Goal: Task Accomplishment & Management: Complete application form

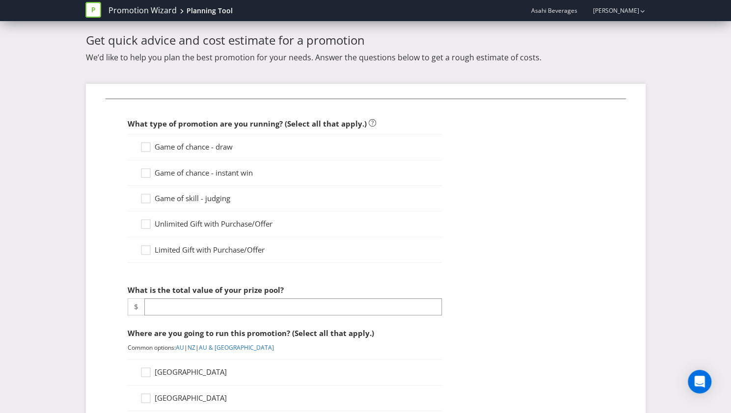
scroll to position [18, 0]
click at [148, 145] on icon at bounding box center [147, 149] width 15 height 15
click at [0, 0] on input "Game of chance - draw" at bounding box center [0, 0] width 0 height 0
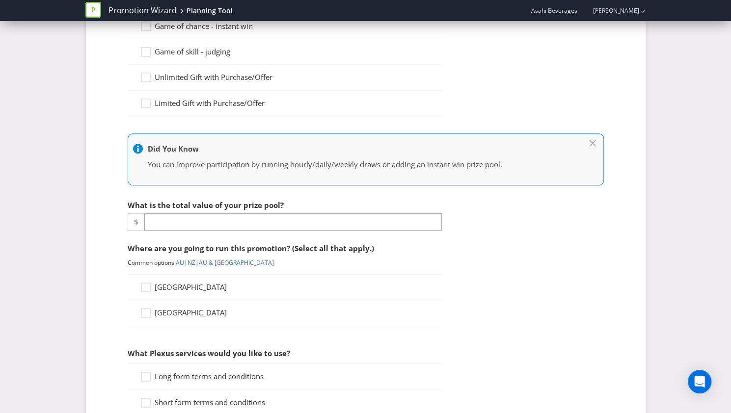
scroll to position [168, 0]
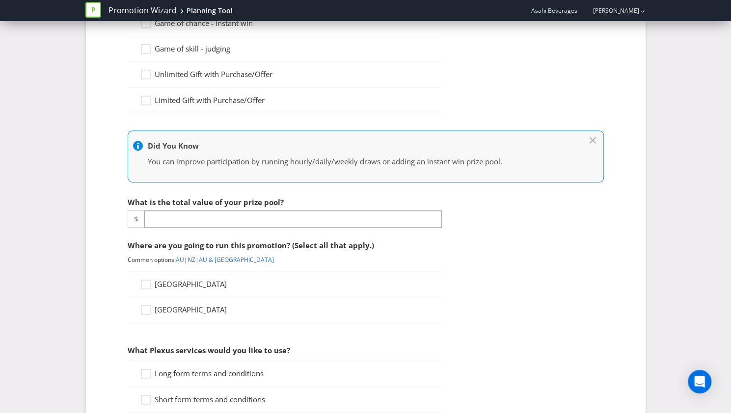
click at [172, 226] on fieldset "What type of promotion are you running? (Select all that apply.) Game of chance…" at bounding box center [366, 363] width 520 height 828
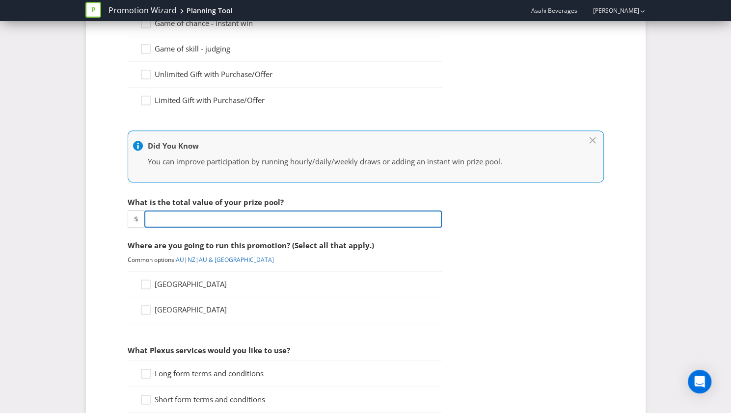
click at [173, 222] on input "number" at bounding box center [292, 219] width 297 height 17
type input "1600"
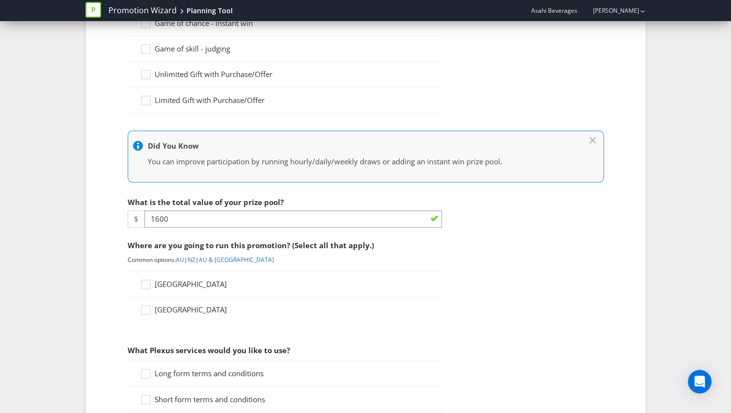
click at [159, 279] on span "[GEOGRAPHIC_DATA]" at bounding box center [191, 284] width 72 height 10
click at [0, 0] on input "[GEOGRAPHIC_DATA]" at bounding box center [0, 0] width 0 height 0
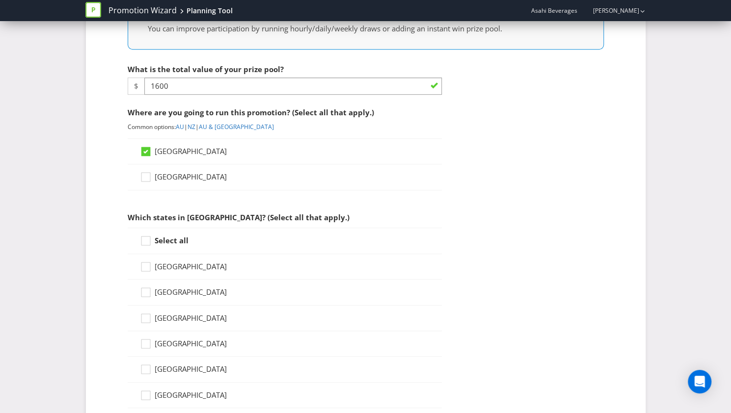
scroll to position [400, 0]
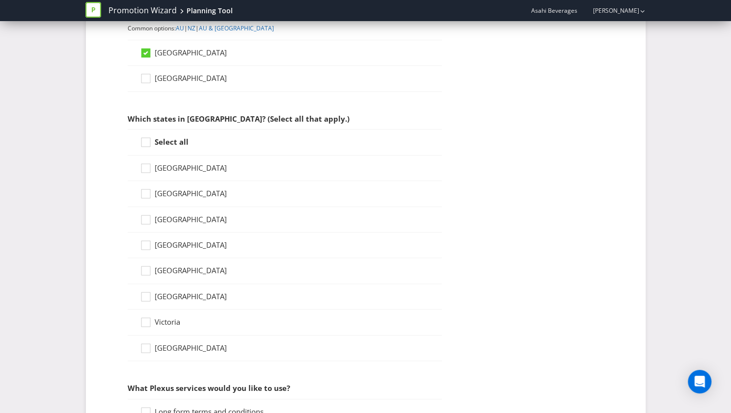
click at [164, 317] on span "Victoria" at bounding box center [168, 322] width 26 height 10
click at [0, 0] on input "Victoria" at bounding box center [0, 0] width 0 height 0
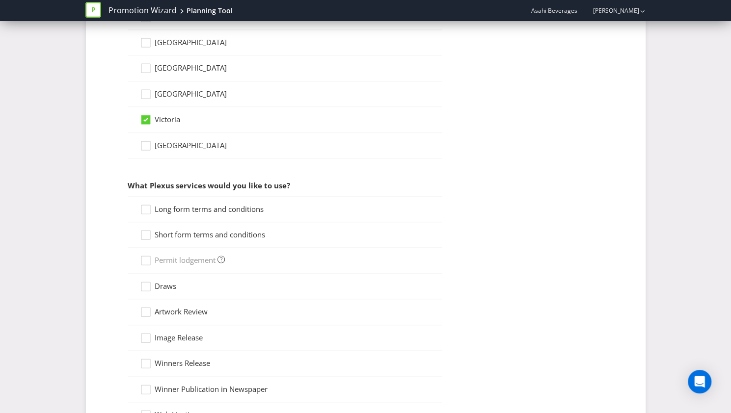
scroll to position [603, 0]
click at [175, 204] on span "Long form terms and conditions" at bounding box center [209, 209] width 109 height 10
click at [0, 0] on input "Long form terms and conditions" at bounding box center [0, 0] width 0 height 0
drag, startPoint x: 178, startPoint y: 227, endPoint x: 162, endPoint y: 228, distance: 15.7
click at [162, 229] on span "Short form terms and conditions" at bounding box center [210, 234] width 110 height 10
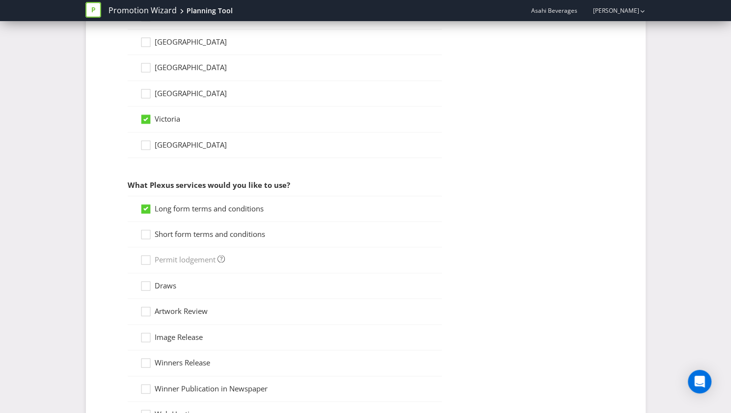
click at [0, 0] on input "Short form terms and conditions" at bounding box center [0, 0] width 0 height 0
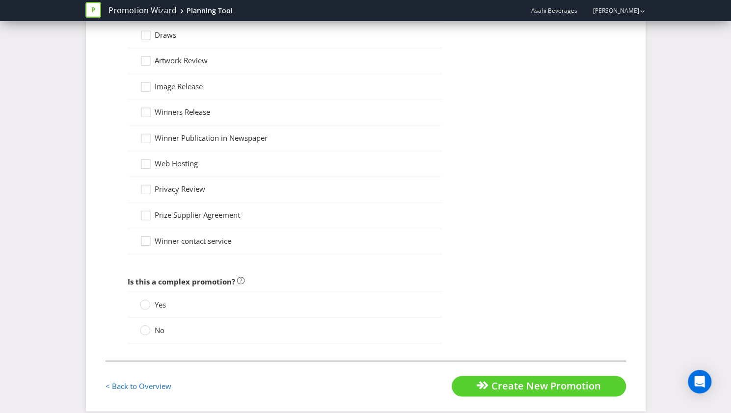
scroll to position [851, 0]
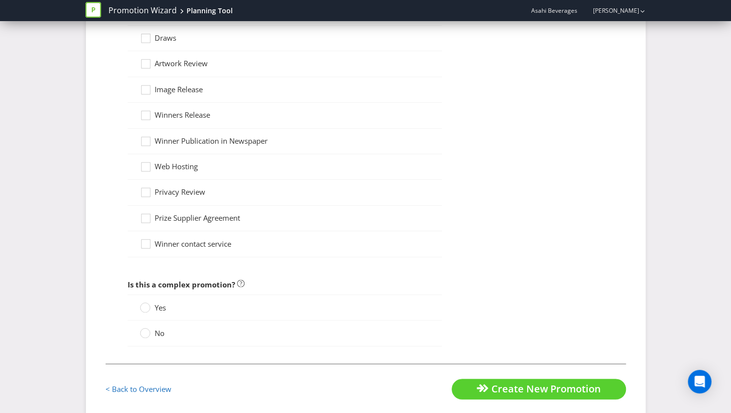
click at [158, 328] on span "No" at bounding box center [160, 333] width 10 height 10
click at [0, 0] on input "No" at bounding box center [0, 0] width 0 height 0
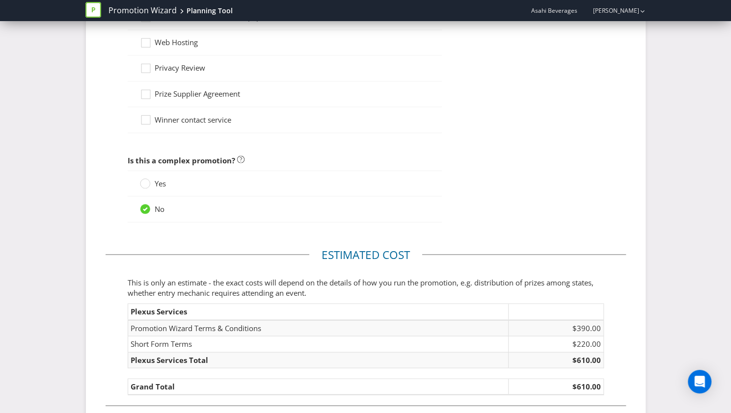
scroll to position [1025, 0]
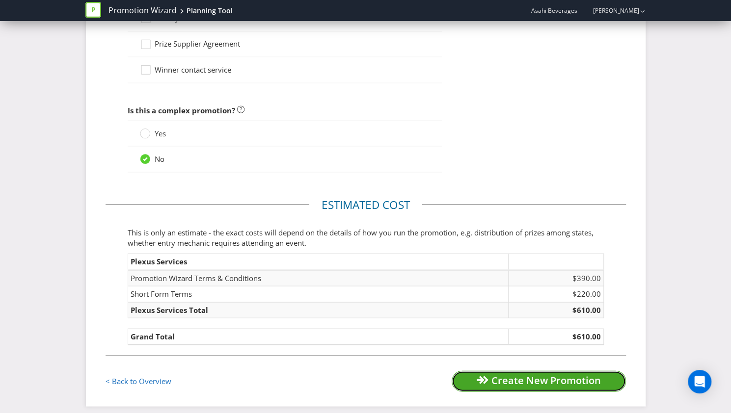
click at [522, 374] on span "Create New Promotion" at bounding box center [545, 380] width 109 height 13
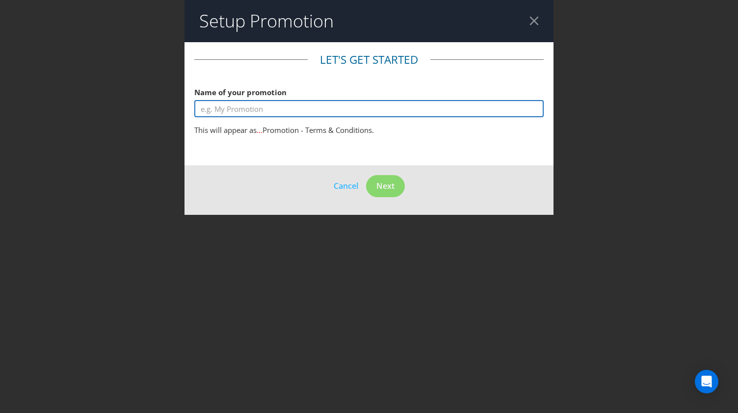
click at [285, 111] on input "text" at bounding box center [368, 108] width 349 height 17
type input "Carlton"
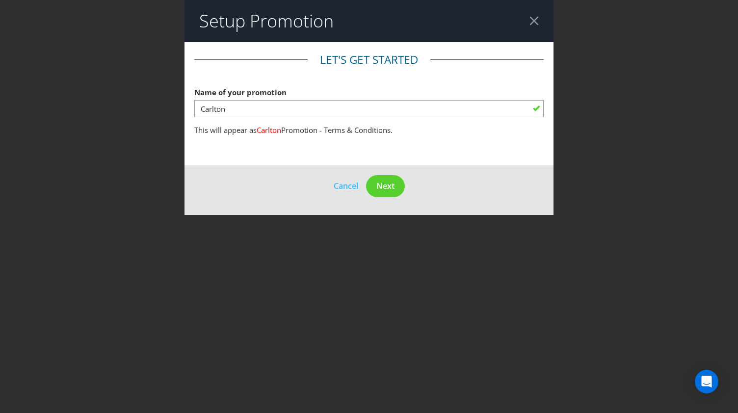
click at [533, 23] on div at bounding box center [534, 20] width 9 height 9
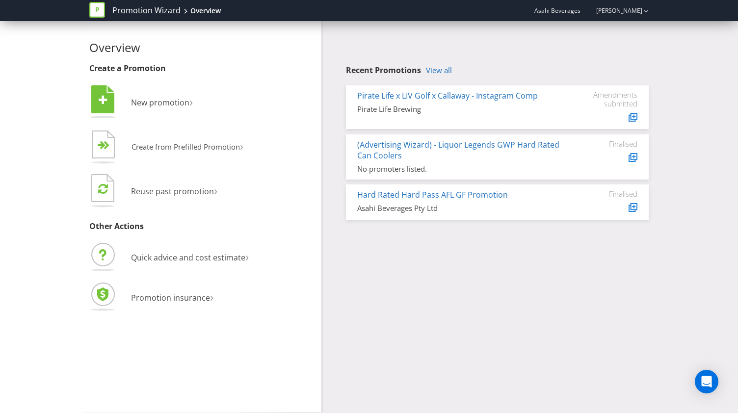
click at [132, 9] on link "Promotion Wizard" at bounding box center [146, 10] width 68 height 11
click at [103, 10] on icon at bounding box center [97, 10] width 16 height 16
click at [119, 9] on link "Promotion Wizard" at bounding box center [146, 10] width 68 height 11
click at [615, 8] on link "[PERSON_NAME]" at bounding box center [615, 10] width 56 height 8
click at [575, 11] on span "Asahi Beverages" at bounding box center [557, 10] width 46 height 8
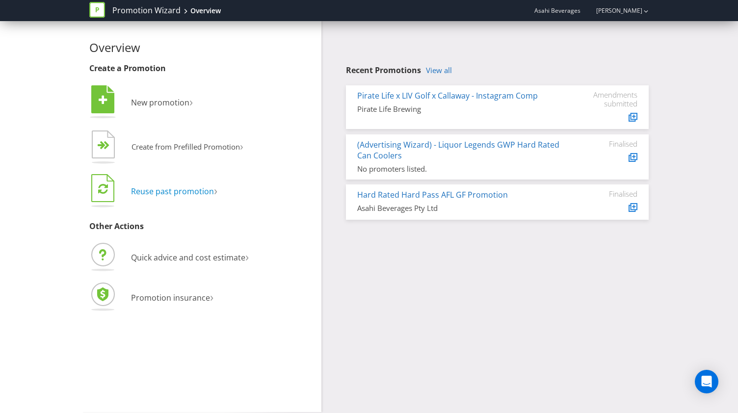
click at [158, 191] on span "Reuse past promotion" at bounding box center [172, 191] width 83 height 11
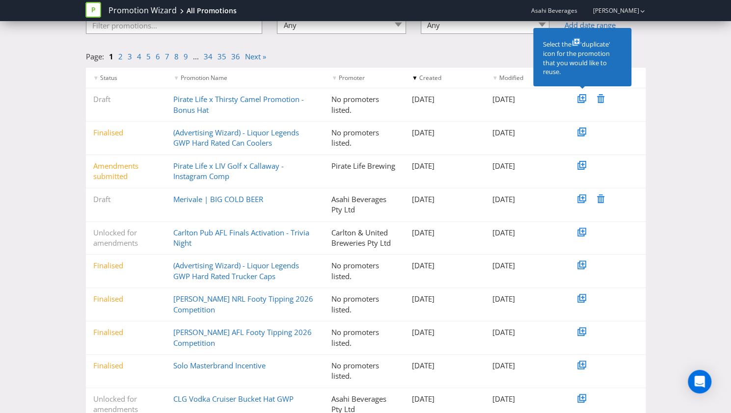
scroll to position [102, 0]
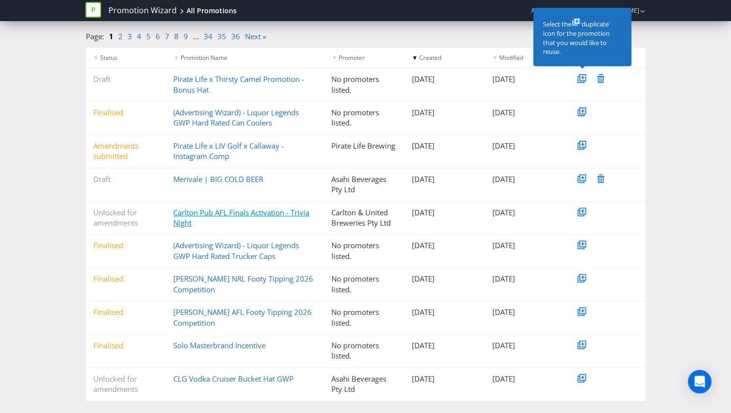
click at [182, 213] on link "Carlton Pub AFL Finals Activation - Trivia Night" at bounding box center [241, 218] width 136 height 20
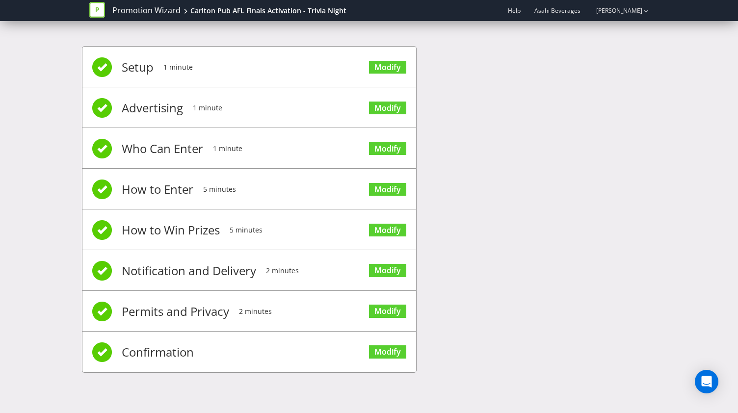
click at [238, 342] on li "Confirmation Modify" at bounding box center [249, 352] width 334 height 41
click at [389, 350] on link "Modify" at bounding box center [387, 352] width 37 height 13
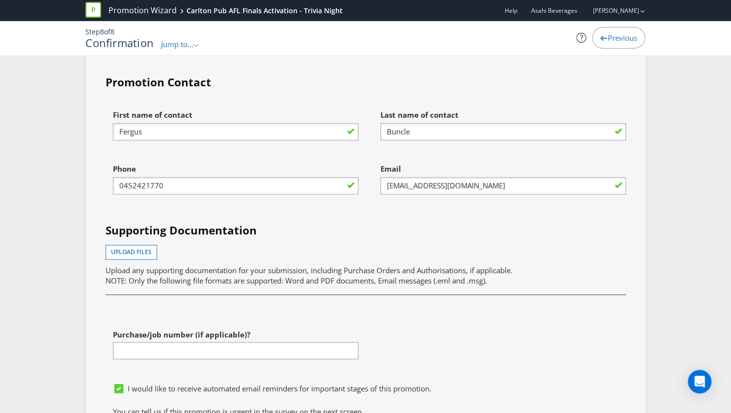
scroll to position [3075, 0]
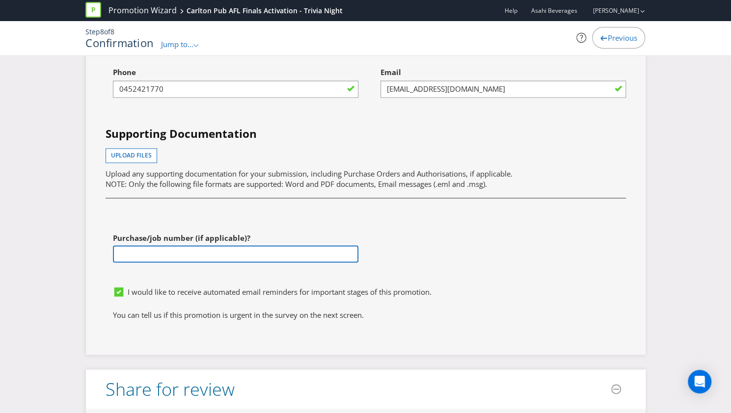
click at [179, 245] on input "text" at bounding box center [235, 253] width 245 height 17
click at [211, 245] on input "text" at bounding box center [235, 253] width 245 height 17
paste input "4501181773"
type input "4501181773"
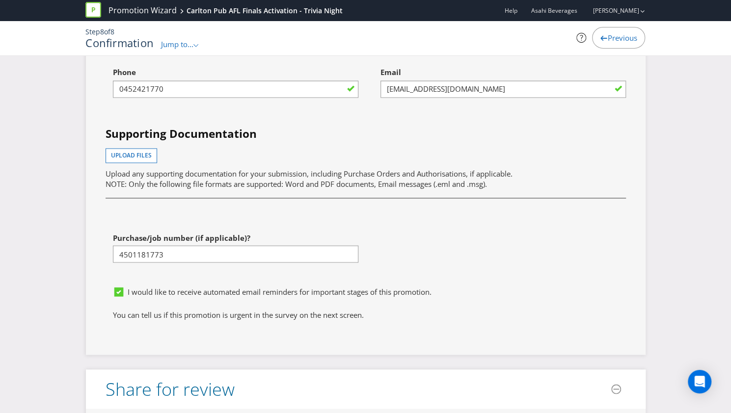
click at [288, 259] on div "Purchase/job number (if applicable)? 4501181773" at bounding box center [231, 255] width 267 height 54
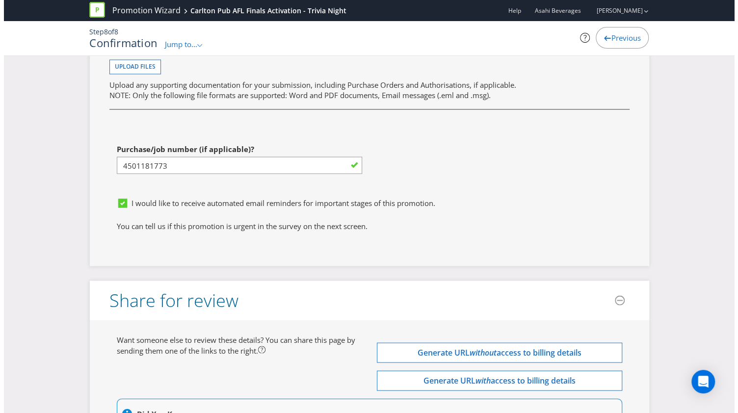
scroll to position [3274, 0]
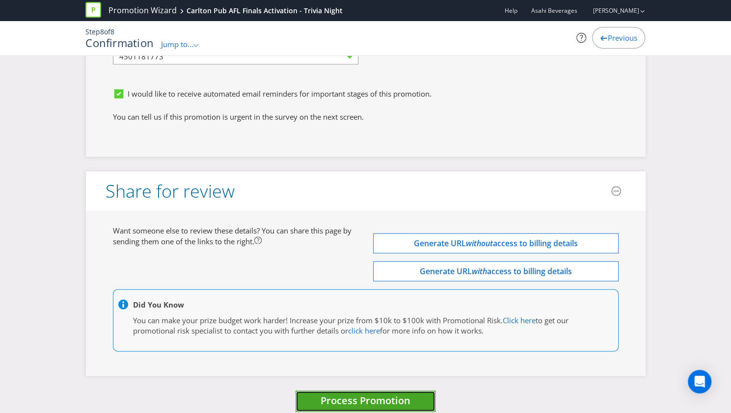
click at [350, 394] on span "Process Promotion" at bounding box center [366, 400] width 90 height 13
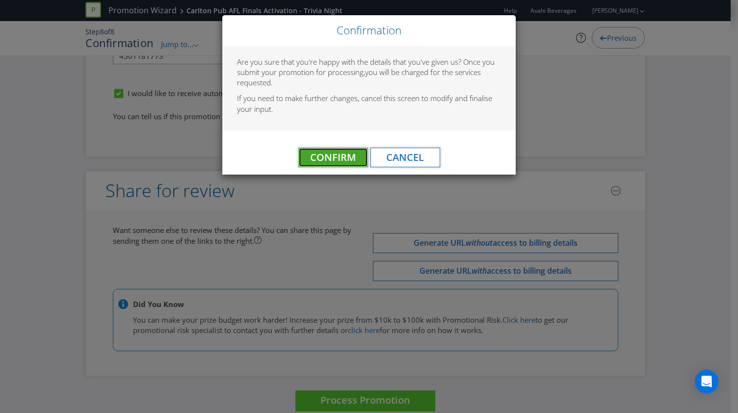
click at [315, 159] on span "Confirm" at bounding box center [333, 157] width 46 height 13
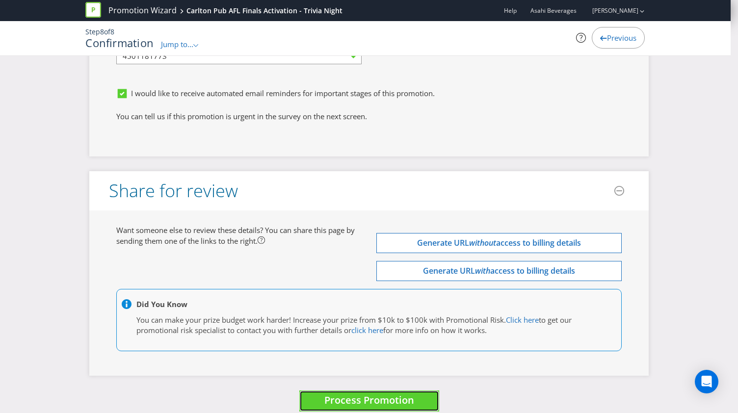
scroll to position [0, 0]
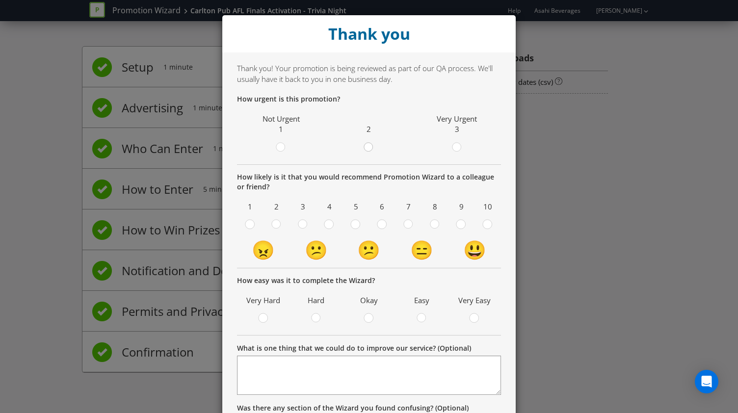
click at [365, 147] on circle at bounding box center [368, 147] width 9 height 9
click at [0, 0] on input "radio" at bounding box center [0, 0] width 0 height 0
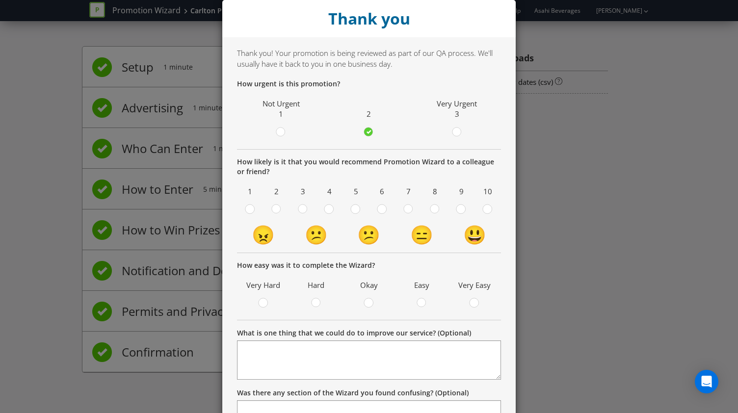
scroll to position [14, 0]
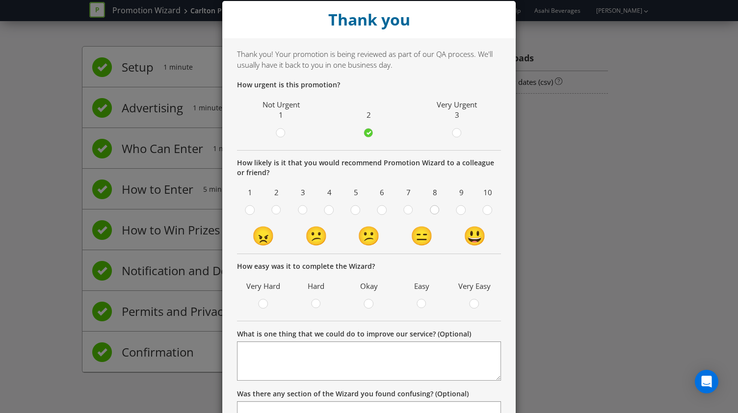
drag, startPoint x: 402, startPoint y: 205, endPoint x: 431, endPoint y: 210, distance: 28.9
click at [431, 210] on circle at bounding box center [434, 210] width 9 height 9
click at [0, 0] on input "radio" at bounding box center [0, 0] width 0 height 0
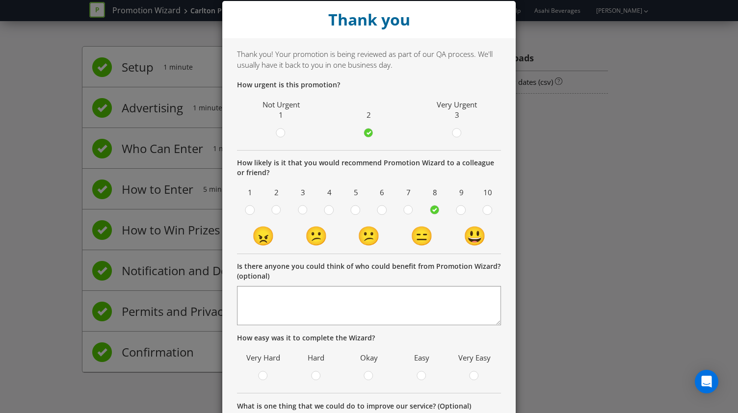
scroll to position [77, 0]
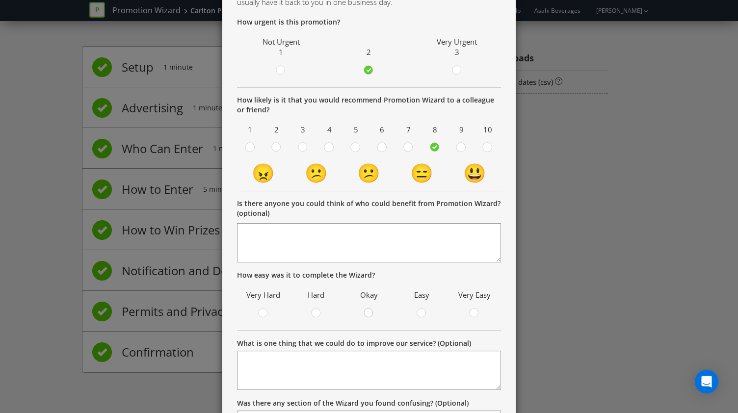
click at [367, 308] on div at bounding box center [369, 310] width 5 height 5
click at [0, 0] on input "radio" at bounding box center [0, 0] width 0 height 0
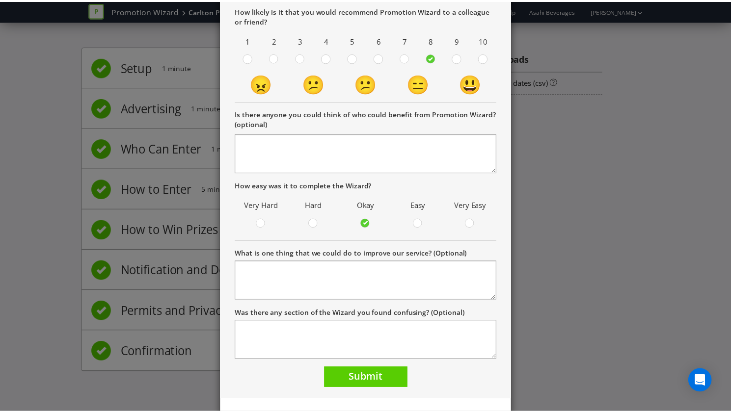
scroll to position [183, 0]
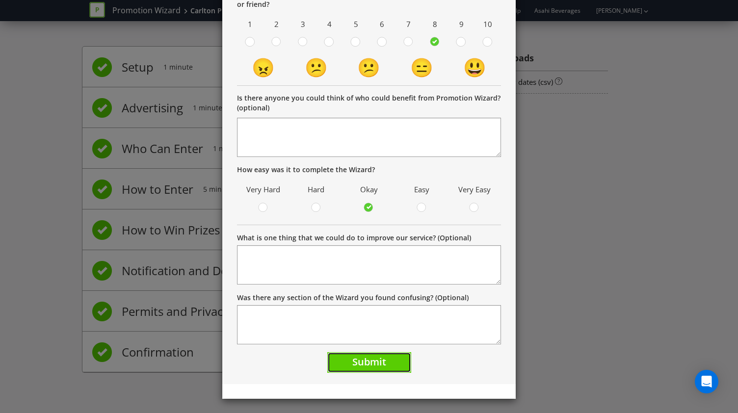
click at [364, 365] on span "Submit" at bounding box center [369, 361] width 34 height 13
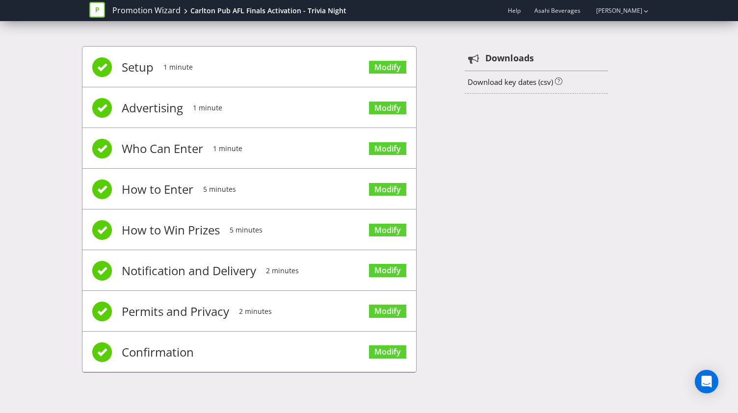
click at [98, 11] on icon at bounding box center [97, 10] width 16 height 16
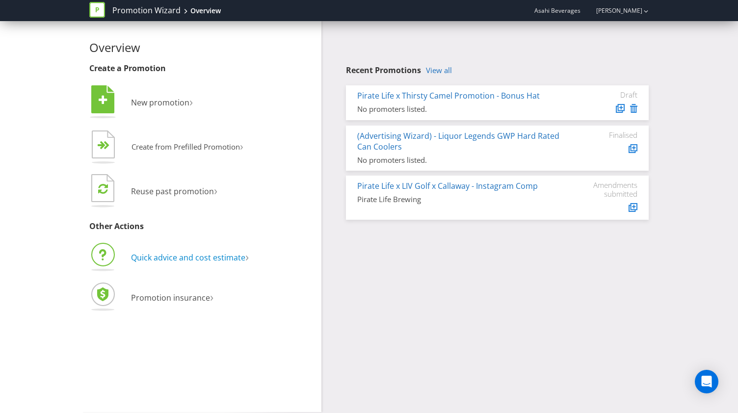
click at [192, 260] on span "Quick advice and cost estimate" at bounding box center [188, 257] width 114 height 11
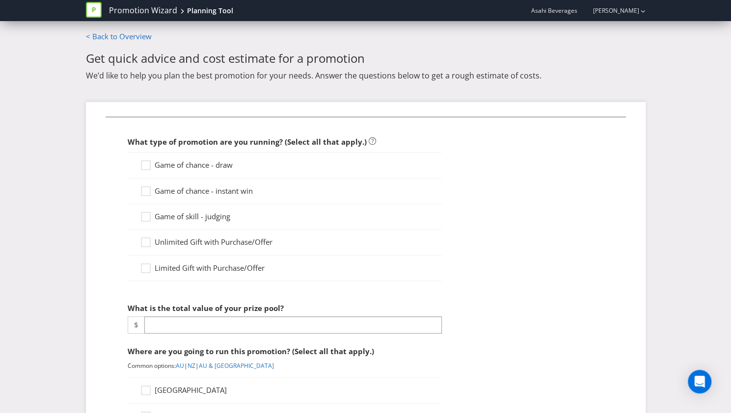
click at [178, 168] on span "Game of chance - draw" at bounding box center [194, 165] width 78 height 10
click at [0, 0] on input "Game of chance - draw" at bounding box center [0, 0] width 0 height 0
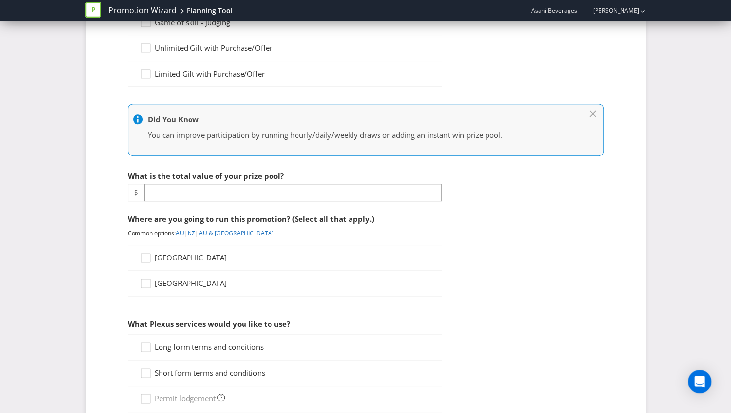
scroll to position [195, 0]
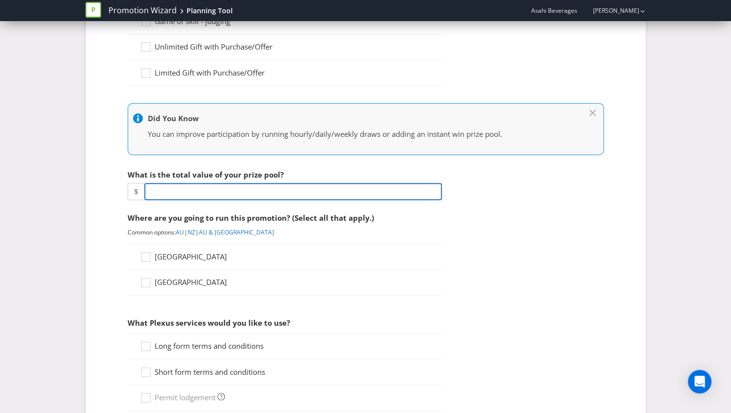
click at [200, 189] on input "number" at bounding box center [292, 191] width 297 height 17
type input "1600"
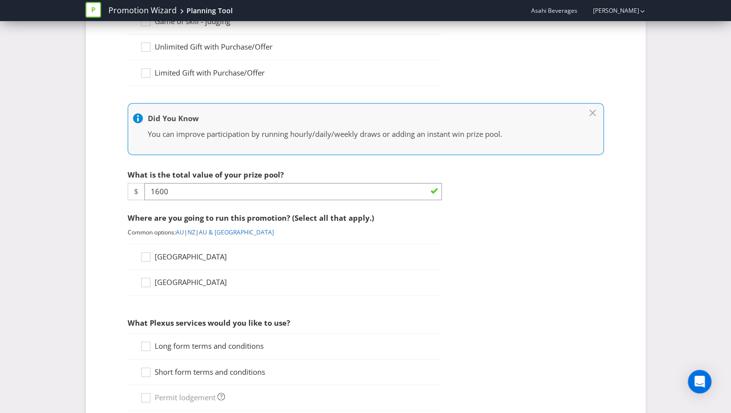
click at [183, 249] on div "[GEOGRAPHIC_DATA]" at bounding box center [285, 257] width 314 height 26
click at [174, 255] on span "[GEOGRAPHIC_DATA]" at bounding box center [191, 257] width 72 height 10
click at [0, 0] on input "[GEOGRAPHIC_DATA]" at bounding box center [0, 0] width 0 height 0
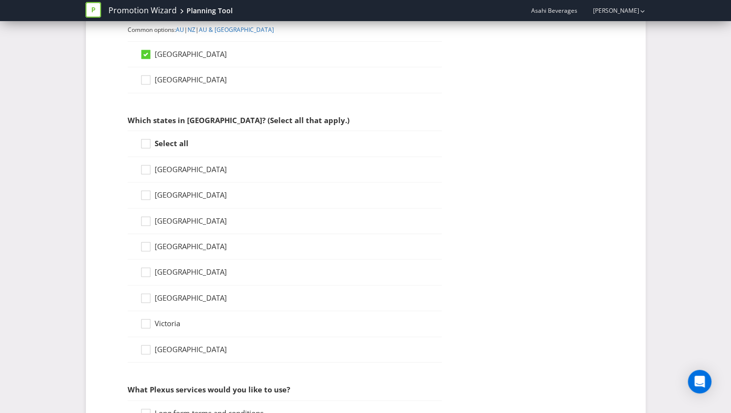
scroll to position [398, 0]
click at [163, 323] on span "Victoria" at bounding box center [168, 324] width 26 height 10
click at [0, 0] on input "Victoria" at bounding box center [0, 0] width 0 height 0
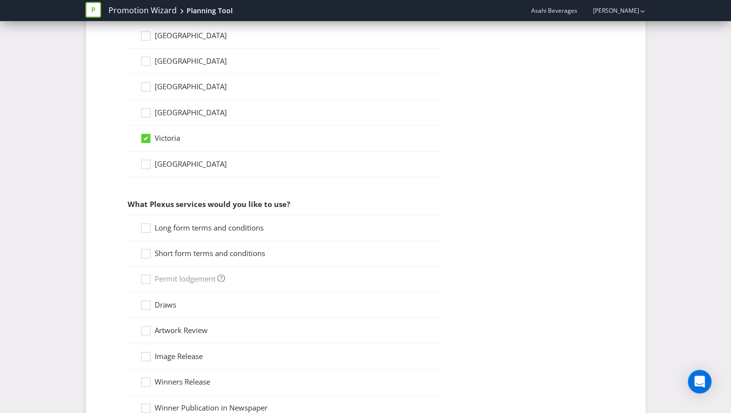
scroll to position [584, 0]
click at [144, 247] on div at bounding box center [145, 249] width 5 height 5
click at [0, 0] on input "Short form terms and conditions" at bounding box center [0, 0] width 0 height 0
click at [144, 230] on icon at bounding box center [147, 229] width 15 height 15
click at [0, 0] on input "Long form terms and conditions" at bounding box center [0, 0] width 0 height 0
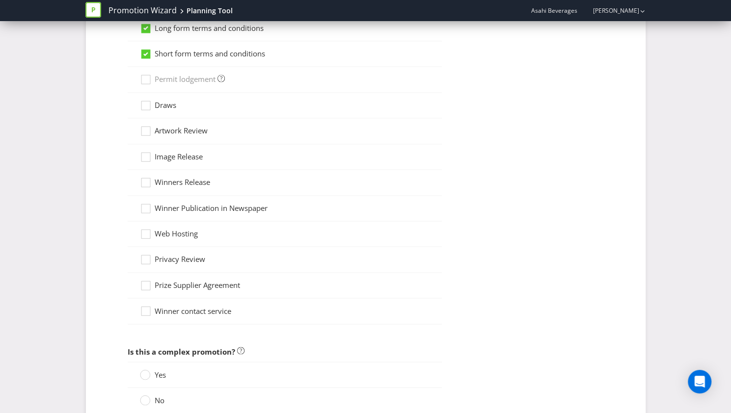
scroll to position [860, 0]
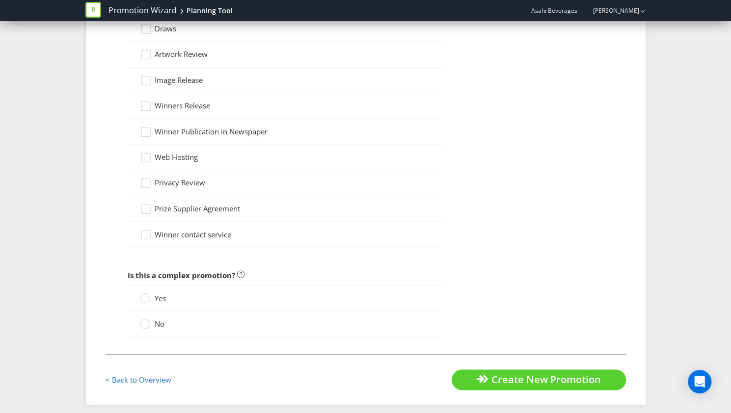
click at [158, 311] on div "No" at bounding box center [285, 324] width 314 height 26
click at [157, 319] on span "No" at bounding box center [160, 324] width 10 height 10
click at [0, 0] on input "No" at bounding box center [0, 0] width 0 height 0
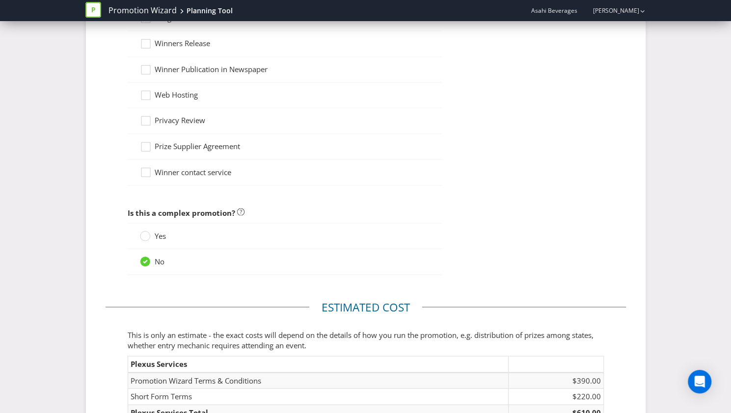
scroll to position [1025, 0]
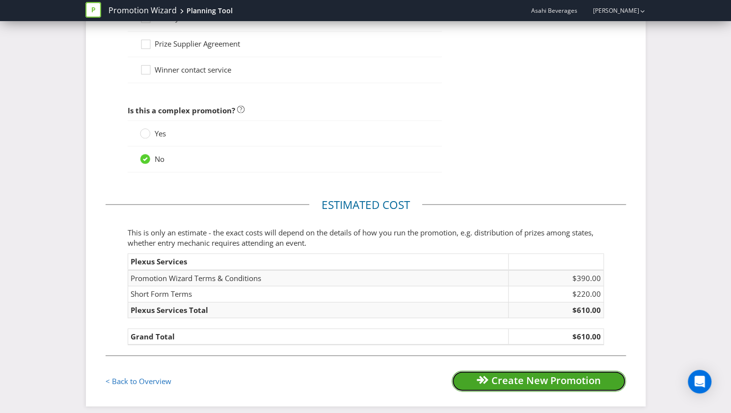
drag, startPoint x: 557, startPoint y: 370, endPoint x: 508, endPoint y: 375, distance: 48.4
click at [508, 375] on span "Create New Promotion" at bounding box center [545, 380] width 109 height 13
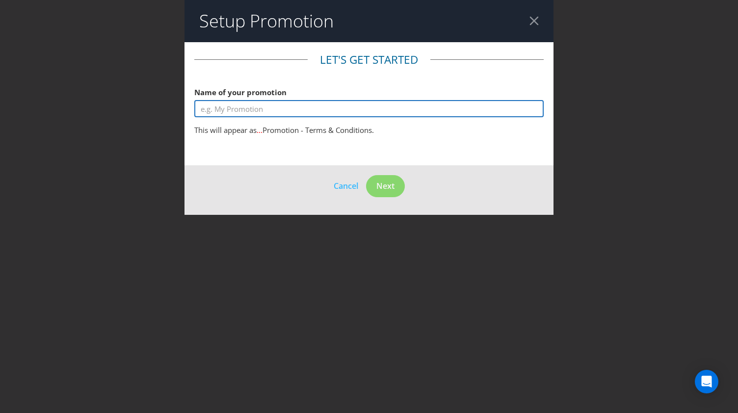
click at [256, 110] on input "text" at bounding box center [368, 108] width 349 height 17
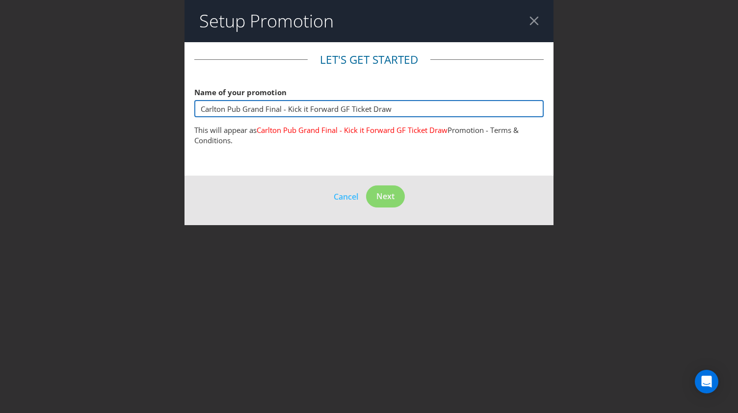
click at [289, 110] on input "Carlton Pub Grand Final - Kick it Forward GF Ticket Draw" at bounding box center [368, 108] width 349 height 17
click at [276, 109] on input "Carlton Pub Grand Final - Kick it Forward GF Ticket Draw" at bounding box center [368, 108] width 349 height 17
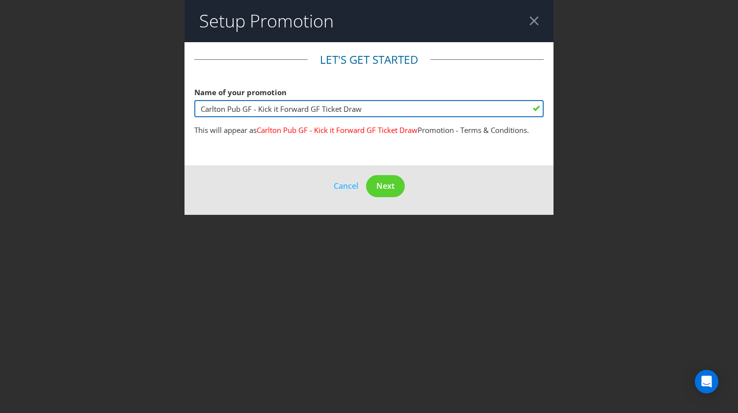
click at [242, 108] on input "Carlton Pub GF - Kick it Forward GF Ticket Draw" at bounding box center [368, 108] width 349 height 17
click at [274, 110] on input "Carlton Pub AFL GF - Kick it Forward GF Ticket Draw" at bounding box center [368, 108] width 349 height 17
click at [324, 110] on input "Carlton Pub AFL GF - Kick it Forward GF Ticket Draw" at bounding box center [368, 108] width 349 height 17
type input "Carlton Pub AFL GF - Kick it Forward Ticket Draw"
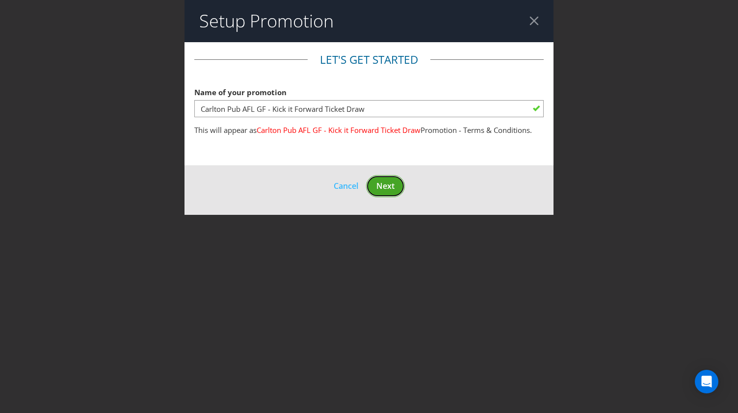
click at [391, 185] on span "Next" at bounding box center [385, 186] width 18 height 11
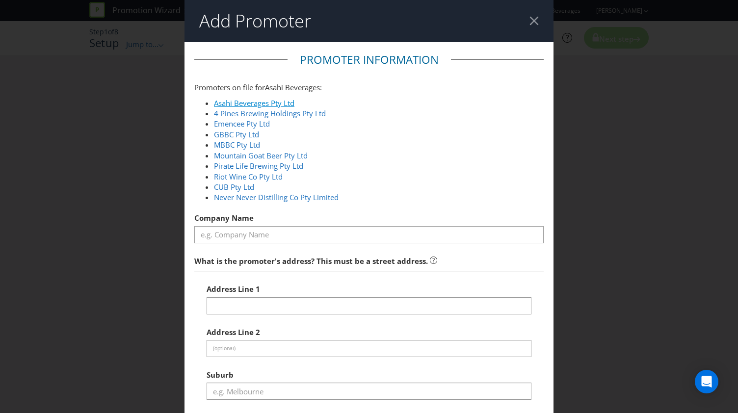
click at [238, 106] on link "Asahi Beverages Pty Ltd" at bounding box center [254, 103] width 80 height 10
type input "Asahi Beverages Pty Ltd"
type input "[STREET_ADDRESS]"
type input "Southbank"
type input "3006"
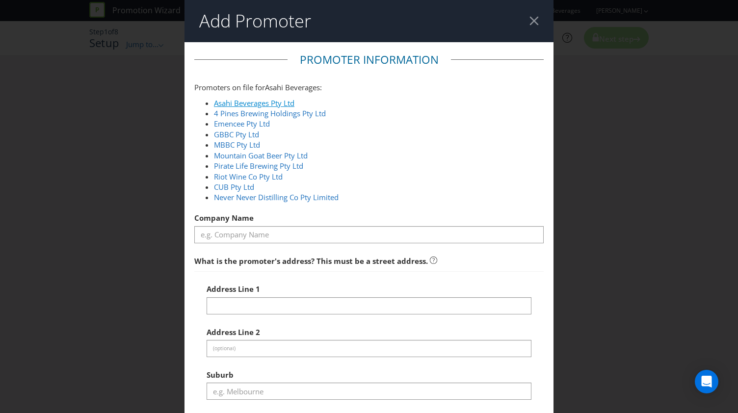
select select "AU"
type input "1800 244 054"
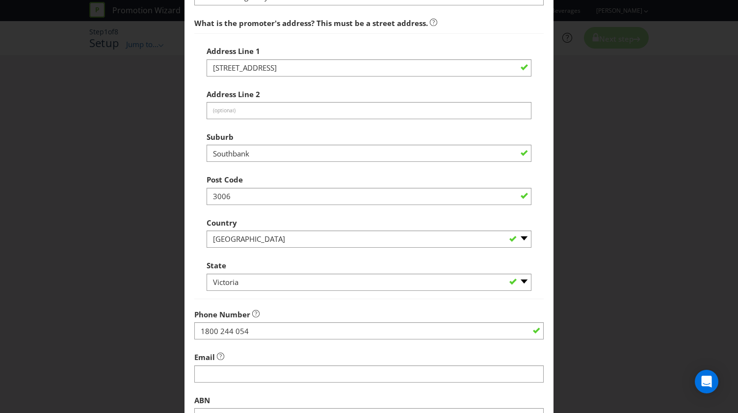
scroll to position [352, 0]
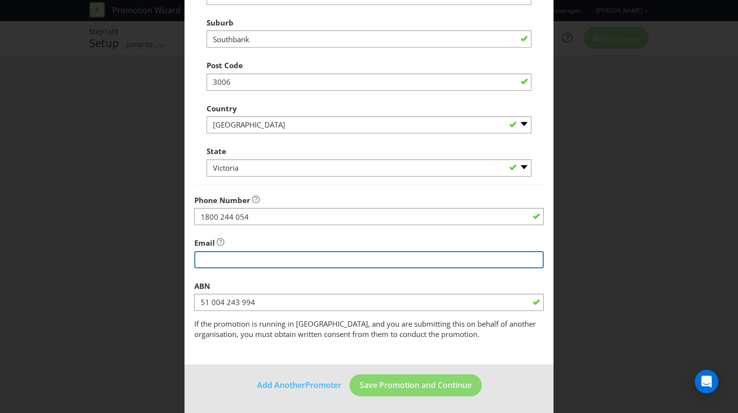
click at [249, 264] on input "string" at bounding box center [368, 259] width 349 height 17
type input "[EMAIL_ADDRESS][DOMAIN_NAME]"
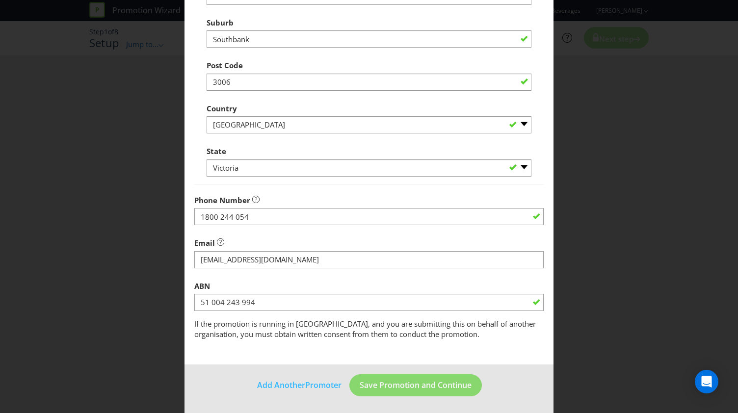
click at [352, 341] on main "Promoter Information Promoters on file for Asahi Beverages : Asahi Beverages Pt…" at bounding box center [369, 27] width 369 height 675
click at [384, 394] on button "Save Promotion and Continue" at bounding box center [415, 385] width 133 height 22
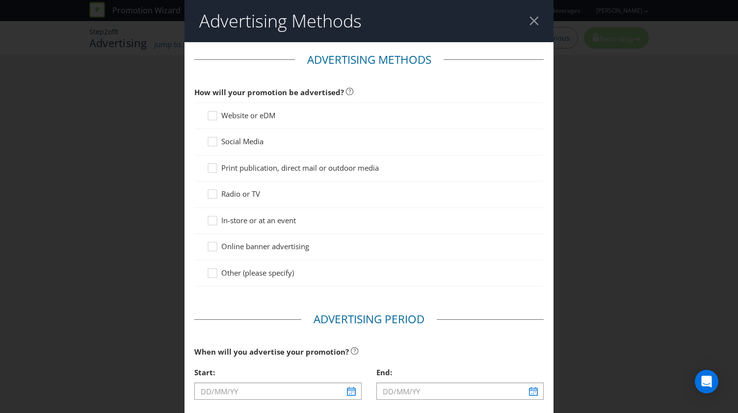
click at [226, 110] on span "Website or eDM" at bounding box center [248, 115] width 54 height 10
click at [0, 0] on input "Website or eDM" at bounding box center [0, 0] width 0 height 0
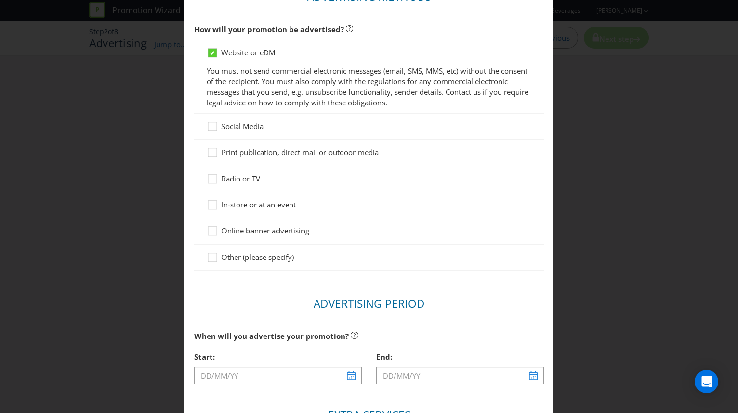
scroll to position [65, 0]
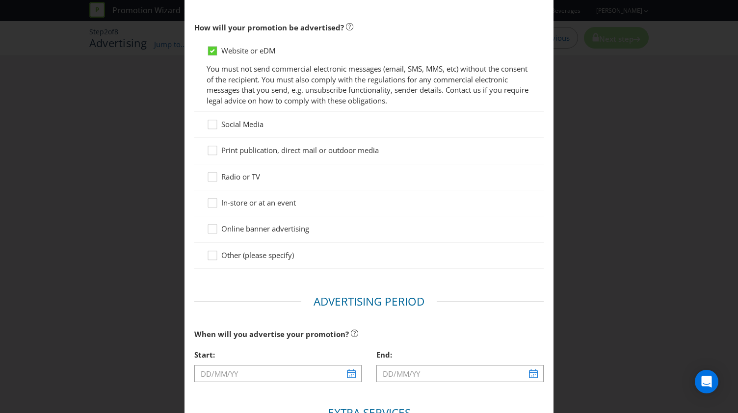
click at [239, 124] on span "Social Media" at bounding box center [242, 124] width 42 height 10
click at [0, 0] on input "Social Media" at bounding box center [0, 0] width 0 height 0
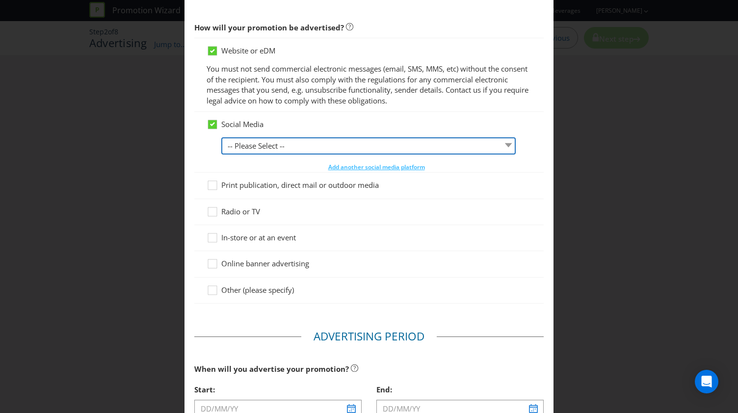
click at [256, 143] on select "-- Please Select -- Facebook X Instagram Snapchat LinkedIn Pinterest Tumblr You…" at bounding box center [368, 145] width 294 height 17
select select "INSTAGRAM"
click at [221, 137] on select "-- Please Select -- Facebook X Instagram Snapchat LinkedIn Pinterest Tumblr You…" at bounding box center [368, 145] width 294 height 17
click at [261, 145] on select "-- Please Select -- Facebook X Instagram Snapchat LinkedIn Pinterest Tumblr You…" at bounding box center [368, 145] width 294 height 17
click at [268, 148] on select "-- Please Select -- Facebook X Instagram Snapchat LinkedIn Pinterest Tumblr You…" at bounding box center [368, 145] width 294 height 17
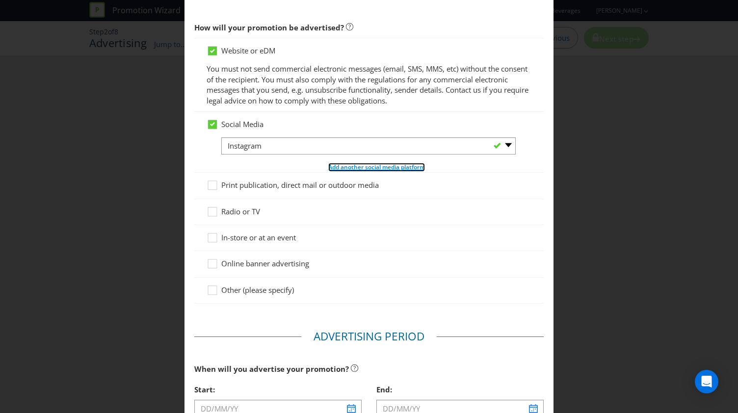
click at [328, 166] on span "Add another social media platform" at bounding box center [376, 167] width 97 height 8
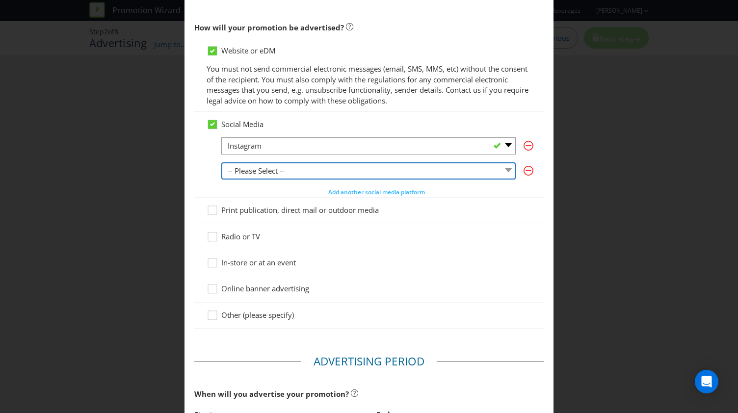
click at [286, 172] on select "-- Please Select -- Facebook X Instagram Snapchat LinkedIn Pinterest Tumblr You…" at bounding box center [368, 170] width 294 height 17
select select "FACEBOOK"
click at [221, 162] on select "-- Please Select -- Facebook X Instagram Snapchat LinkedIn Pinterest Tumblr You…" at bounding box center [368, 170] width 294 height 17
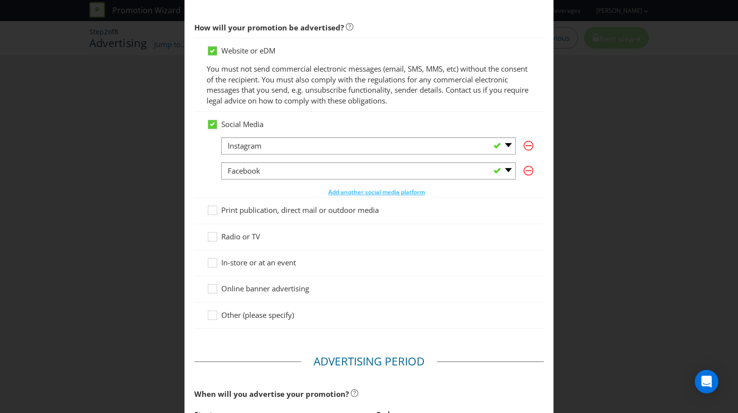
click at [338, 186] on div "-- Please Select -- Facebook X Instagram Snapchat LinkedIn Pinterest Tumblr You…" at bounding box center [376, 167] width 310 height 60
click at [337, 190] on span "Add another social media platform" at bounding box center [376, 192] width 97 height 8
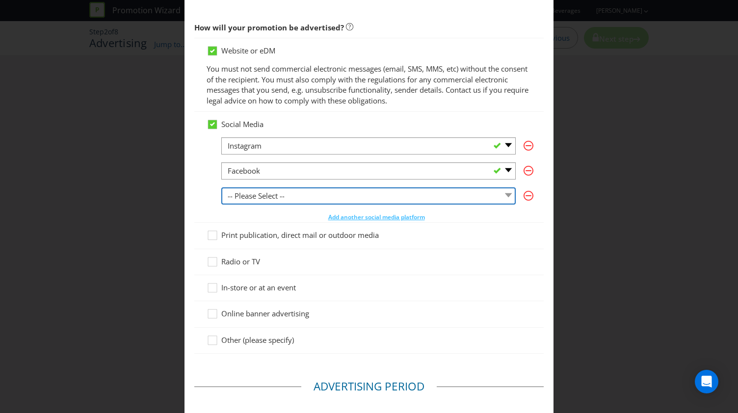
click at [273, 197] on select "-- Please Select -- Facebook X Instagram Snapchat LinkedIn Pinterest Tumblr You…" at bounding box center [368, 195] width 294 height 17
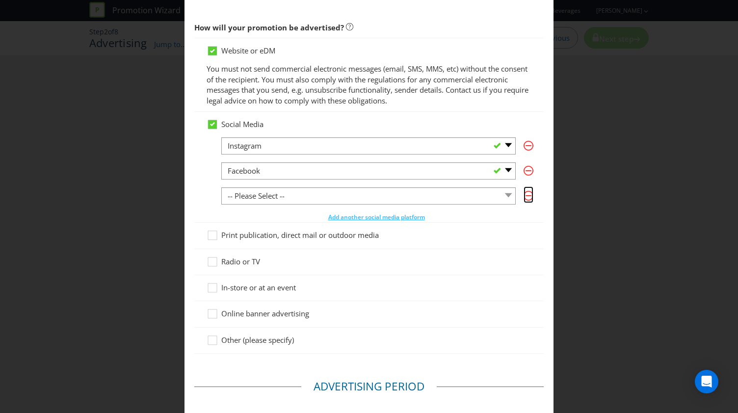
click at [524, 197] on icon "button" at bounding box center [529, 196] width 10 height 10
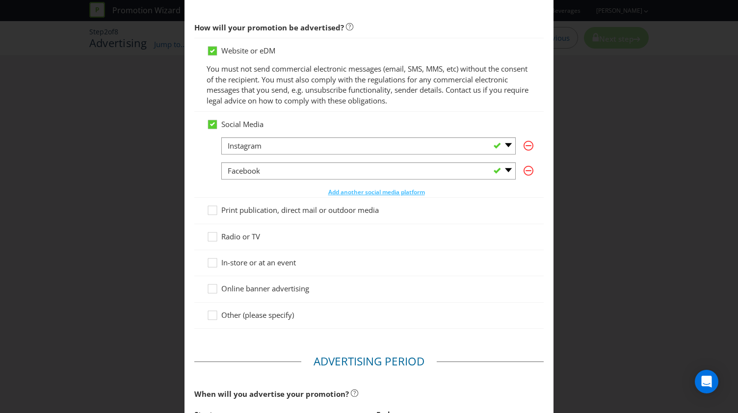
click at [248, 261] on span "In-store or at an event" at bounding box center [258, 263] width 75 height 10
click at [0, 0] on input "In-store or at an event" at bounding box center [0, 0] width 0 height 0
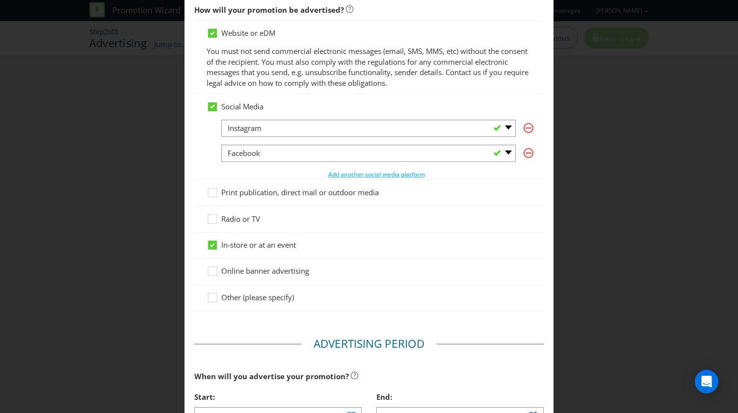
scroll to position [81, 0]
click at [288, 273] on span "Online banner advertising" at bounding box center [265, 272] width 88 height 10
click at [0, 0] on input "Online banner advertising" at bounding box center [0, 0] width 0 height 0
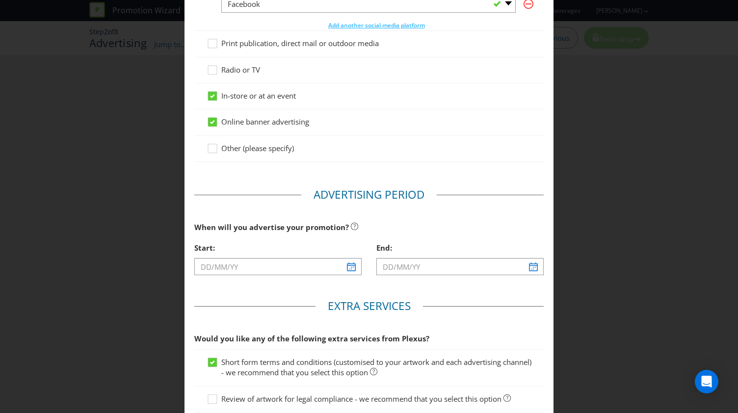
scroll to position [265, 0]
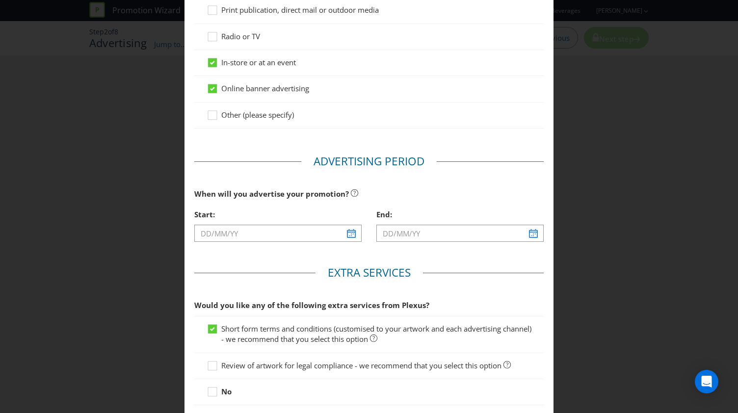
click at [279, 88] on span "Online banner advertising" at bounding box center [265, 88] width 88 height 10
click at [0, 0] on input "Online banner advertising" at bounding box center [0, 0] width 0 height 0
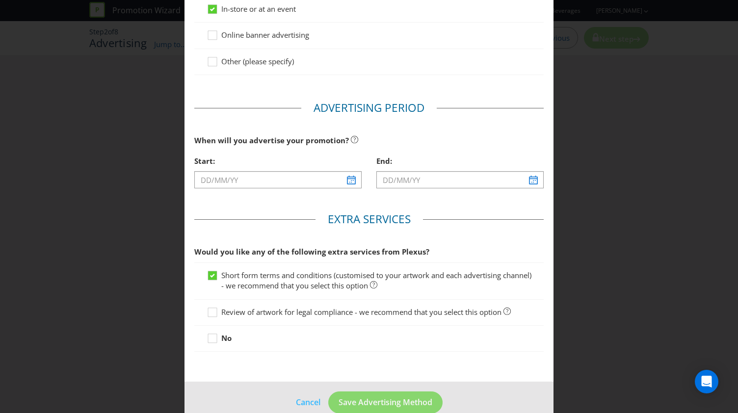
scroll to position [319, 0]
click at [338, 181] on input "text" at bounding box center [277, 179] width 167 height 17
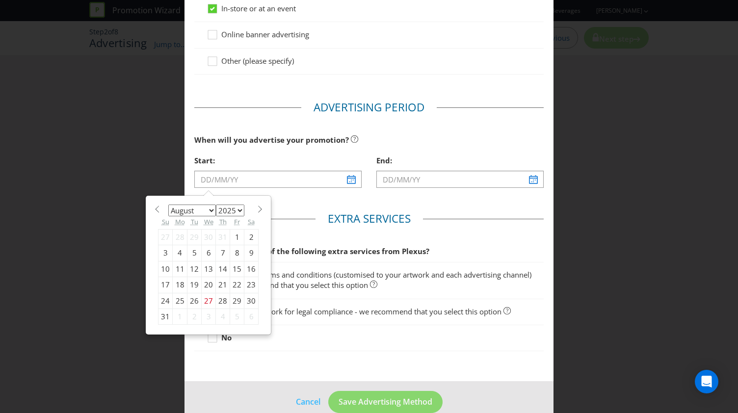
click at [173, 248] on div "4" at bounding box center [180, 253] width 15 height 16
type input "[DATE]"
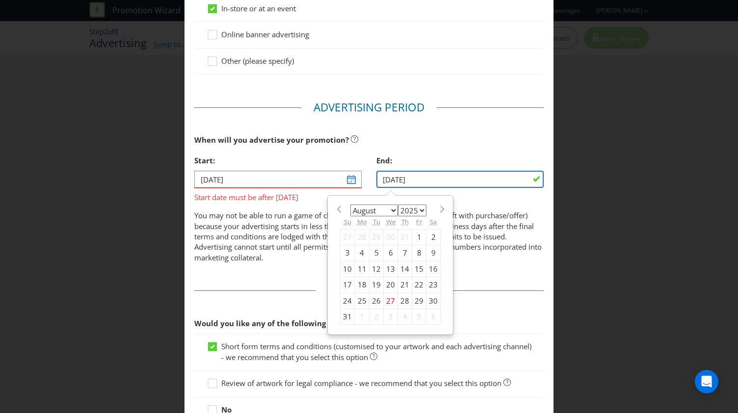
click at [422, 183] on input "[DATE]" at bounding box center [459, 179] width 167 height 17
click at [379, 208] on select "January February March April May June July August September October November De…" at bounding box center [374, 211] width 48 height 12
select select "8"
click at [350, 205] on select "January February March April May June July August September October November De…" at bounding box center [374, 211] width 48 height 12
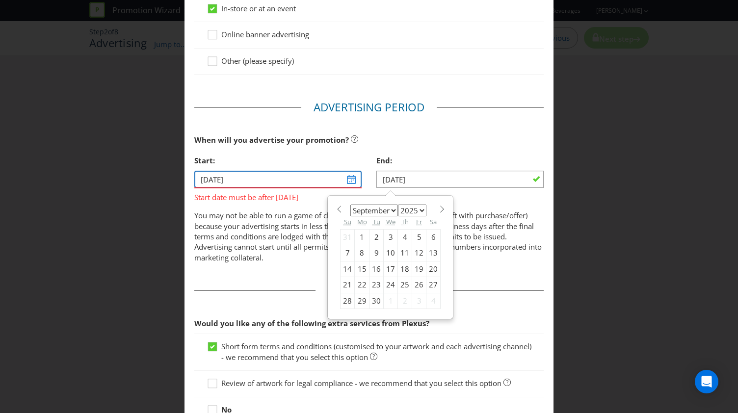
click at [251, 172] on input "[DATE]" at bounding box center [277, 179] width 167 height 17
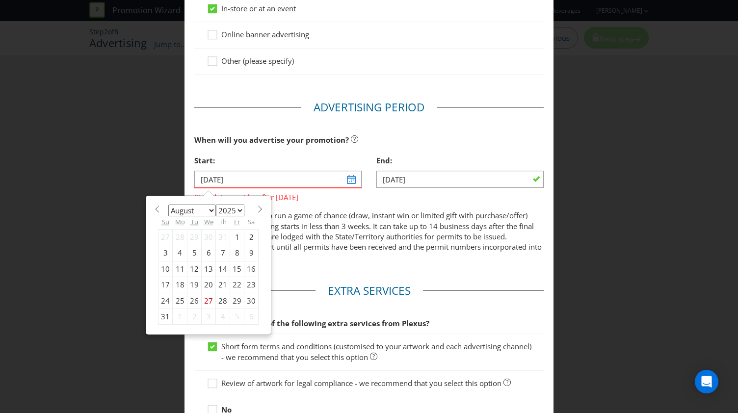
click at [202, 208] on select "January February March April May June July August September October November De…" at bounding box center [192, 211] width 48 height 12
select select "8"
click at [168, 205] on select "January February March April May June July August September October November De…" at bounding box center [192, 211] width 48 height 12
click at [181, 236] on div "1" at bounding box center [180, 237] width 15 height 16
type input "[DATE]"
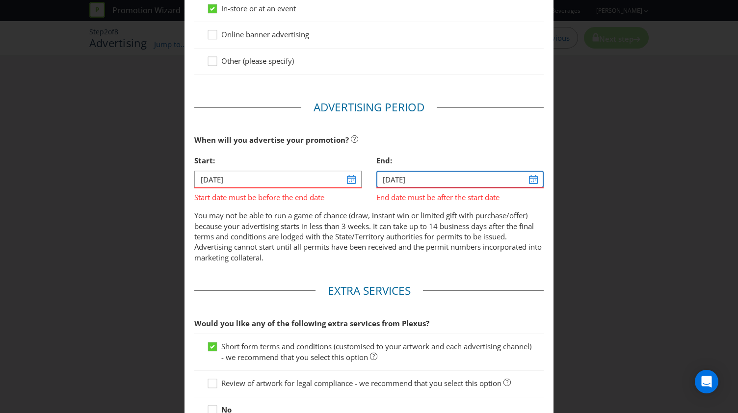
click at [404, 173] on input "[DATE]" at bounding box center [459, 179] width 167 height 17
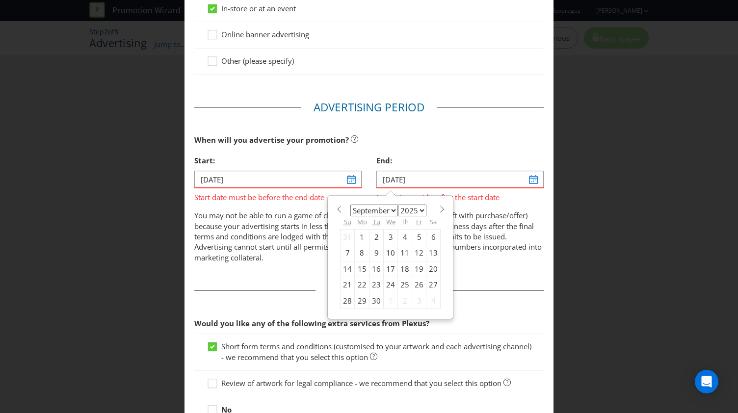
click at [398, 280] on div "25" at bounding box center [405, 285] width 14 height 16
type input "[DATE]"
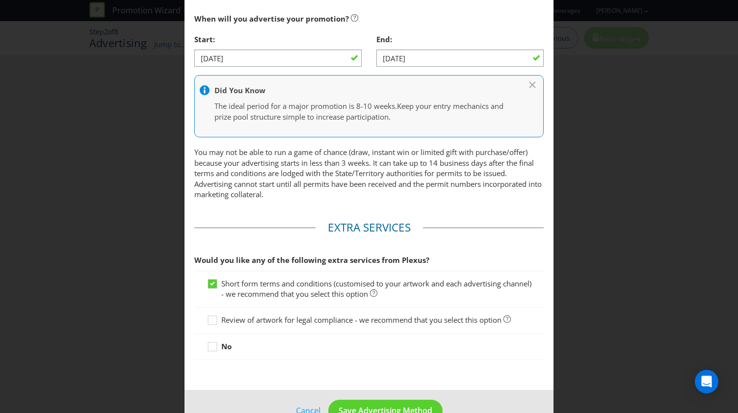
scroll to position [464, 0]
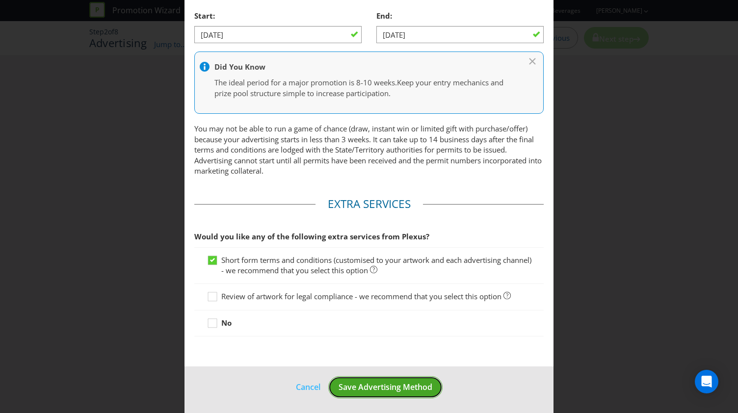
click at [366, 387] on span "Save Advertising Method" at bounding box center [386, 387] width 94 height 11
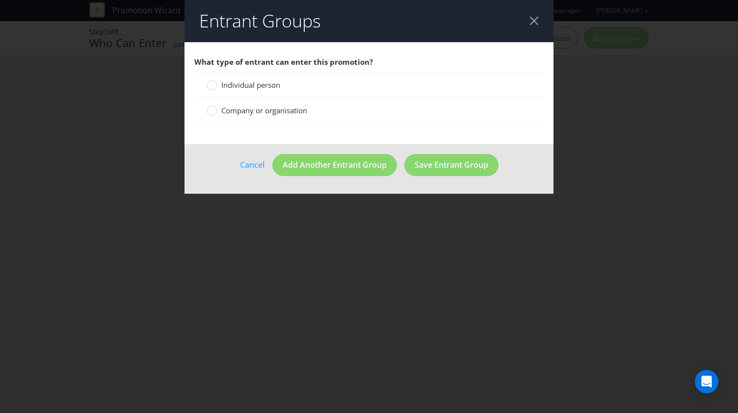
click at [238, 87] on span "Individual person" at bounding box center [250, 85] width 59 height 10
click at [0, 0] on input "Individual person" at bounding box center [0, 0] width 0 height 0
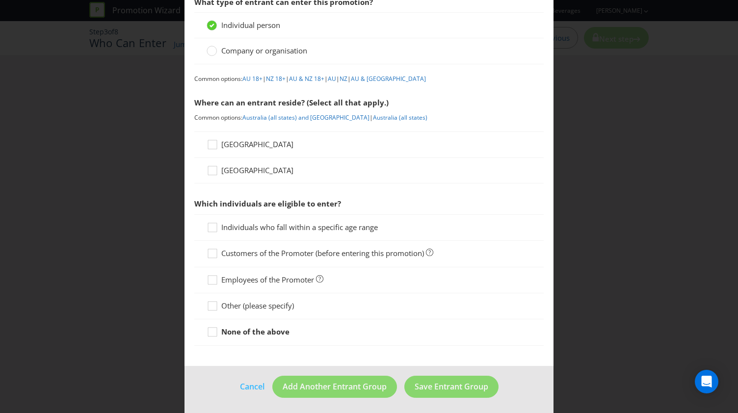
scroll to position [59, 0]
click at [246, 143] on span "[GEOGRAPHIC_DATA]" at bounding box center [257, 145] width 72 height 10
click at [0, 0] on input "[GEOGRAPHIC_DATA]" at bounding box center [0, 0] width 0 height 0
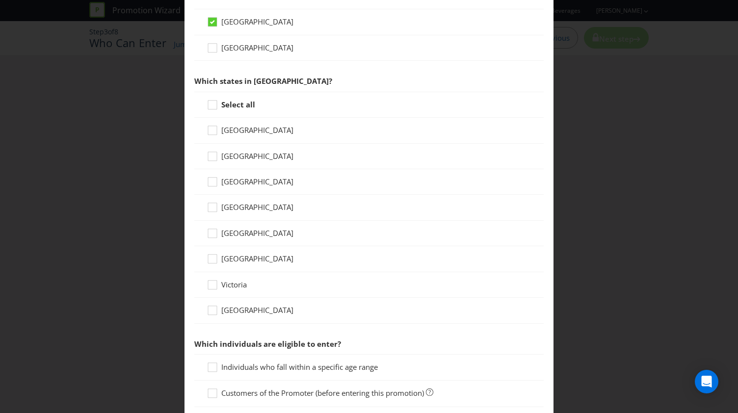
scroll to position [181, 0]
click at [227, 288] on span "Victoria" at bounding box center [234, 286] width 26 height 10
click at [0, 0] on input "Victoria" at bounding box center [0, 0] width 0 height 0
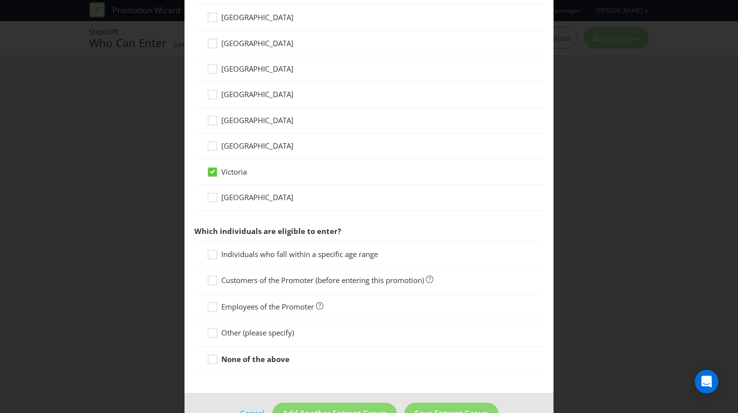
scroll to position [321, 0]
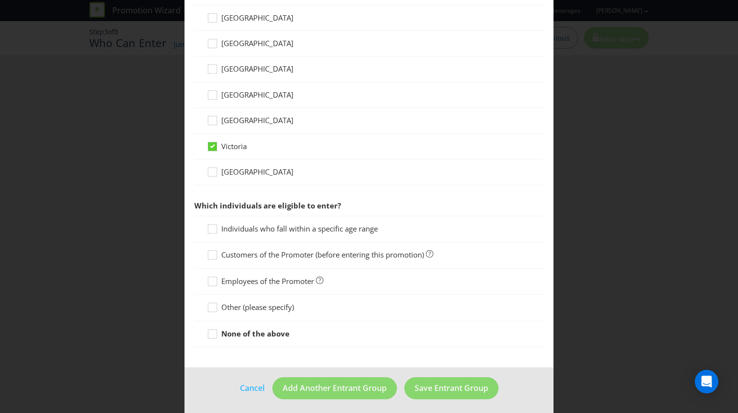
click at [270, 229] on span "Individuals who fall within a specific age range" at bounding box center [299, 229] width 157 height 10
click at [0, 0] on input "Individuals who fall within a specific age range" at bounding box center [0, 0] width 0 height 0
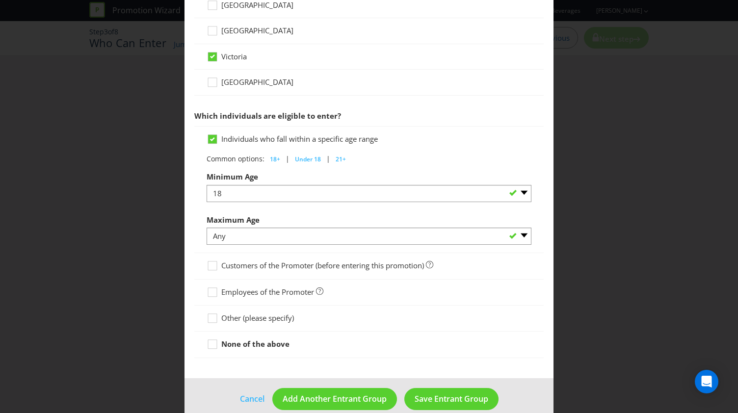
scroll to position [421, 0]
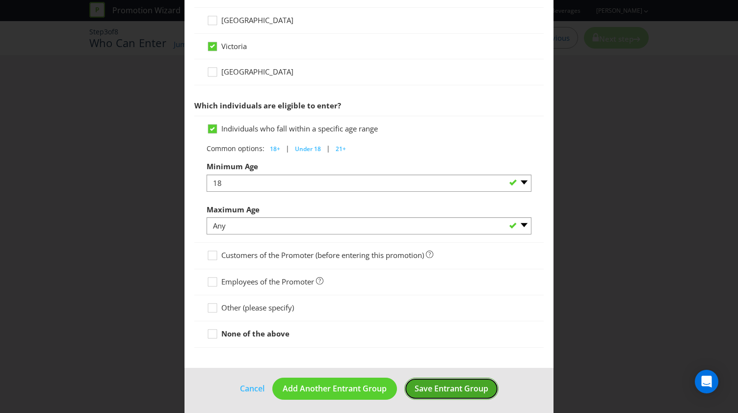
click at [447, 383] on span "Save Entrant Group" at bounding box center [452, 388] width 74 height 11
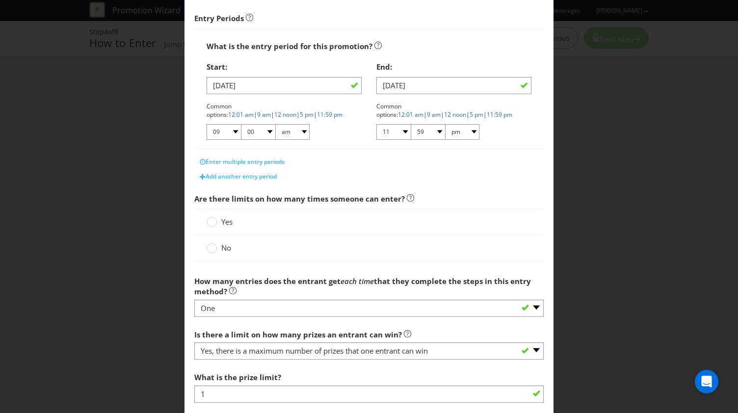
scroll to position [192, 0]
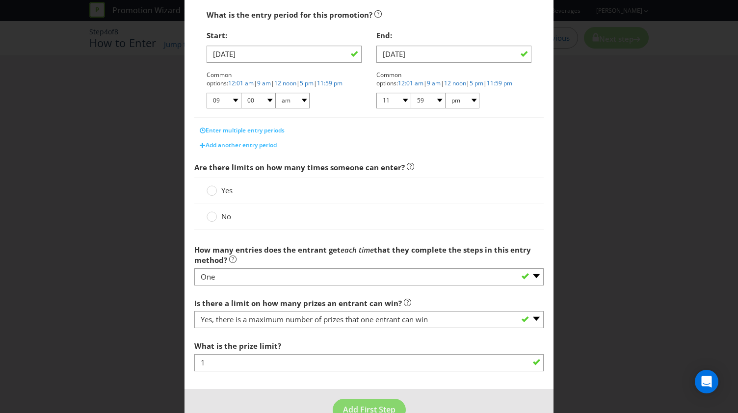
click at [221, 193] on span "Yes" at bounding box center [226, 191] width 11 height 10
click at [0, 0] on input "Yes" at bounding box center [0, 0] width 0 height 0
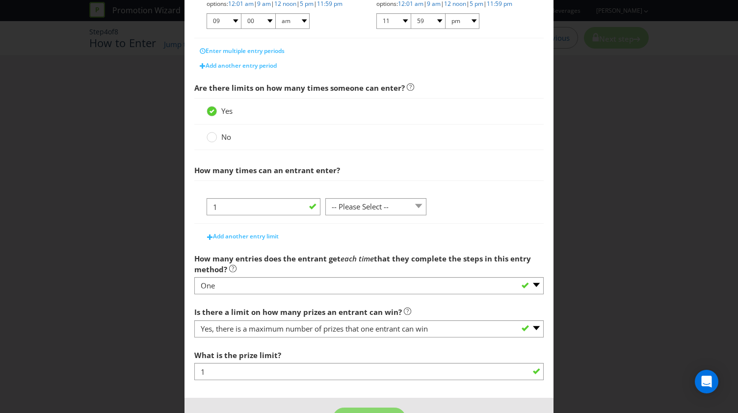
scroll to position [304, 0]
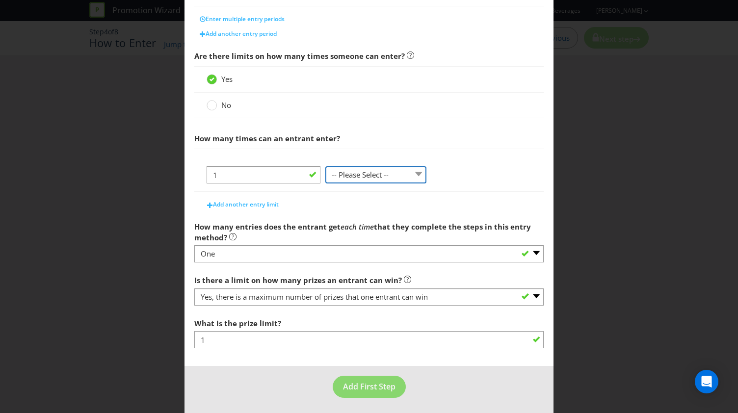
click at [368, 168] on select "-- Please Select -- per person per day per purchase per transaction Other (plea…" at bounding box center [375, 174] width 101 height 17
select select "PER_PERSON"
click at [325, 184] on select "-- Please Select -- per person per day per purchase per transaction Other (plea…" at bounding box center [375, 174] width 101 height 17
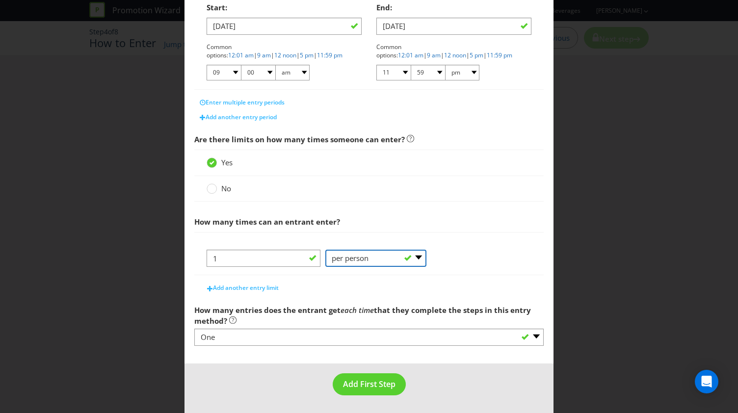
scroll to position [218, 0]
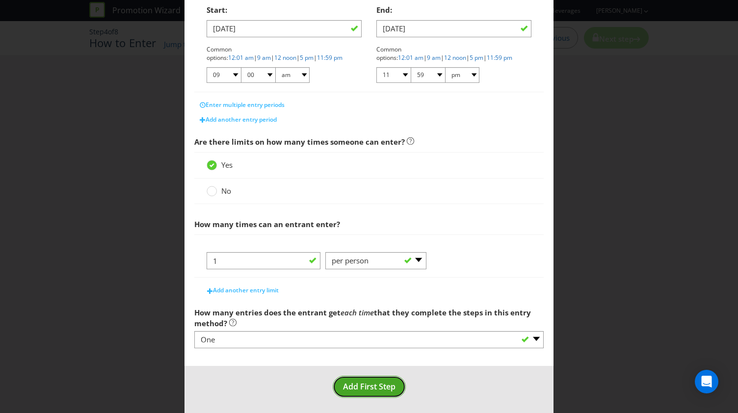
click at [354, 376] on button "Add First Step" at bounding box center [369, 387] width 73 height 22
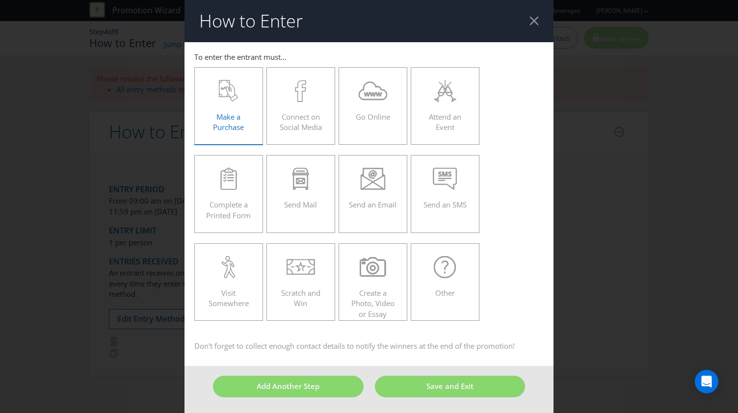
click at [240, 93] on div at bounding box center [229, 91] width 48 height 22
click at [0, 0] on input "Make a Purchase" at bounding box center [0, 0] width 0 height 0
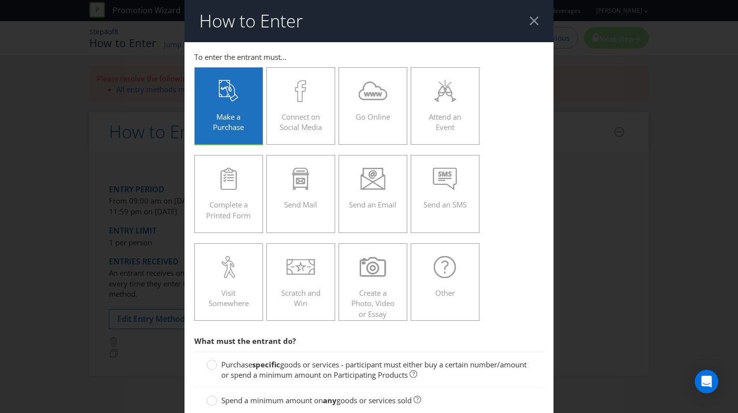
click at [407, 97] on div "Make a Purchase Connect on Social Media Go Online Attend an Event Complete a Pr…" at bounding box center [368, 194] width 349 height 264
click at [421, 99] on div at bounding box center [445, 91] width 48 height 22
click at [0, 0] on input "Attend an Event" at bounding box center [0, 0] width 0 height 0
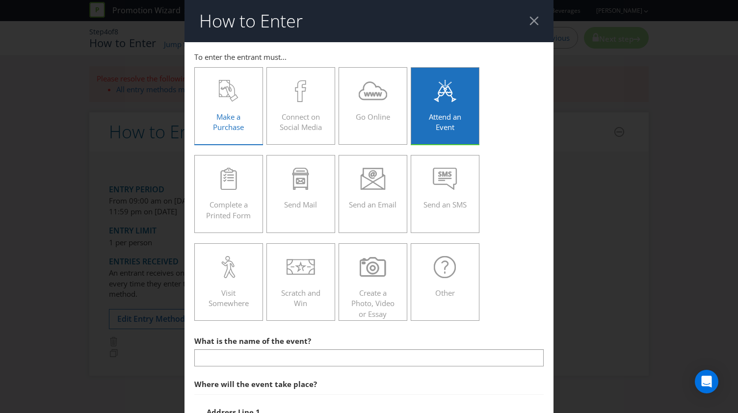
click at [221, 104] on div "Make a Purchase" at bounding box center [229, 102] width 48 height 44
click at [0, 0] on input "Make a Purchase" at bounding box center [0, 0] width 0 height 0
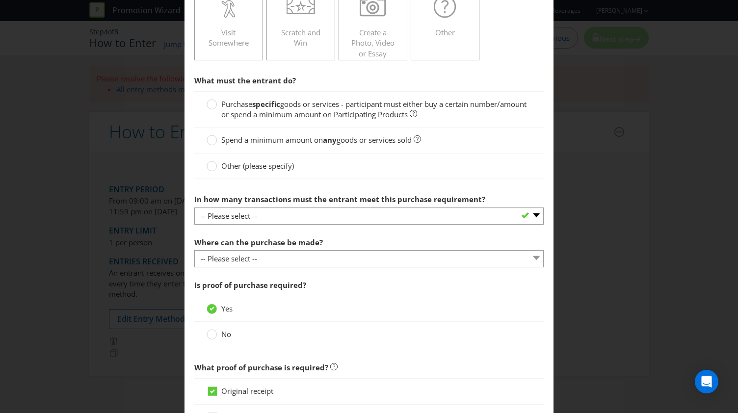
scroll to position [292, 0]
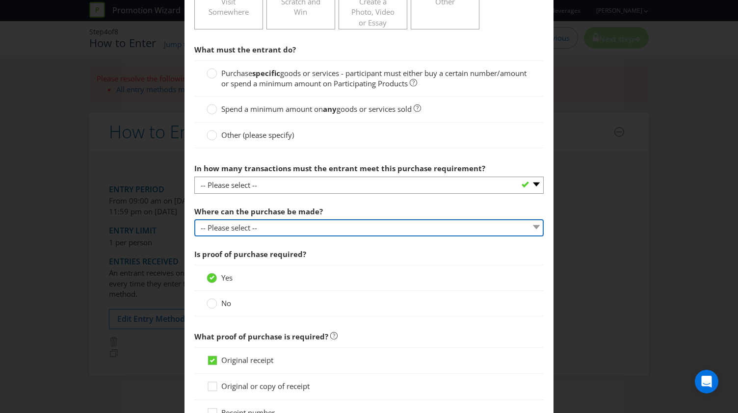
click at [253, 229] on select "-- Please select -- Any stores displaying promotional material (including onlin…" at bounding box center [368, 227] width 349 height 17
click at [194, 219] on select "-- Please select -- Any stores displaying promotional material (including onlin…" at bounding box center [368, 227] width 349 height 17
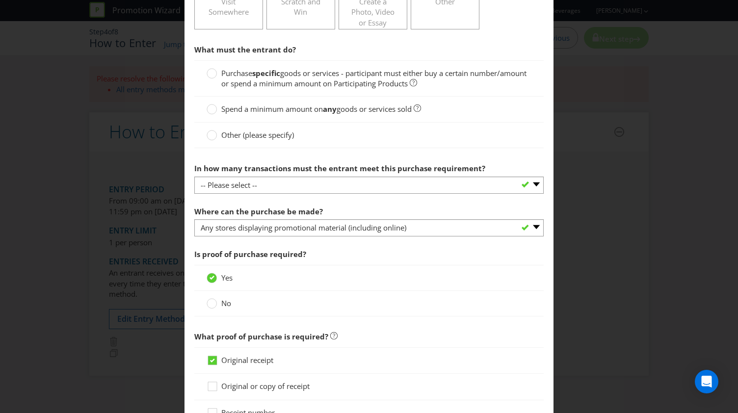
click at [227, 299] on span "No" at bounding box center [226, 303] width 10 height 10
click at [0, 0] on input "No" at bounding box center [0, 0] width 0 height 0
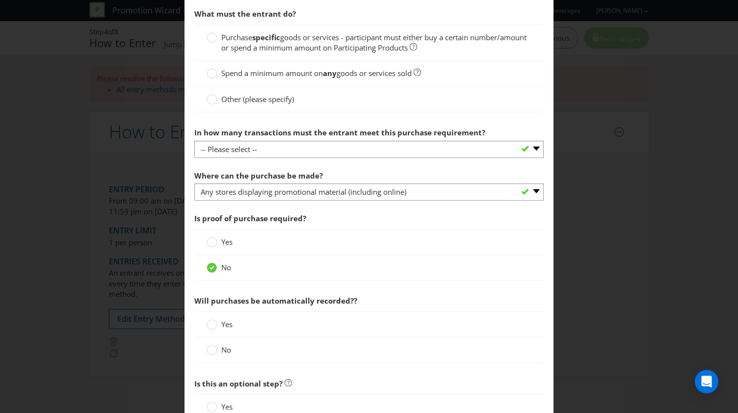
scroll to position [354, 0]
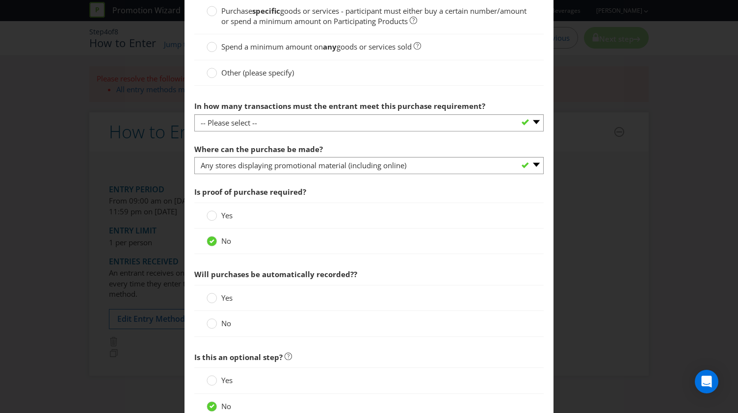
click at [218, 298] on label "Yes" at bounding box center [221, 298] width 28 height 10
click at [0, 0] on input "Yes" at bounding box center [0, 0] width 0 height 0
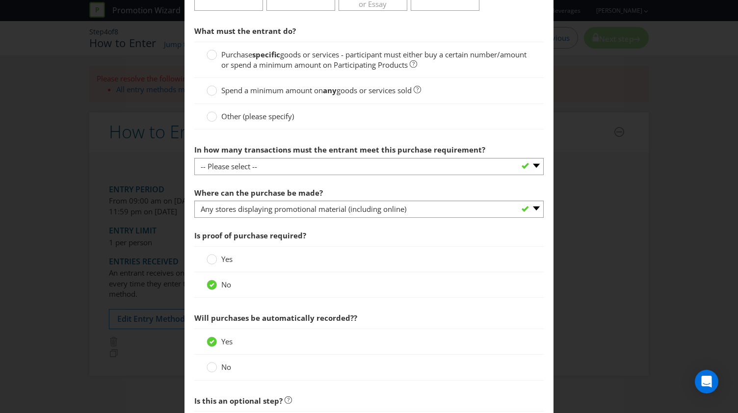
scroll to position [309, 0]
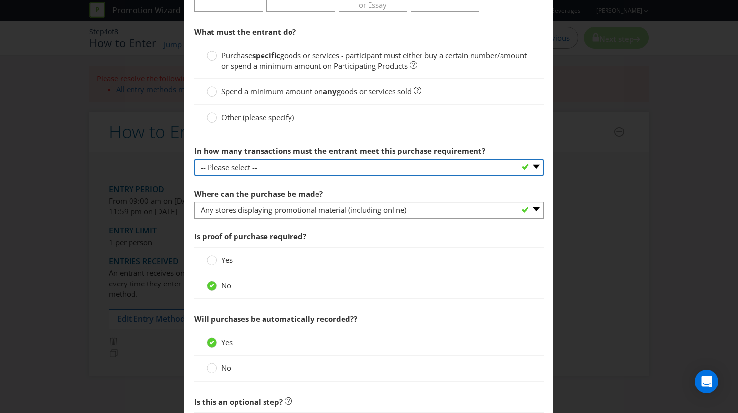
click at [260, 166] on select "-- Please select -- One transaction A specific number of transactions Any numbe…" at bounding box center [368, 167] width 349 height 17
click at [194, 159] on select "-- Please select -- One transaction A specific number of transactions Any numbe…" at bounding box center [368, 167] width 349 height 17
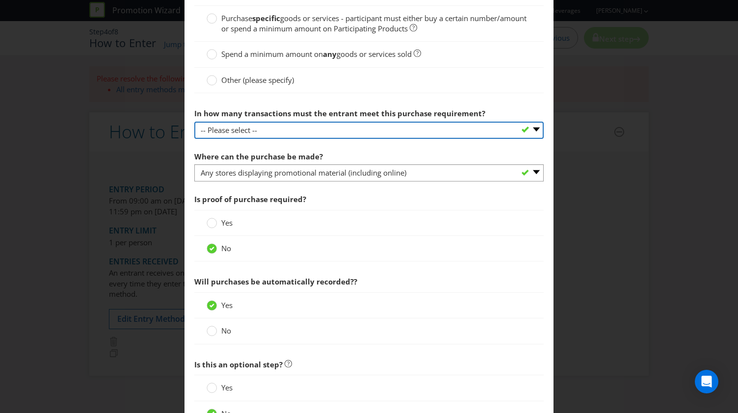
scroll to position [354, 0]
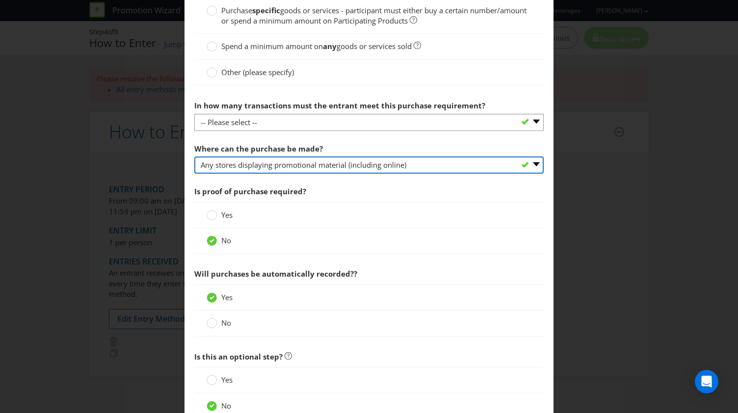
click at [301, 161] on select "-- Please select -- Any stores displaying promotional material (including onlin…" at bounding box center [368, 165] width 349 height 17
select select "OTHER"
click at [194, 157] on select "-- Please select -- Any stores displaying promotional material (including onlin…" at bounding box center [368, 165] width 349 height 17
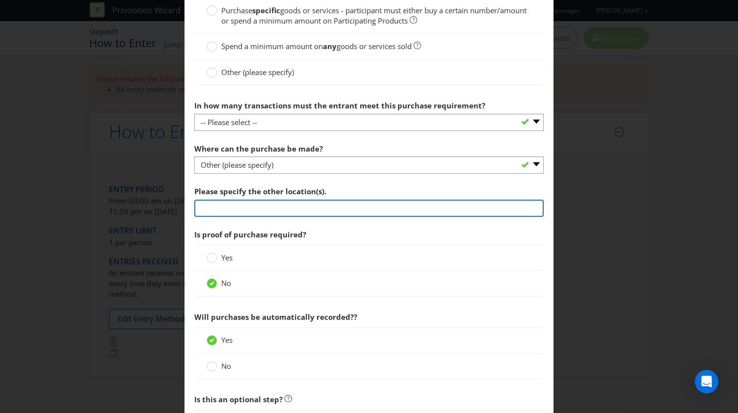
click at [237, 205] on input "text" at bounding box center [368, 208] width 349 height 17
click at [255, 207] on input "Online Ticketing - Universe" at bounding box center [368, 208] width 349 height 17
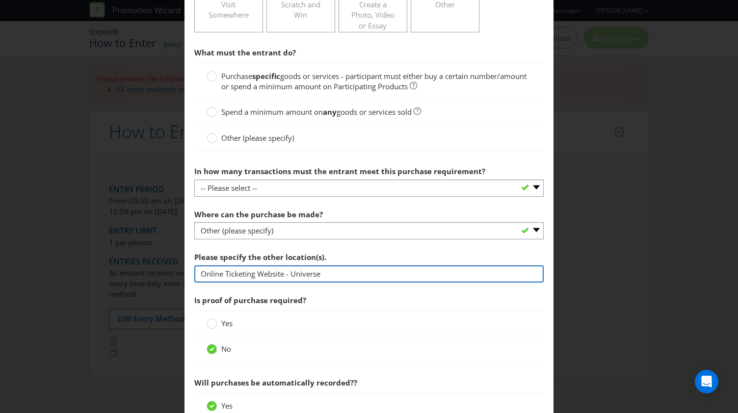
scroll to position [247, 0]
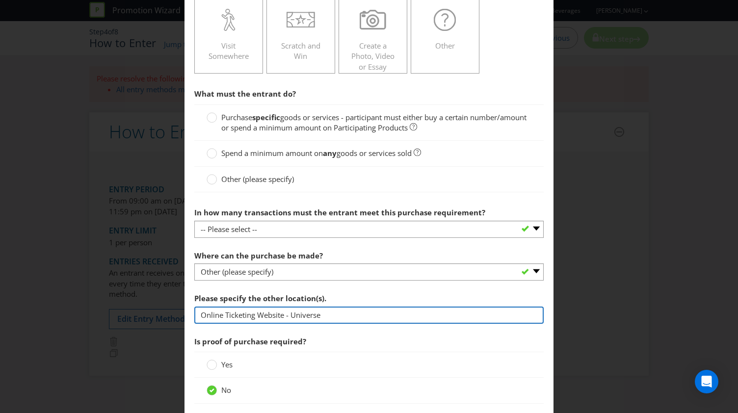
type input "Online Ticketing Website - Universe"
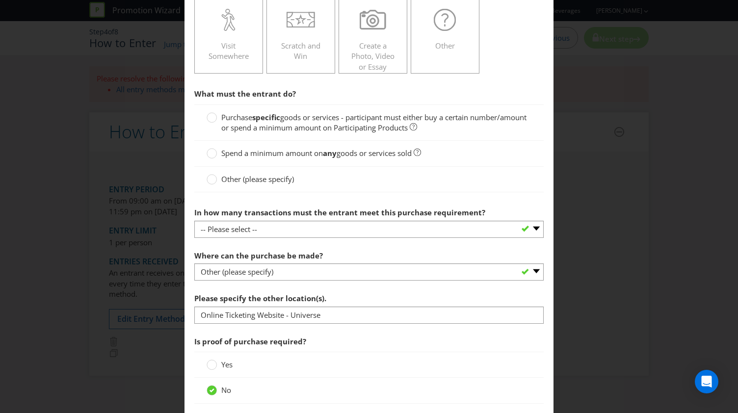
click at [221, 181] on span "Other (please specify)" at bounding box center [257, 179] width 73 height 10
click at [0, 0] on input "Other (please specify)" at bounding box center [0, 0] width 0 height 0
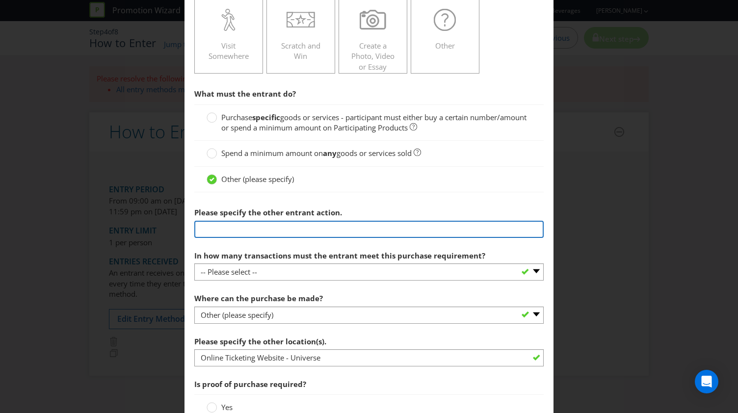
click at [235, 221] on input "text" at bounding box center [368, 229] width 349 height 17
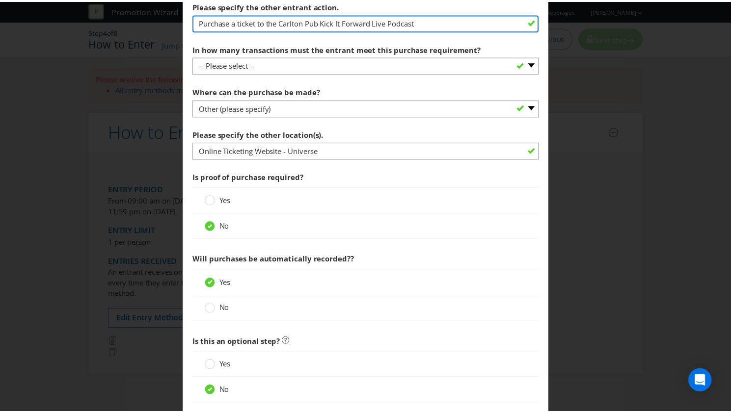
scroll to position [511, 0]
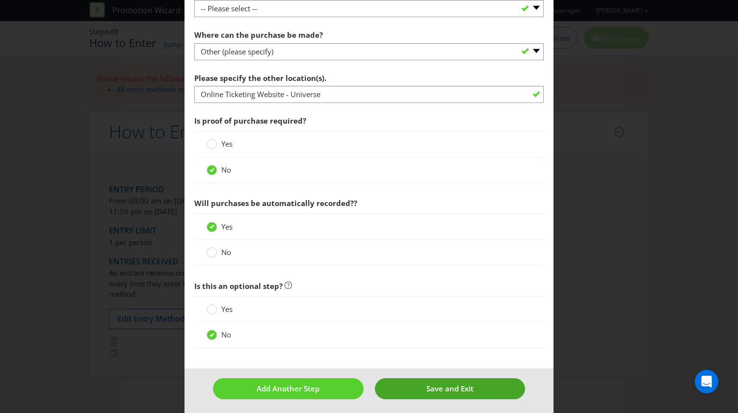
type input "Purchase a ticket to the Carlton Pub Kick It Forward Live Podcast"
click at [409, 387] on button "Save and Exit" at bounding box center [450, 388] width 151 height 21
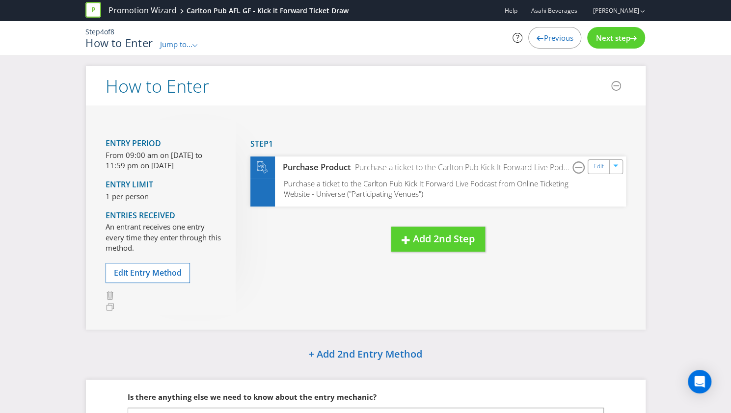
click at [611, 34] on span "Next step" at bounding box center [612, 38] width 34 height 10
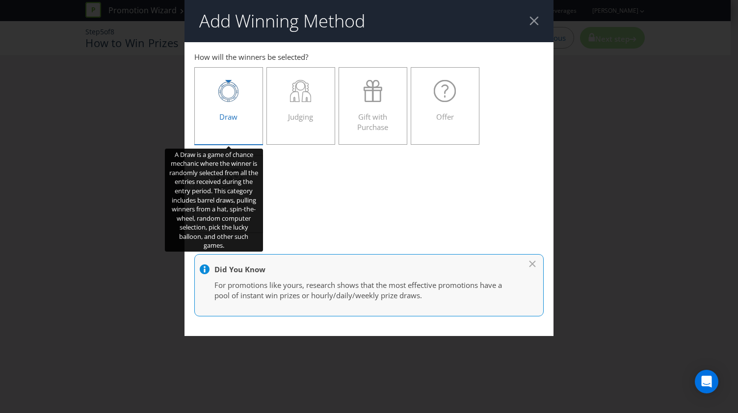
click at [244, 114] on div "Draw" at bounding box center [229, 102] width 48 height 44
click at [0, 0] on input "Draw" at bounding box center [0, 0] width 0 height 0
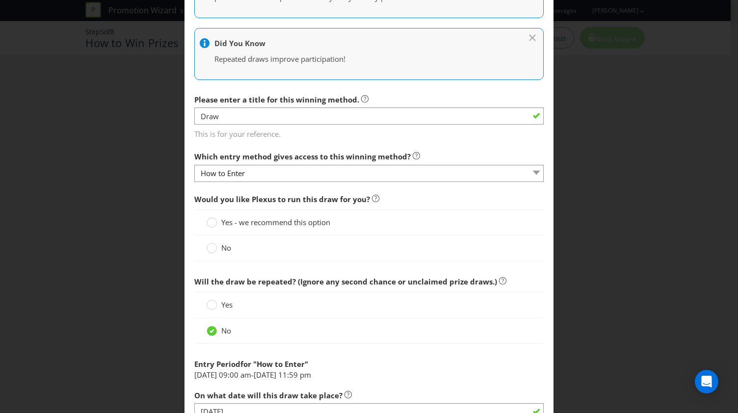
scroll to position [287, 0]
click at [259, 182] on div at bounding box center [368, 182] width 349 height 1
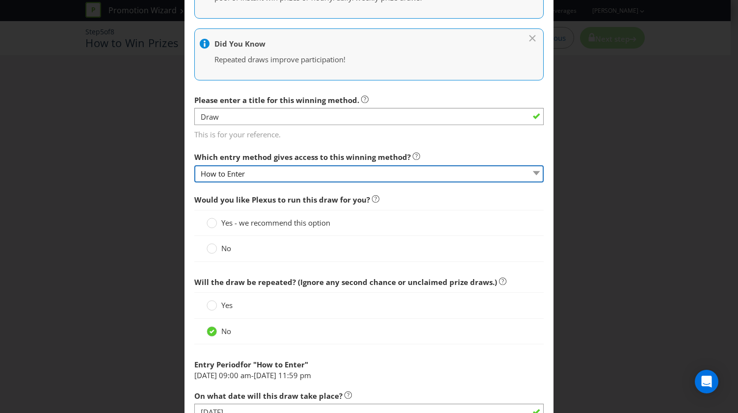
click at [251, 173] on select "How to Enter" at bounding box center [368, 173] width 349 height 17
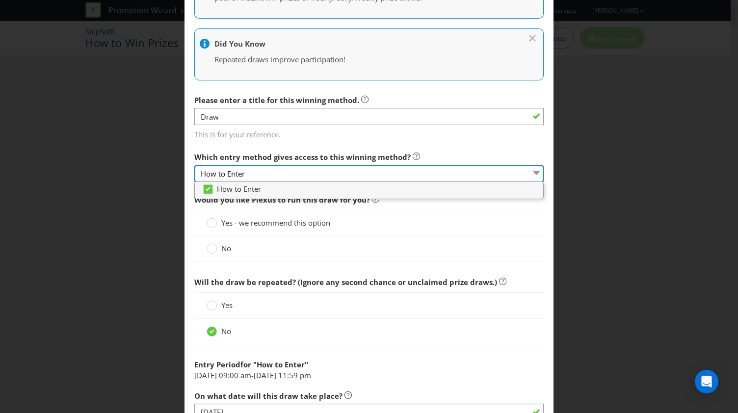
click at [251, 173] on select "How to Enter" at bounding box center [368, 173] width 349 height 17
click at [439, 263] on div at bounding box center [368, 265] width 349 height 5
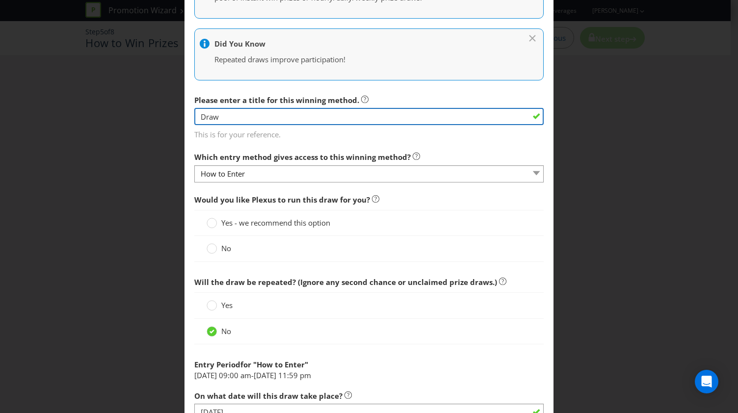
click at [270, 122] on input "Draw" at bounding box center [368, 116] width 349 height 17
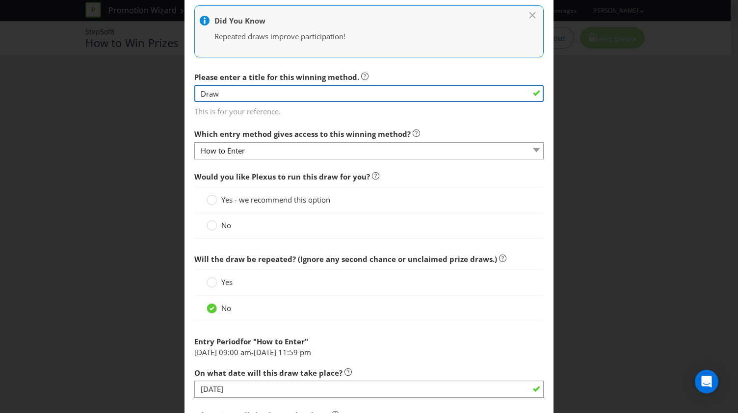
scroll to position [311, 0]
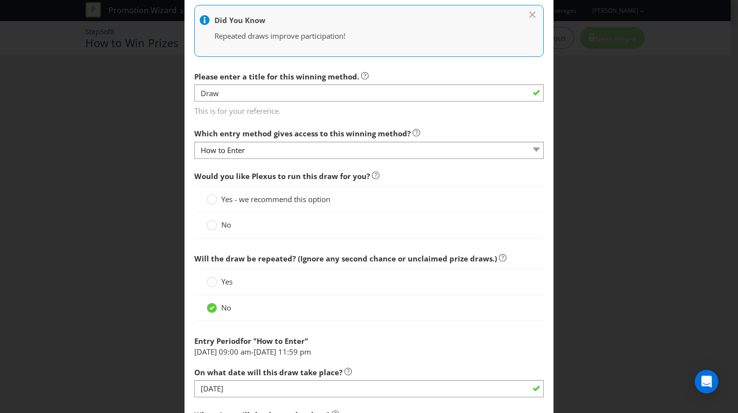
click at [211, 215] on div "No" at bounding box center [368, 226] width 349 height 26
click at [211, 223] on circle at bounding box center [212, 225] width 10 height 10
click at [0, 0] on input "No" at bounding box center [0, 0] width 0 height 0
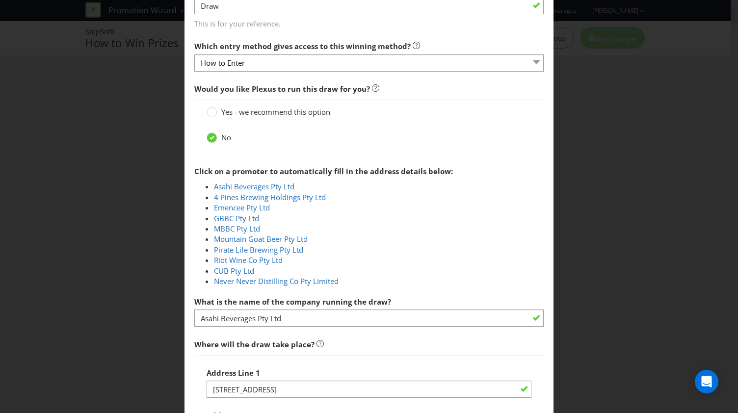
scroll to position [422, 0]
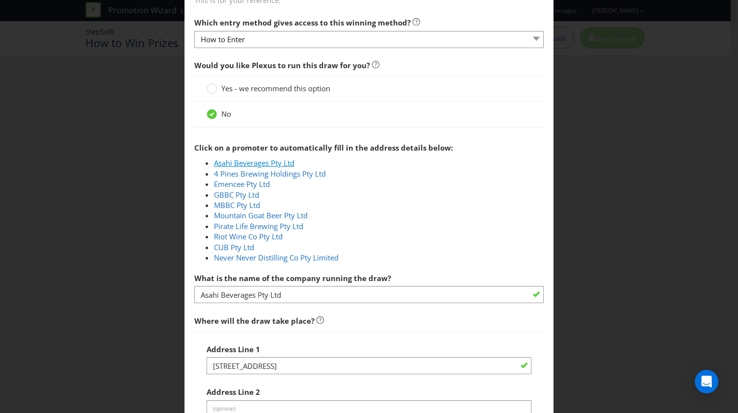
click at [246, 161] on link "Asahi Beverages Pty Ltd" at bounding box center [254, 163] width 80 height 10
click at [268, 160] on link "Asahi Beverages Pty Ltd" at bounding box center [254, 163] width 80 height 10
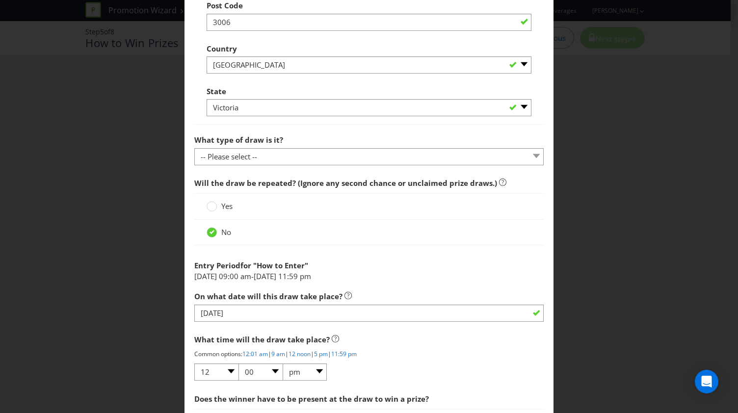
scroll to position [906, 0]
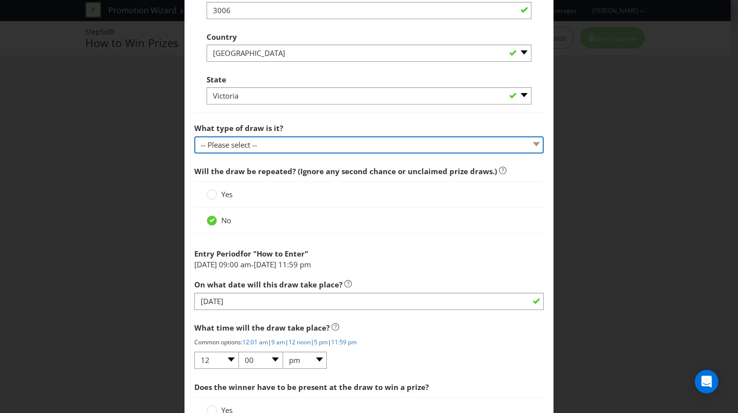
click at [259, 136] on select "-- Please select -- Computerised random selection Barrel draw Don't specify Oth…" at bounding box center [368, 144] width 349 height 17
select select "COMPUTERISED"
click at [194, 136] on select "-- Please select -- Computerised random selection Barrel draw Don't specify Oth…" at bounding box center [368, 144] width 349 height 17
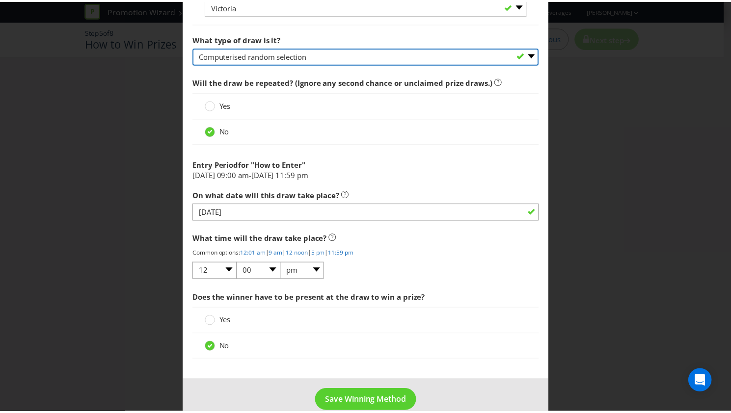
scroll to position [1009, 0]
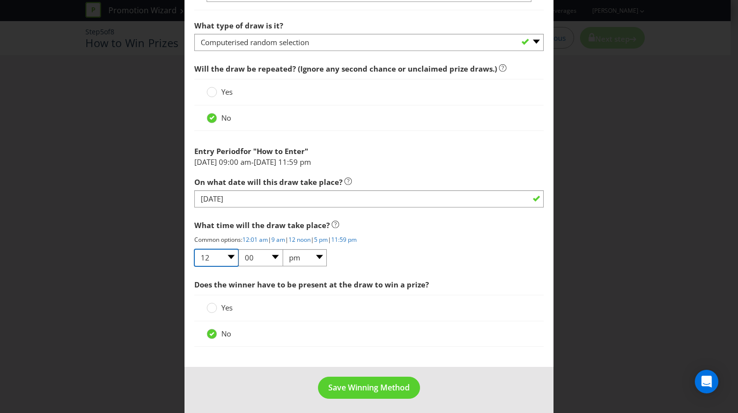
click at [225, 254] on select "01 02 03 04 05 06 07 08 09 10 11 12" at bounding box center [216, 257] width 44 height 17
select select "09"
click at [194, 249] on select "01 02 03 04 05 06 07 08 09 10 11 12" at bounding box center [216, 257] width 44 height 17
click at [266, 261] on select "00 01 05 10 15 20 25 29 30 35 40 45 50 55 59" at bounding box center [261, 257] width 44 height 17
click at [411, 252] on div "What time will the draw take place? Common options: 12:01 am | 9 am | 12 noon |…" at bounding box center [368, 241] width 349 height 52
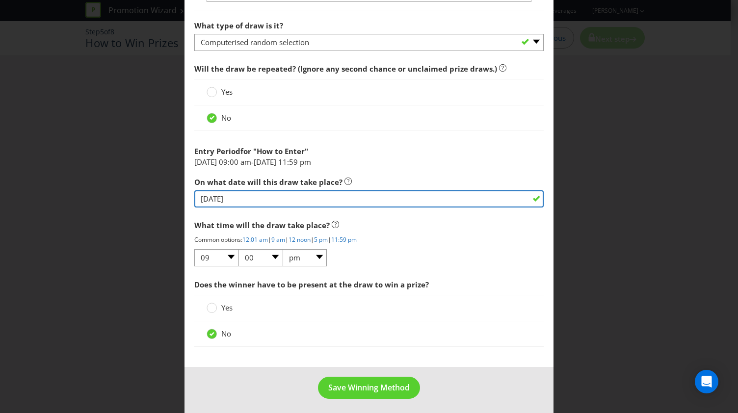
click at [240, 202] on input "[DATE]" at bounding box center [368, 198] width 349 height 17
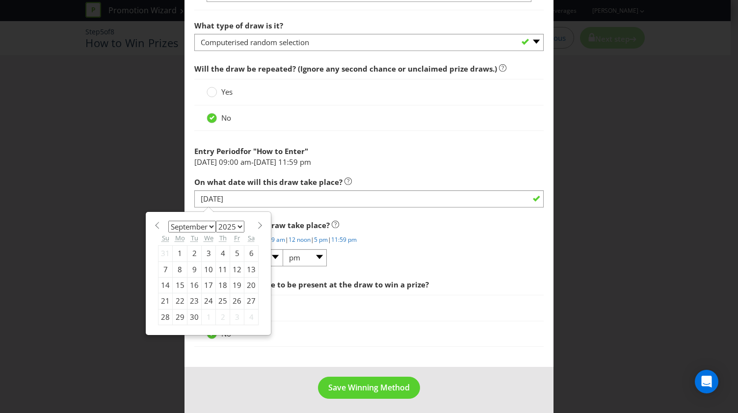
click at [222, 295] on div "25" at bounding box center [223, 302] width 14 height 16
type input "[DATE]"
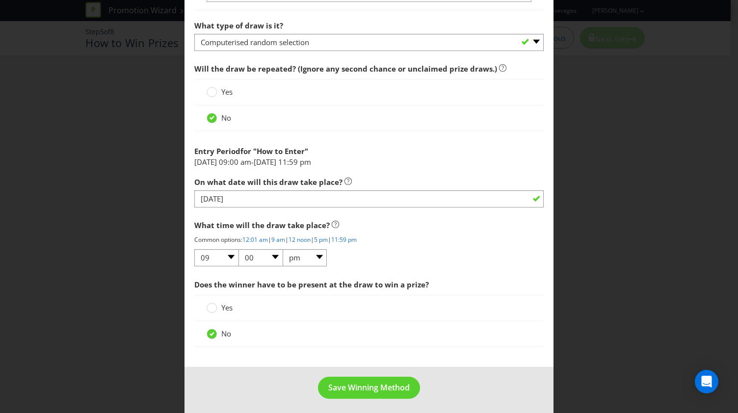
click at [221, 309] on span "Yes" at bounding box center [226, 308] width 11 height 10
click at [0, 0] on input "Yes" at bounding box center [0, 0] width 0 height 0
click at [391, 389] on span "Save Winning Method" at bounding box center [368, 387] width 81 height 11
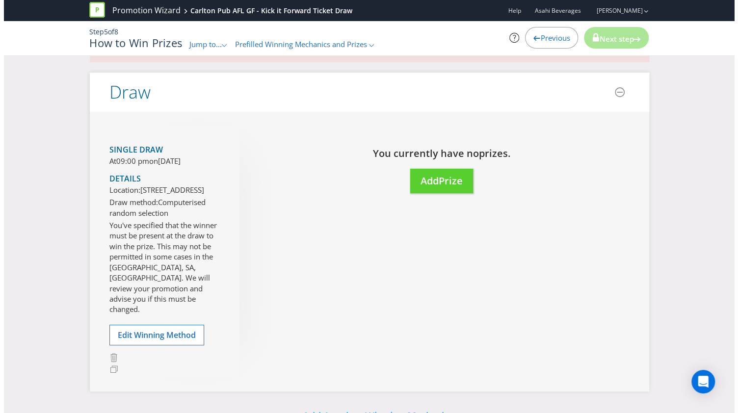
scroll to position [61, 0]
click at [224, 219] on div "Single draw At 09:00 pm [DATE][DATE] Details Location: [STREET_ADDRESS] Draw me…" at bounding box center [171, 251] width 130 height 250
click at [548, 37] on span "Previous" at bounding box center [550, 38] width 29 height 10
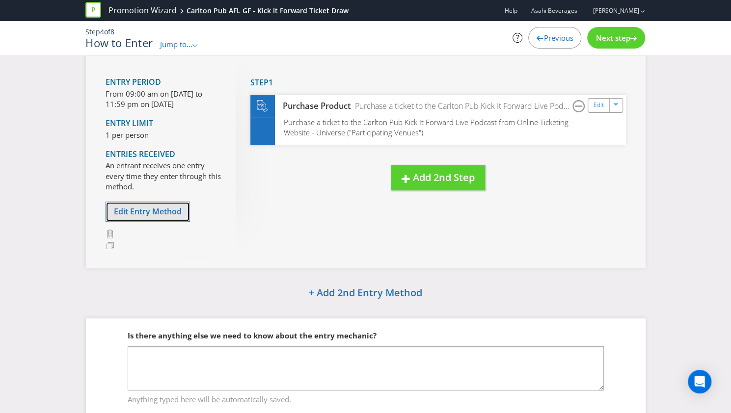
click at [163, 206] on span "Edit Entry Method" at bounding box center [148, 211] width 68 height 11
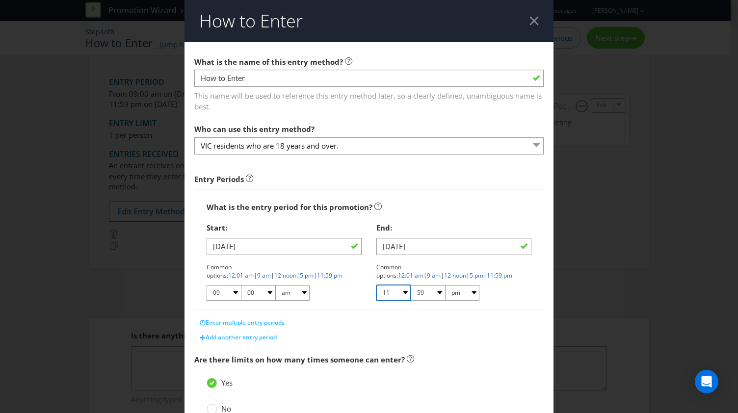
click at [396, 290] on select "01 02 03 04 05 06 07 08 09 10 11 12" at bounding box center [393, 293] width 34 height 16
select select "05"
click at [376, 285] on select "01 02 03 04 05 06 07 08 09 10 11 12" at bounding box center [393, 293] width 34 height 16
click at [426, 293] on select "00 01 05 10 15 20 25 29 30 35 40 45 50 55 59" at bounding box center [428, 293] width 34 height 16
select select "00"
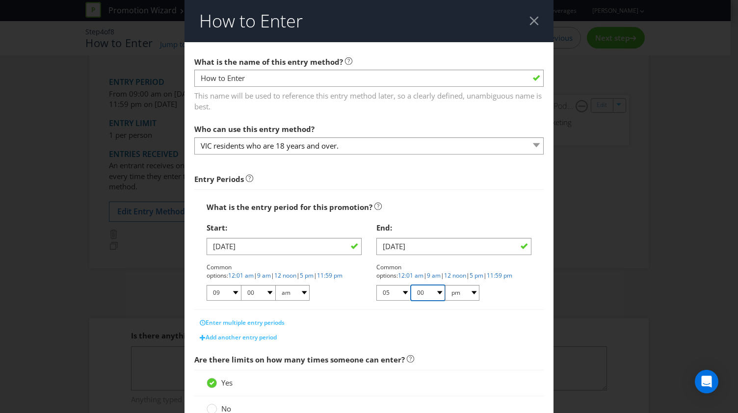
click at [411, 285] on select "00 01 05 10 15 20 25 29 30 35 40 45 50 55 59" at bounding box center [428, 293] width 34 height 16
click at [402, 292] on select "01 02 03 04 05 06 07 08 09 10 11 12" at bounding box center [393, 293] width 34 height 16
select select "04"
click at [376, 285] on select "01 02 03 04 05 06 07 08 09 10 11 12" at bounding box center [393, 293] width 34 height 16
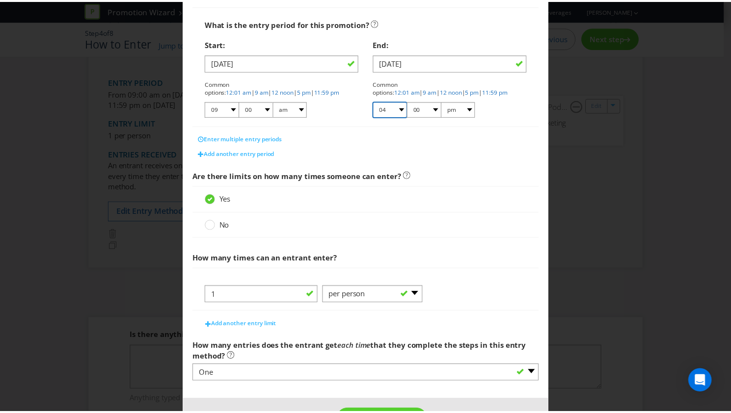
scroll to position [218, 0]
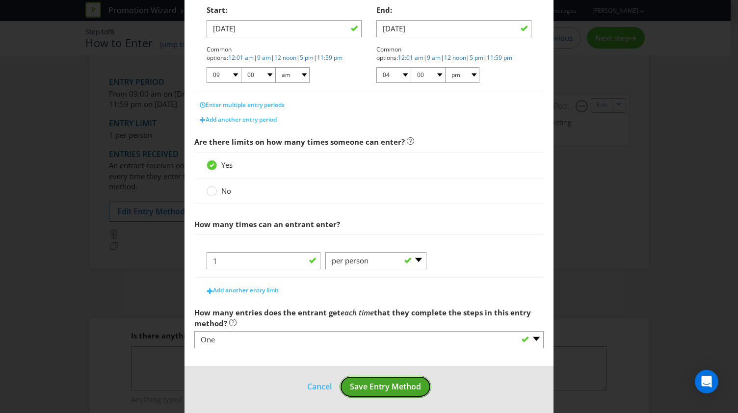
click at [385, 386] on span "Save Entry Method" at bounding box center [385, 386] width 71 height 11
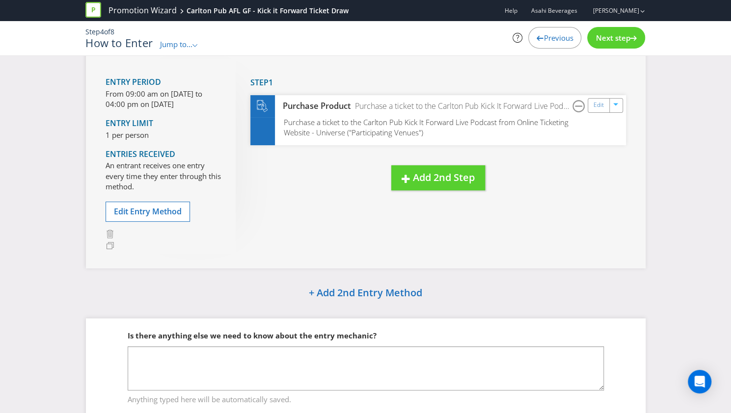
click at [613, 34] on span "Next step" at bounding box center [612, 38] width 34 height 10
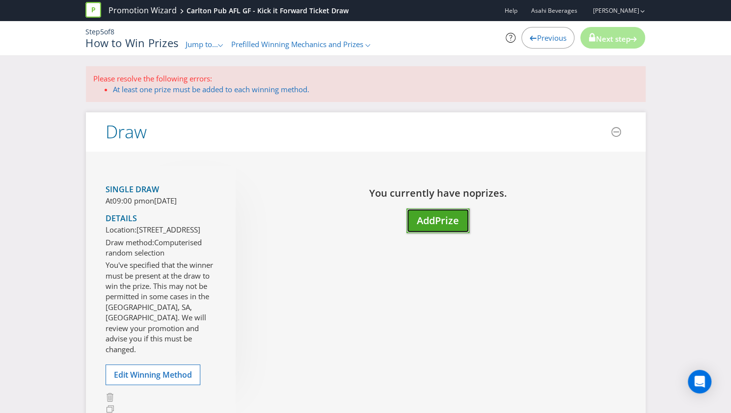
click at [438, 224] on span "Prize" at bounding box center [447, 220] width 24 height 13
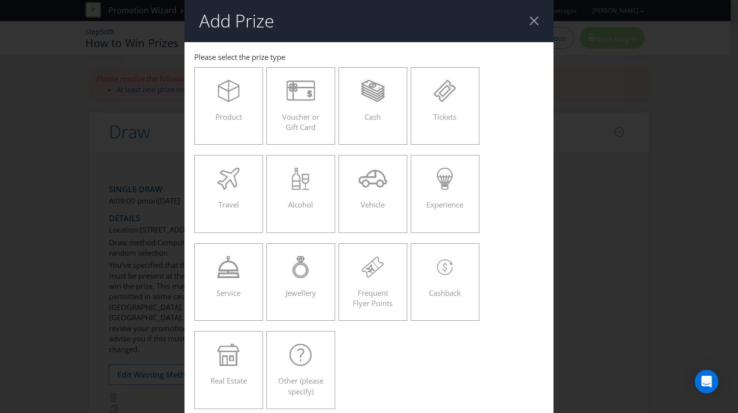
click at [406, 114] on div "Product Voucher or Gift Card Cash Tickets Travel Alcohol Vehicle Experience Ser…" at bounding box center [368, 238] width 349 height 352
click at [428, 117] on div "Tickets" at bounding box center [445, 102] width 48 height 44
click at [0, 0] on input "Tickets" at bounding box center [0, 0] width 0 height 0
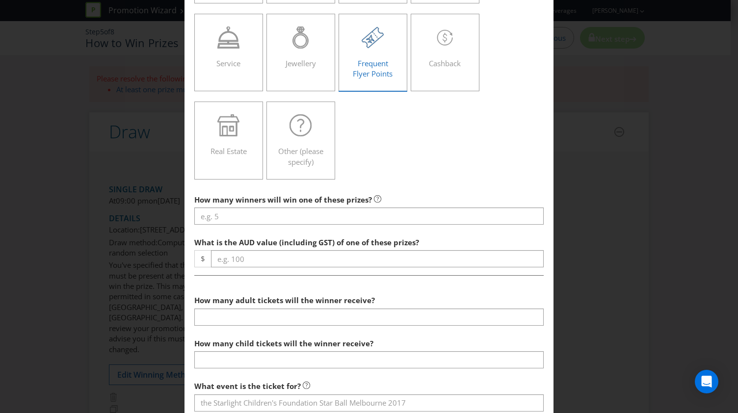
scroll to position [231, 0]
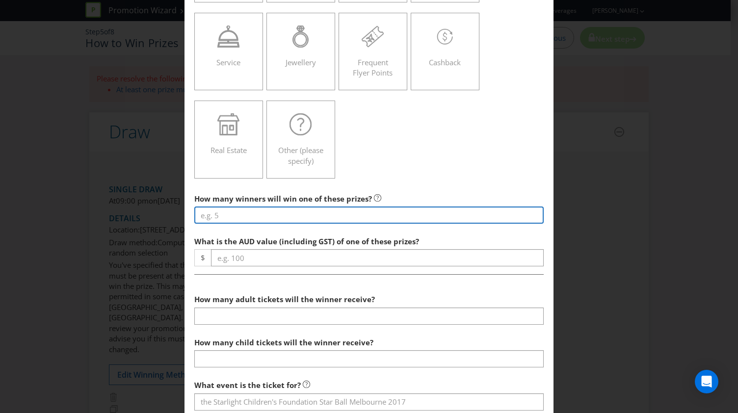
click at [233, 214] on input "number" at bounding box center [368, 215] width 349 height 17
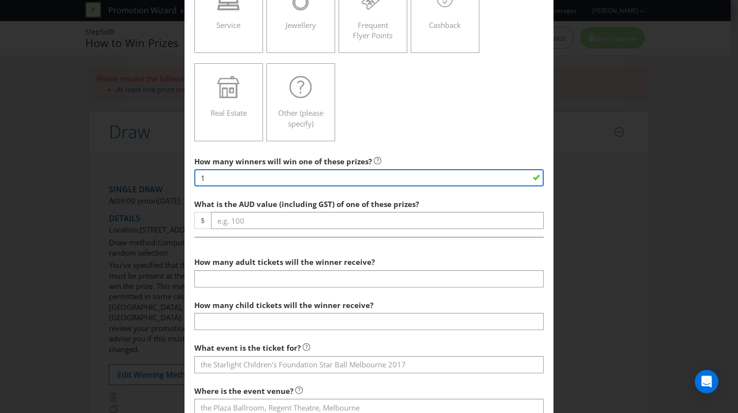
scroll to position [267, 0]
type input "1"
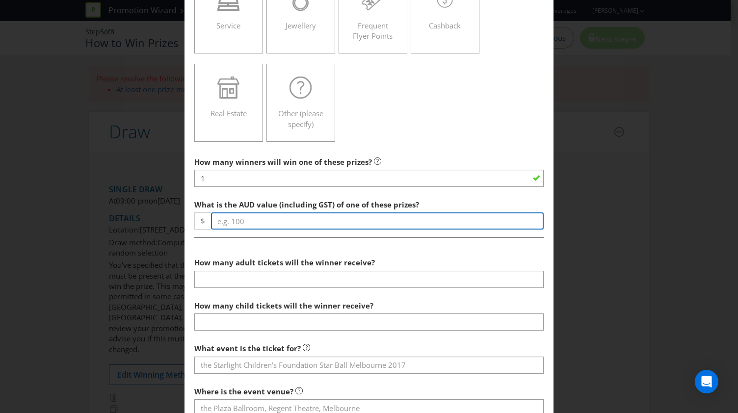
click at [242, 217] on input "number" at bounding box center [377, 221] width 333 height 17
type input "1600"
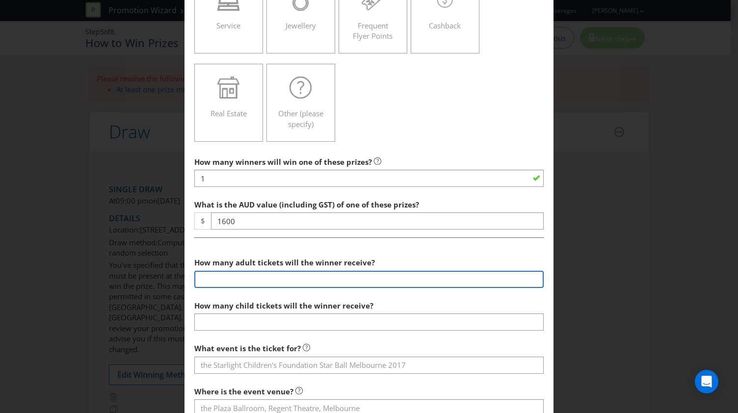
click at [245, 283] on input "number" at bounding box center [368, 279] width 349 height 17
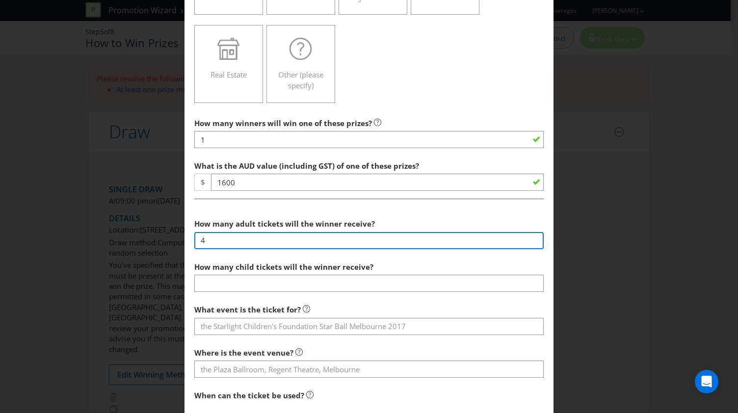
scroll to position [330, 0]
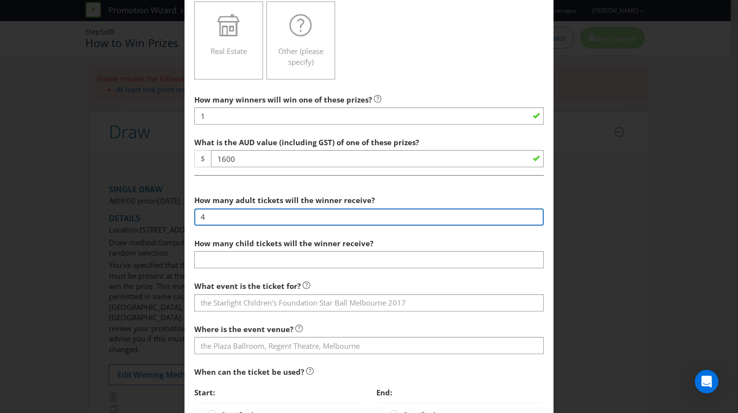
type input "4"
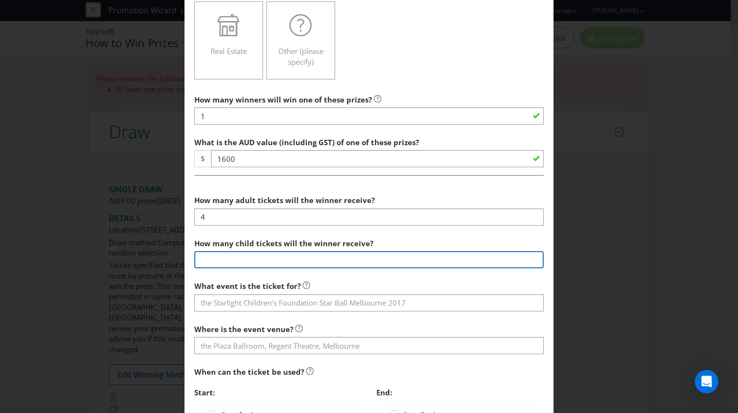
click at [258, 254] on input "number" at bounding box center [368, 259] width 349 height 17
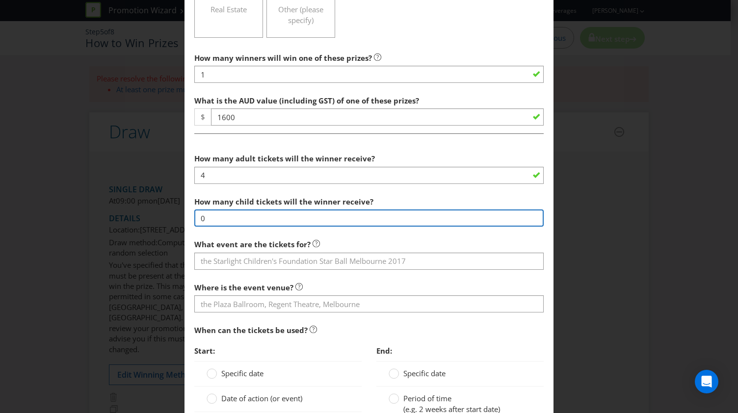
scroll to position [422, 0]
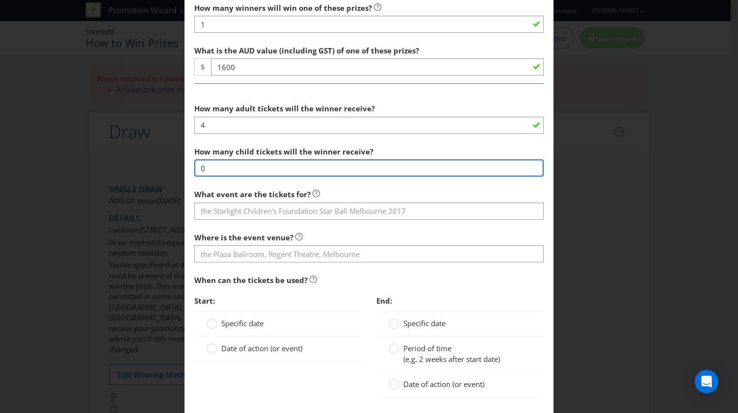
type input "0"
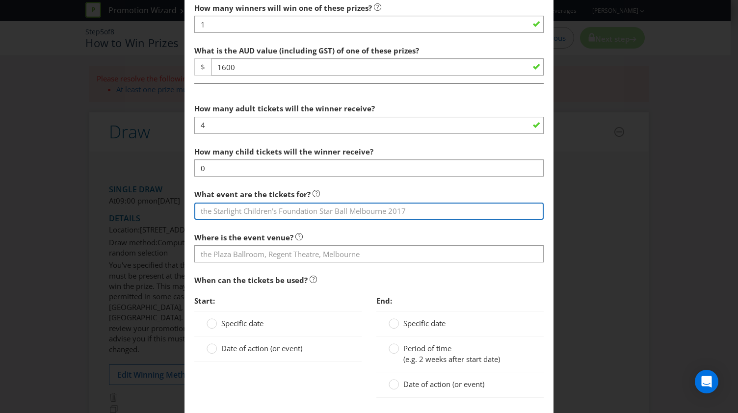
click at [260, 207] on input "text" at bounding box center [368, 211] width 349 height 17
type input "2025 AFL Grand Final"
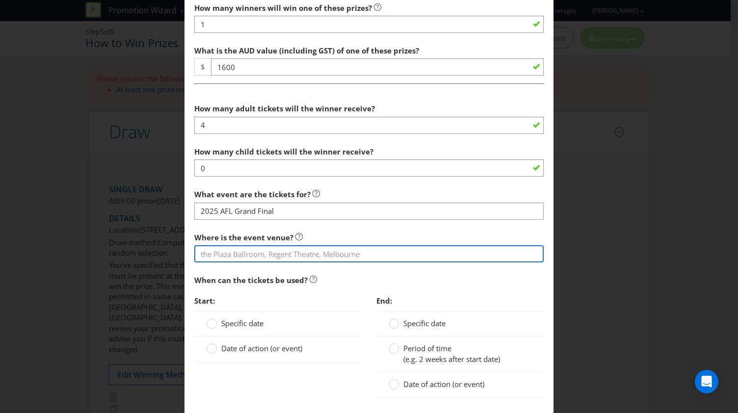
click at [265, 250] on input "text" at bounding box center [368, 253] width 349 height 17
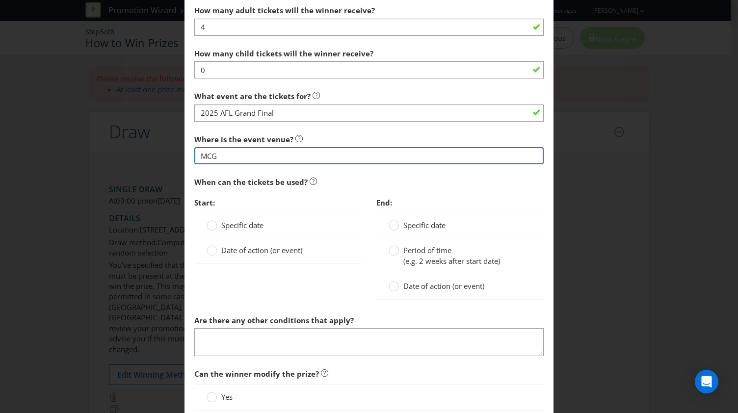
scroll to position [522, 0]
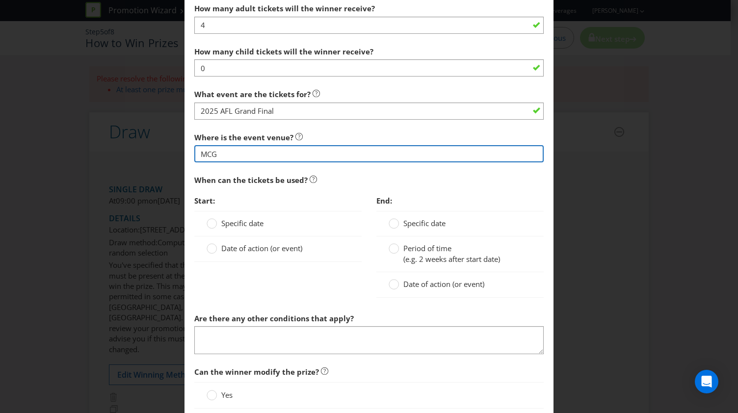
type input "MCG"
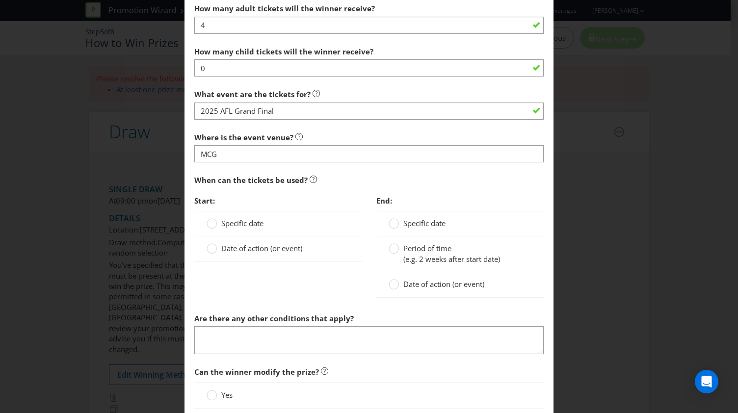
click at [247, 247] on span "Date of action (or event)" at bounding box center [261, 248] width 81 height 10
click at [0, 0] on input "Date of action (or event)" at bounding box center [0, 0] width 0 height 0
click at [271, 267] on input "text" at bounding box center [287, 270] width 143 height 17
type input "[DATE]"
click at [362, 309] on div "Are there any other conditions that apply?" at bounding box center [368, 332] width 349 height 46
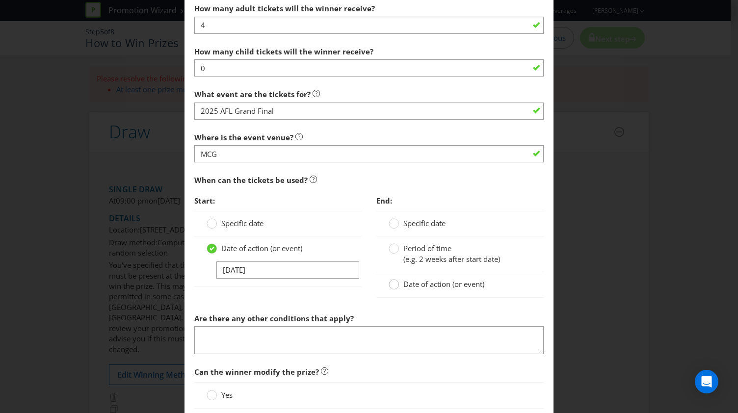
click at [394, 284] on circle at bounding box center [394, 285] width 10 height 10
click at [0, 0] on input "Date of action (or event)" at bounding box center [0, 0] width 0 height 0
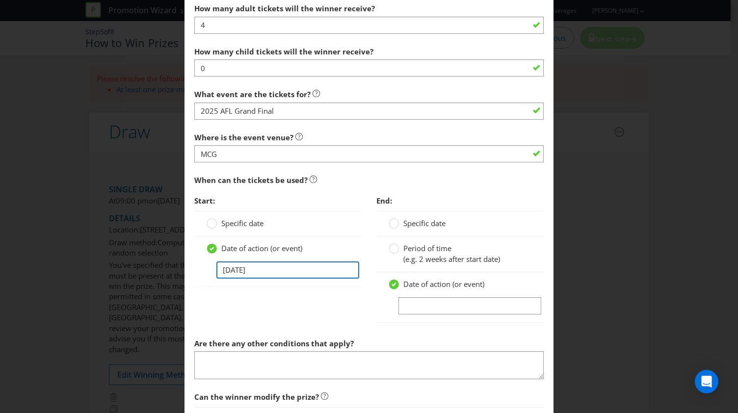
click at [274, 270] on input "[DATE]" at bounding box center [287, 270] width 143 height 17
click at [463, 316] on div "Date of action (or event)" at bounding box center [459, 297] width 167 height 50
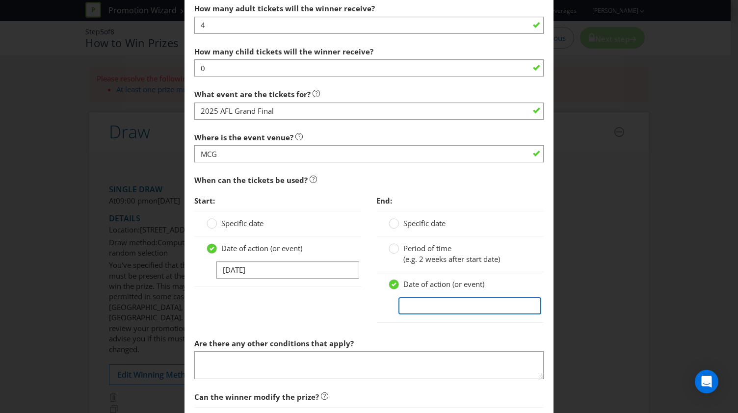
click at [446, 307] on input "text" at bounding box center [470, 305] width 143 height 17
paste input "[DATE]"
type input "[DATE]"
click at [369, 319] on div "End: Specific date Period of time (e.g. 2 weeks after start date) Date of actio…" at bounding box center [460, 262] width 182 height 142
click at [233, 219] on span "Specific date" at bounding box center [242, 223] width 42 height 10
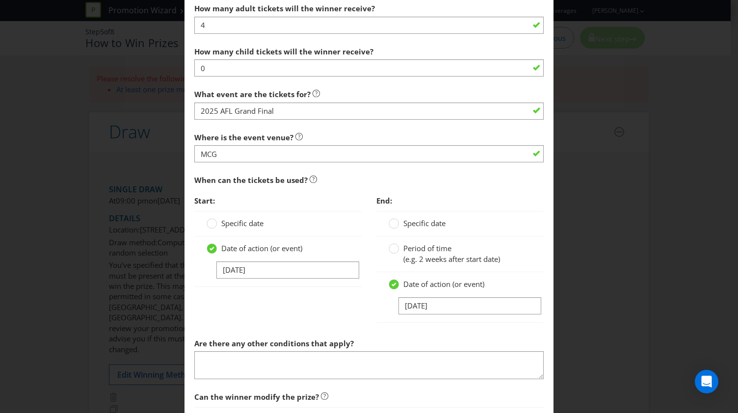
click at [0, 0] on input "Specific date" at bounding box center [0, 0] width 0 height 0
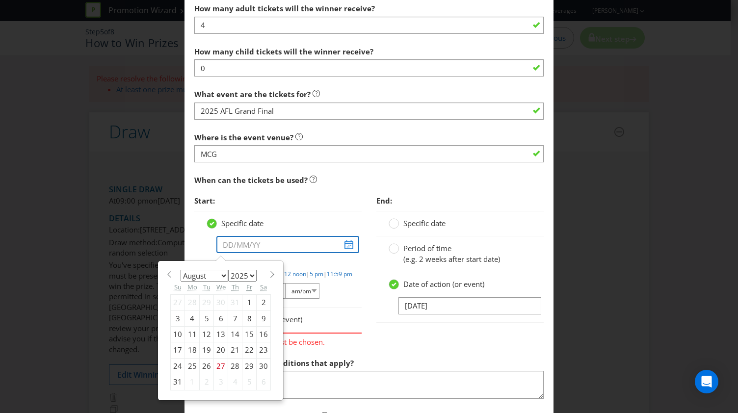
click at [242, 241] on input "text" at bounding box center [287, 244] width 143 height 17
click at [380, 299] on div "Date of action (or event) [DATE]" at bounding box center [459, 297] width 167 height 50
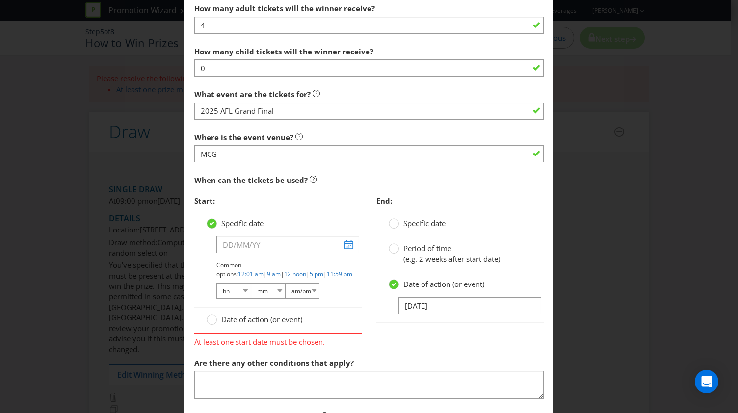
click at [225, 315] on span "Date of action (or event)" at bounding box center [261, 320] width 81 height 10
click at [0, 0] on input "Date of action (or event)" at bounding box center [0, 0] width 0 height 0
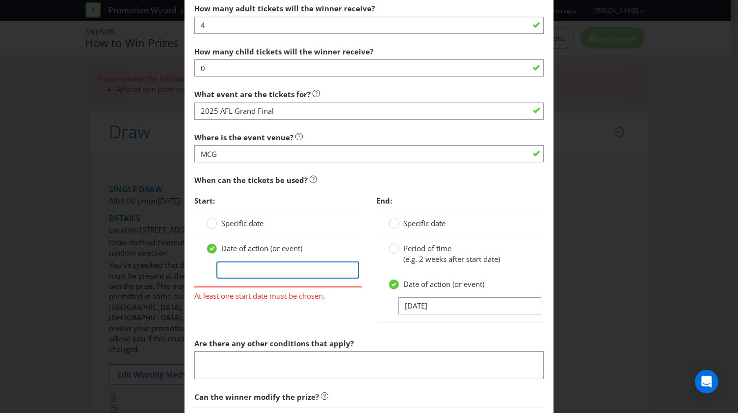
click at [244, 268] on input "text" at bounding box center [287, 270] width 143 height 17
paste input "[DATE]"
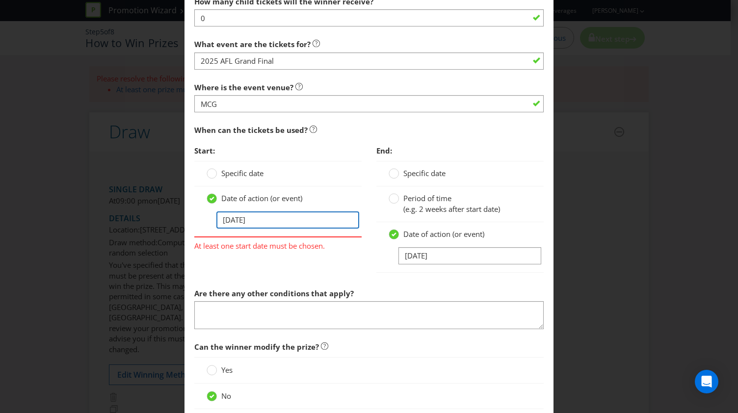
scroll to position [648, 0]
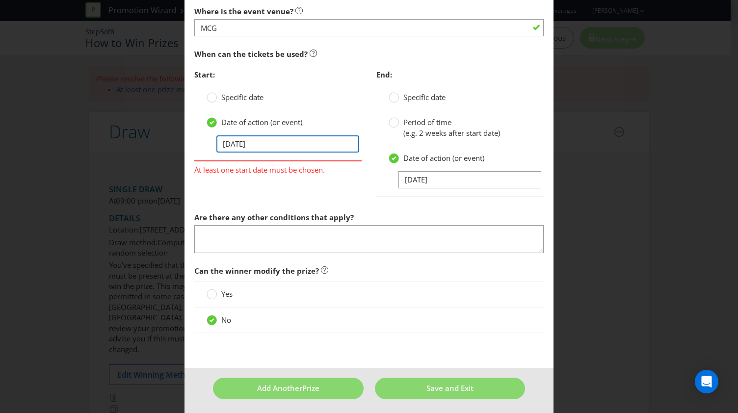
type input "[DATE]"
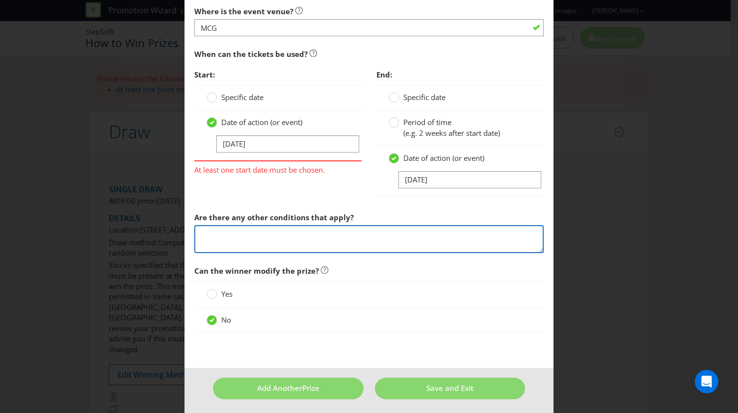
click at [265, 241] on textarea at bounding box center [368, 239] width 349 height 28
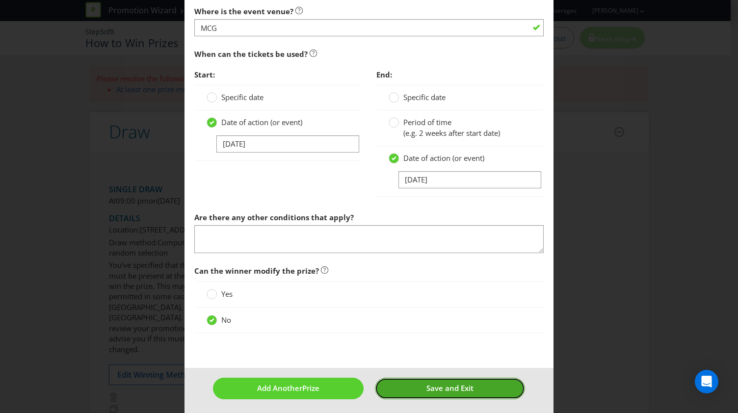
click at [440, 386] on span "Save and Exit" at bounding box center [450, 388] width 47 height 10
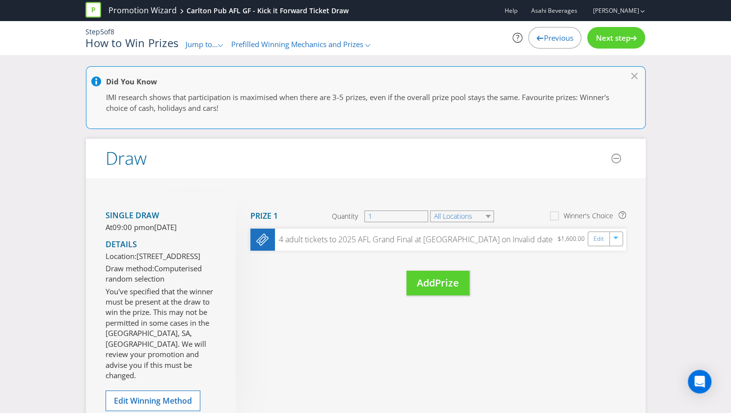
click at [621, 47] on div "Next step" at bounding box center [616, 38] width 58 height 22
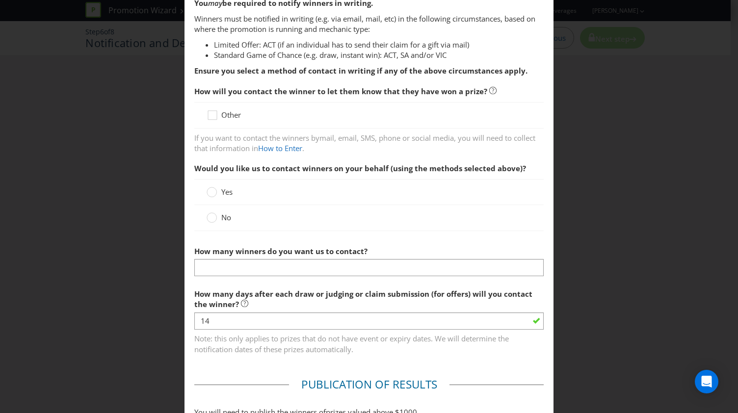
scroll to position [88, 0]
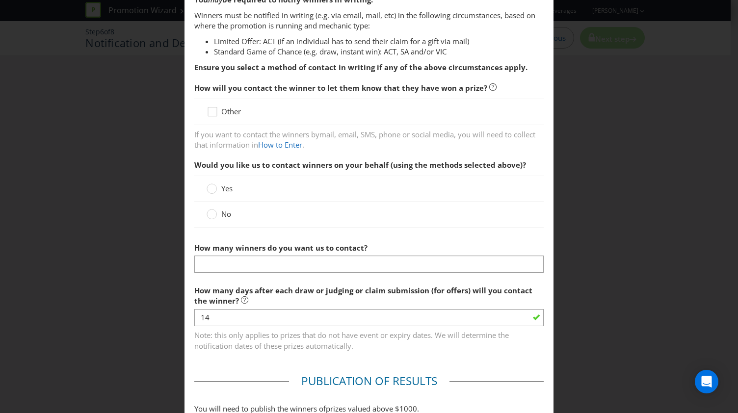
click at [227, 217] on span "No" at bounding box center [226, 214] width 10 height 10
click at [0, 0] on input "No" at bounding box center [0, 0] width 0 height 0
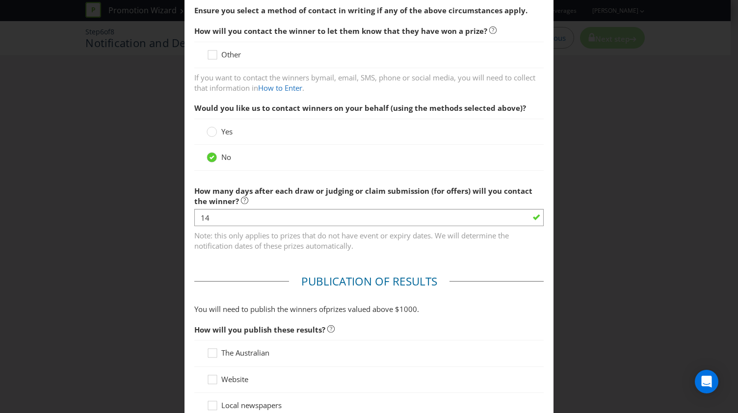
scroll to position [158, 0]
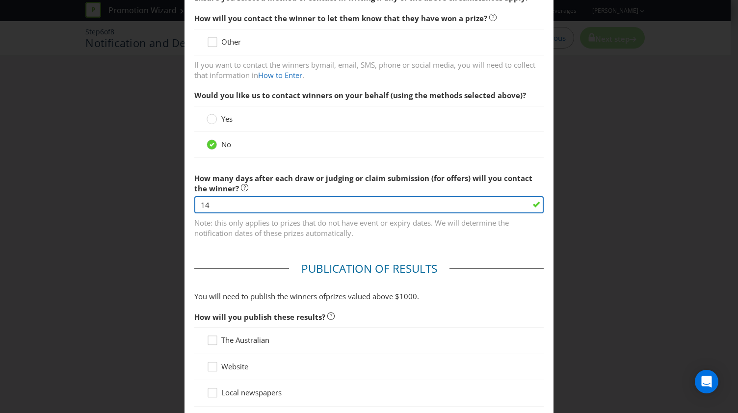
drag, startPoint x: 252, startPoint y: 203, endPoint x: 229, endPoint y: 207, distance: 23.4
click at [229, 207] on input "14" at bounding box center [368, 204] width 349 height 17
type input "1"
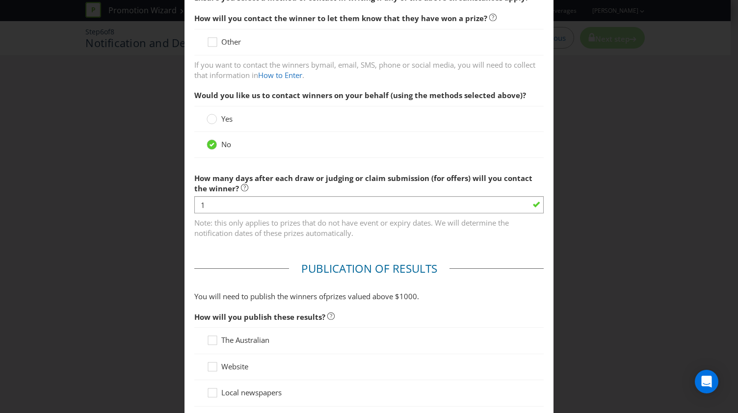
click at [228, 247] on main "Winner Notification You may be required to notify winners in writing. Winners m…" at bounding box center [369, 367] width 369 height 964
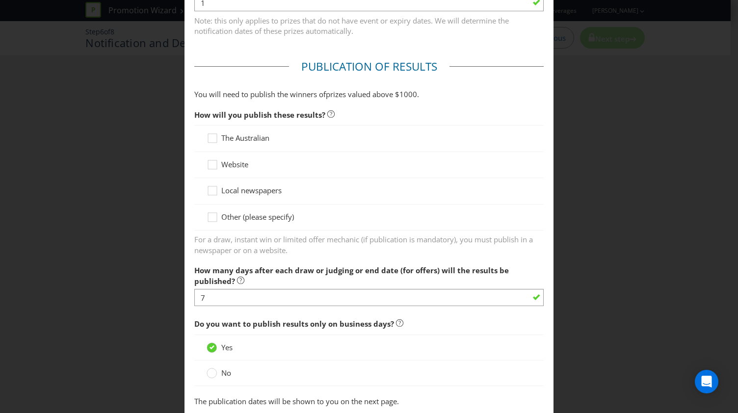
scroll to position [361, 0]
click at [249, 216] on span "Other (please specify)" at bounding box center [257, 216] width 73 height 10
click at [0, 0] on input "Other (please specify)" at bounding box center [0, 0] width 0 height 0
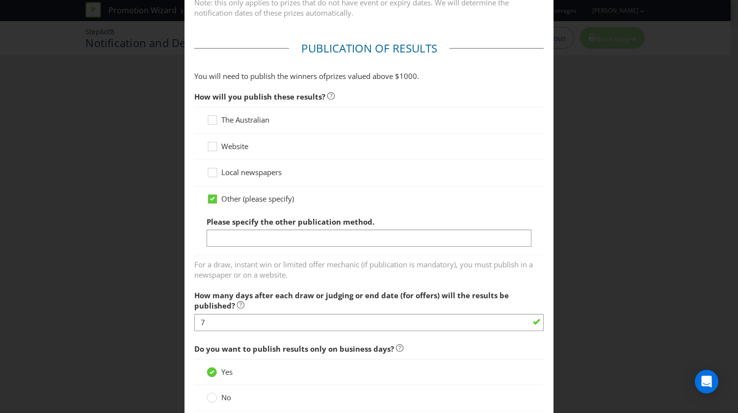
scroll to position [377, 0]
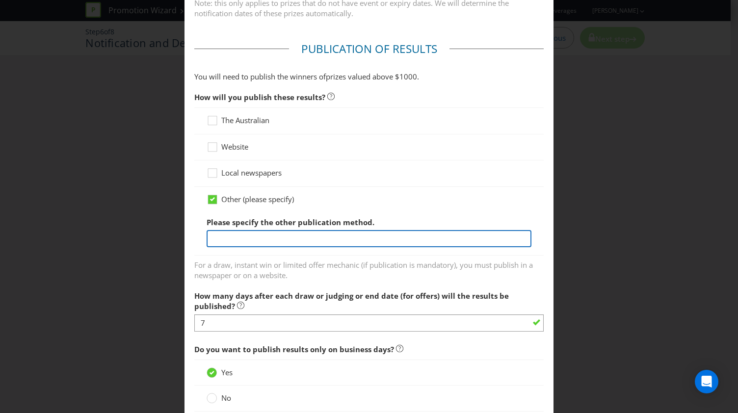
click at [267, 240] on input "text" at bounding box center [369, 238] width 325 height 17
type input "S"
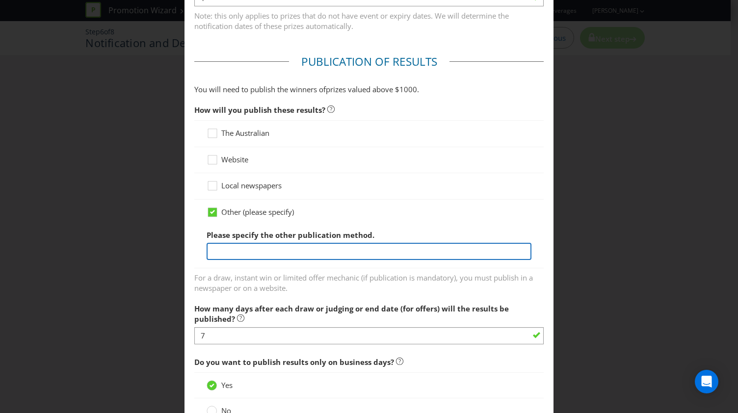
scroll to position [365, 0]
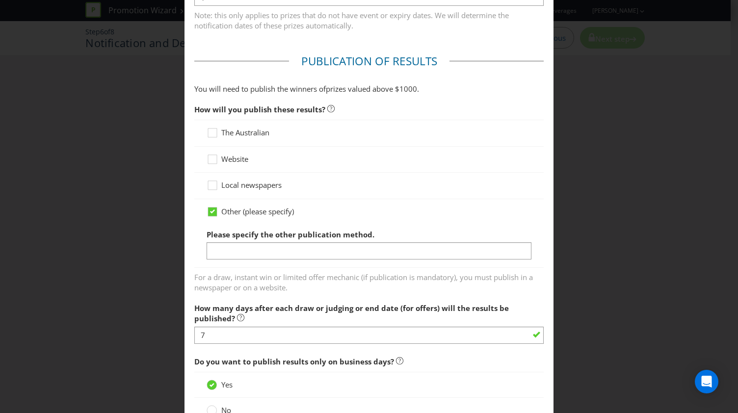
click at [234, 156] on span "Website" at bounding box center [234, 159] width 27 height 10
click at [0, 0] on input "Website" at bounding box center [0, 0] width 0 height 0
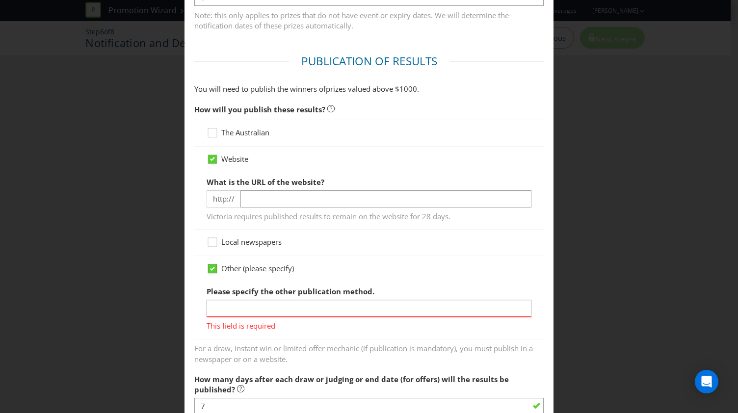
click at [214, 268] on icon at bounding box center [212, 269] width 9 height 9
click at [0, 0] on input "Other (please specify)" at bounding box center [0, 0] width 0 height 0
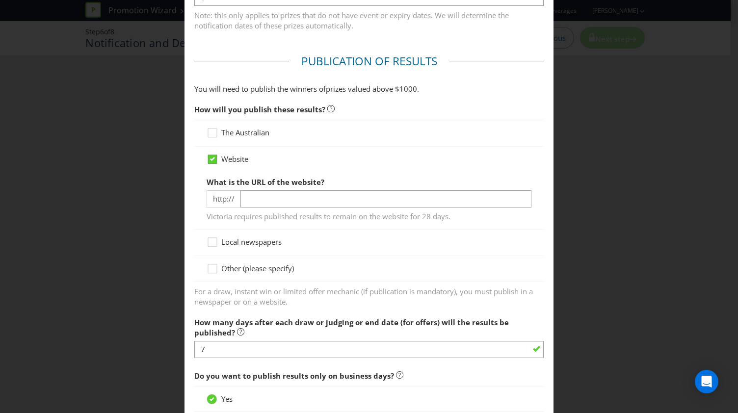
click at [211, 157] on icon at bounding box center [212, 159] width 5 height 4
click at [0, 0] on input "Website" at bounding box center [0, 0] width 0 height 0
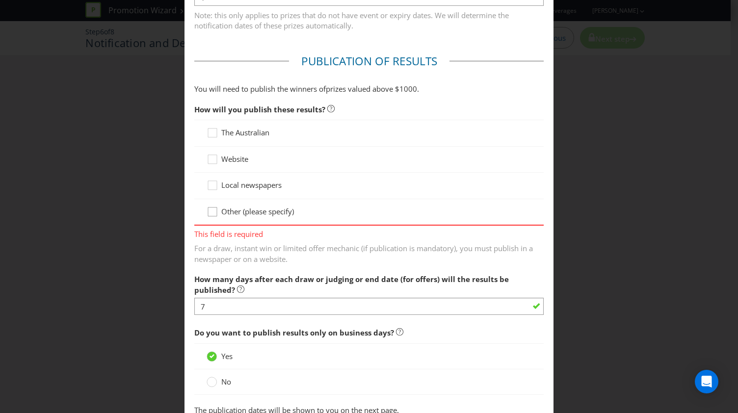
click at [212, 207] on div at bounding box center [212, 208] width 5 height 5
click at [0, 0] on input "Other (please specify)" at bounding box center [0, 0] width 0 height 0
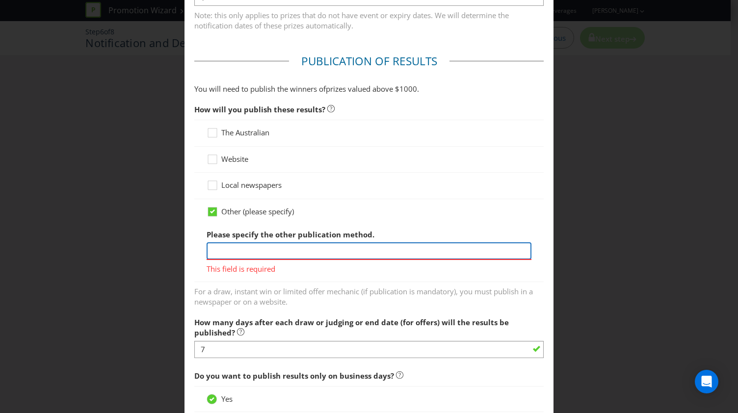
click at [241, 242] on input "text" at bounding box center [369, 250] width 325 height 17
type input "In person at the event"
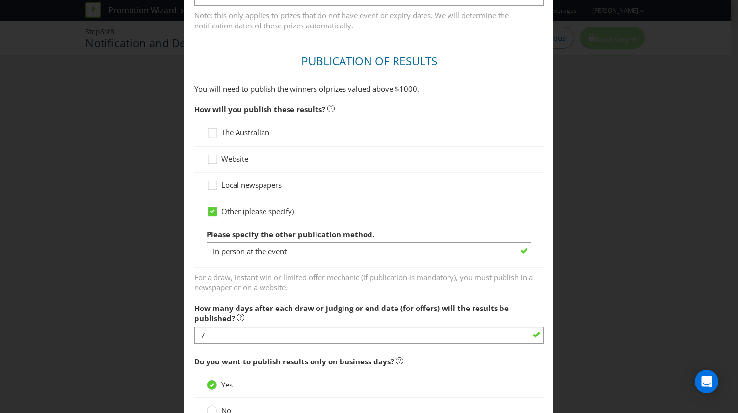
click at [298, 299] on fieldset "Publication of Results You will need to publish the winners of prize s valued a…" at bounding box center [368, 251] width 349 height 397
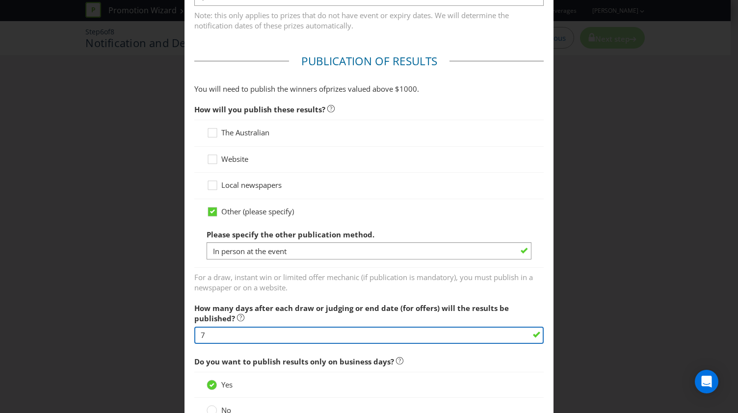
click at [245, 328] on input "7" at bounding box center [368, 335] width 349 height 17
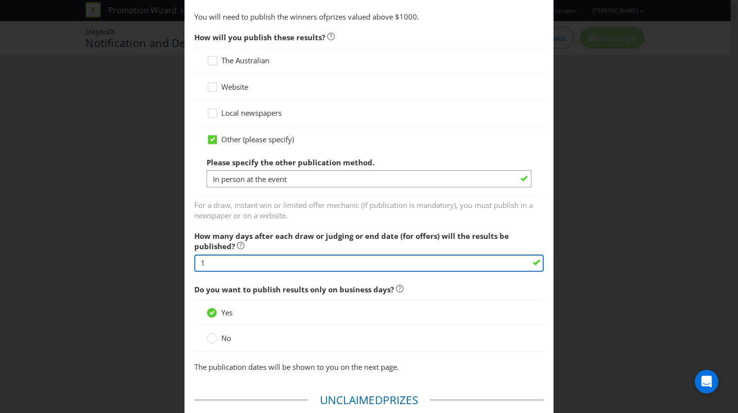
scroll to position [484, 0]
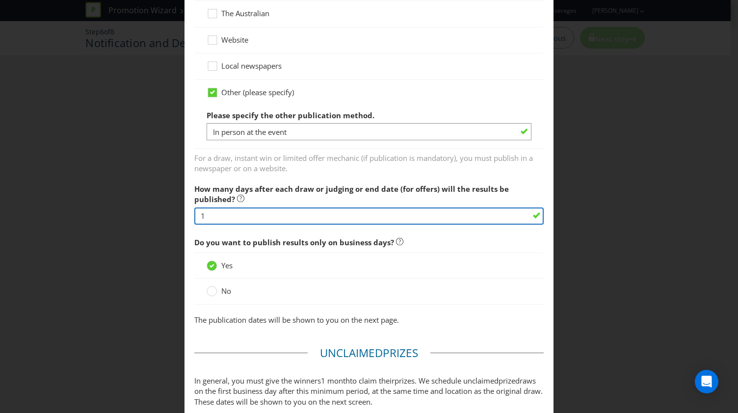
type input "1"
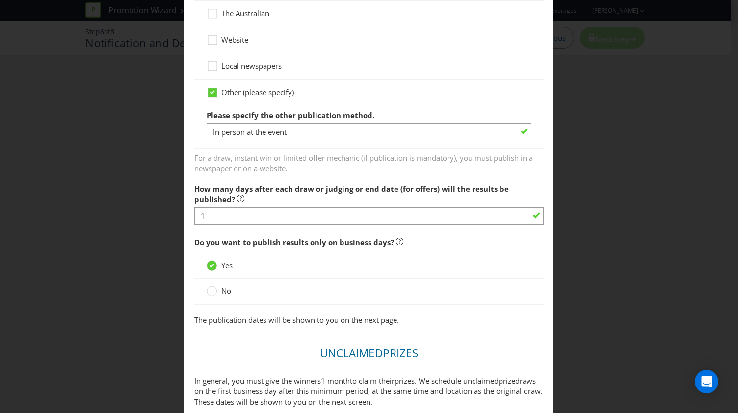
click at [235, 327] on fieldset "Publication of Results You will need to publish the winners of prize s valued a…" at bounding box center [368, 132] width 349 height 397
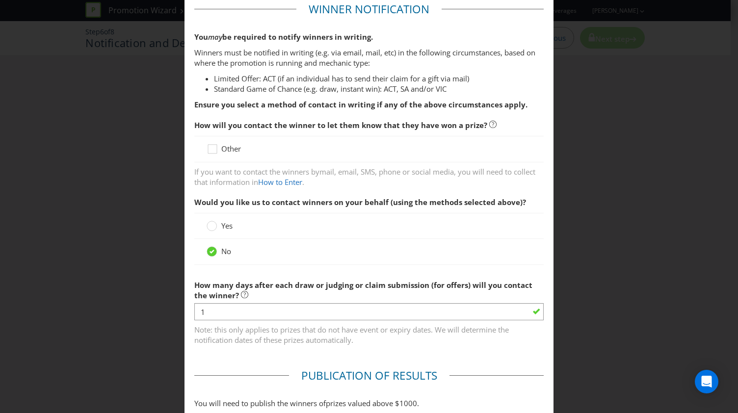
scroll to position [0, 0]
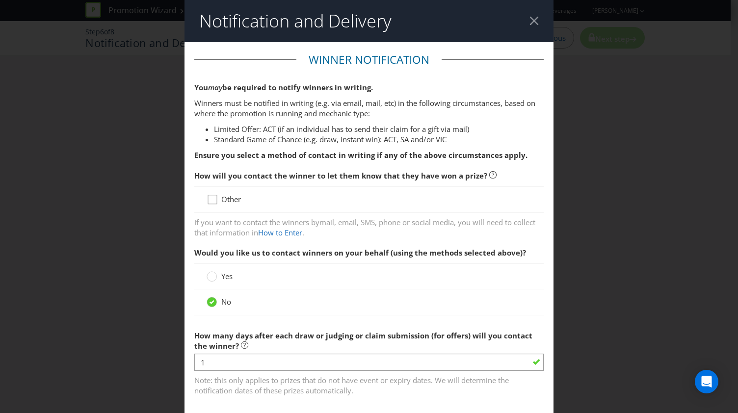
click at [208, 200] on icon at bounding box center [214, 201] width 15 height 15
click at [0, 0] on input "Other" at bounding box center [0, 0] width 0 height 0
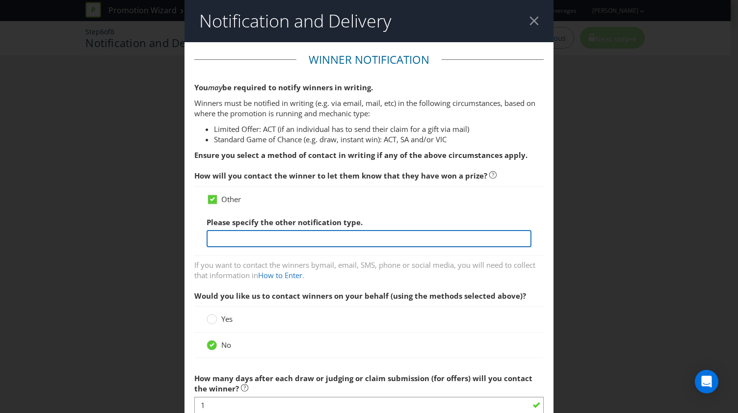
click at [241, 240] on input "text" at bounding box center [369, 238] width 325 height 17
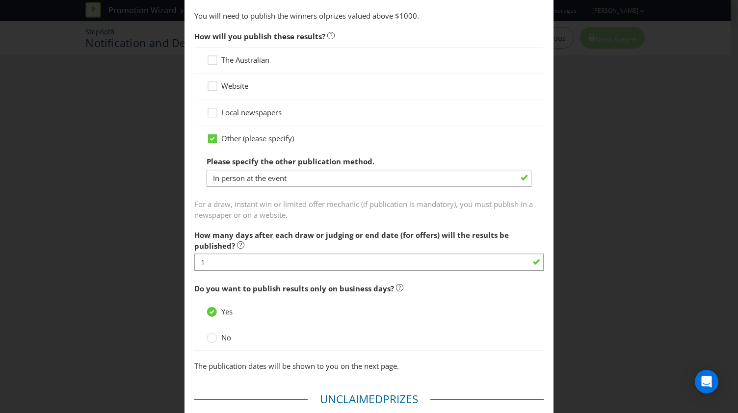
scroll to position [478, 0]
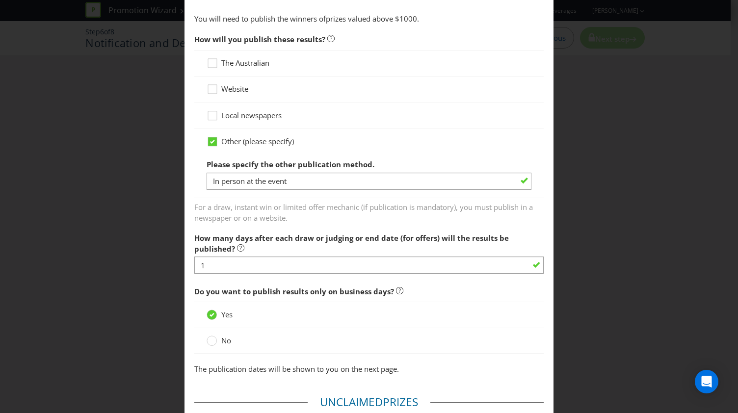
type input "In person at the event. The draw will happen for those that attend the event"
click at [441, 200] on span "For a draw, instant win or limited offer mechanic (if publication is mandatory)…" at bounding box center [368, 211] width 349 height 25
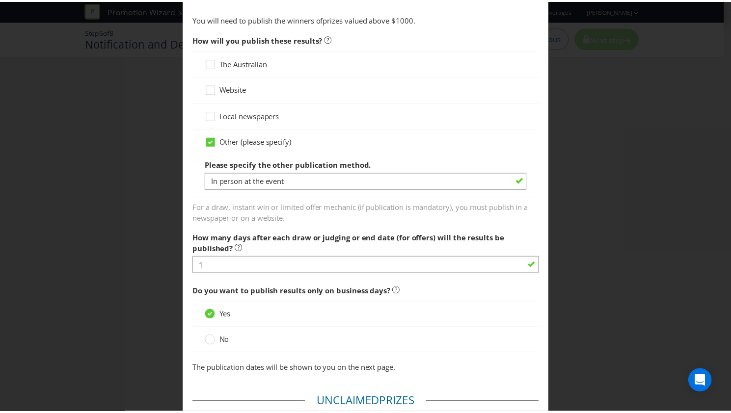
scroll to position [725, 0]
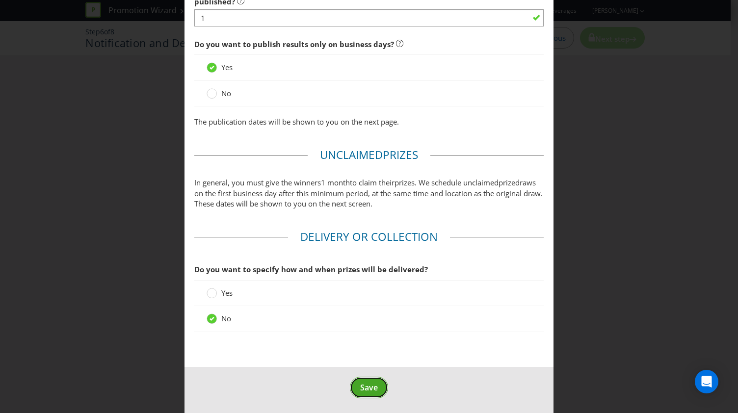
click at [364, 391] on button "Save" at bounding box center [369, 388] width 38 height 22
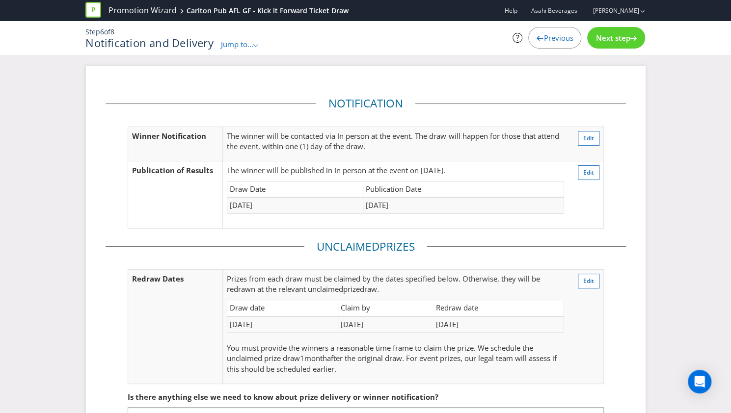
click at [543, 40] on span "Previous" at bounding box center [557, 38] width 29 height 10
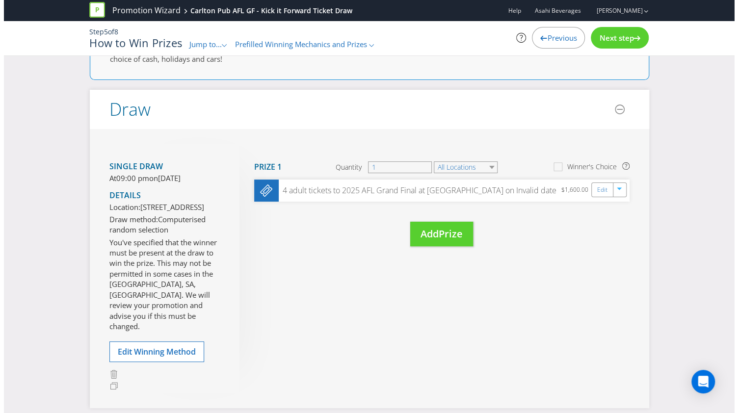
scroll to position [47, 0]
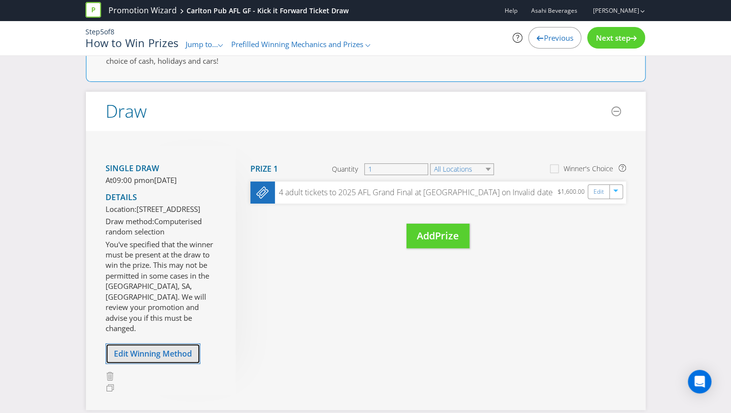
click at [160, 359] on span "Edit Winning Method" at bounding box center [153, 353] width 78 height 11
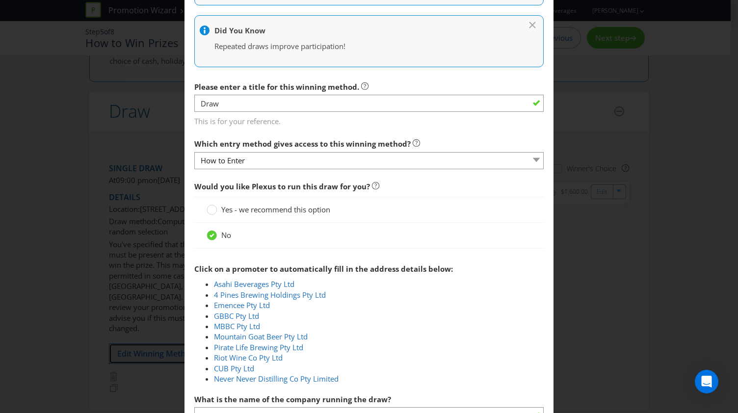
scroll to position [301, 0]
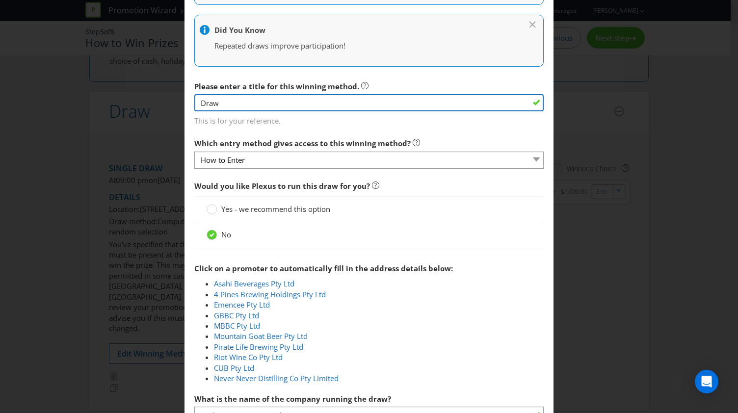
click at [229, 105] on input "Draw" at bounding box center [368, 102] width 349 height 17
type input "p"
type input "P"
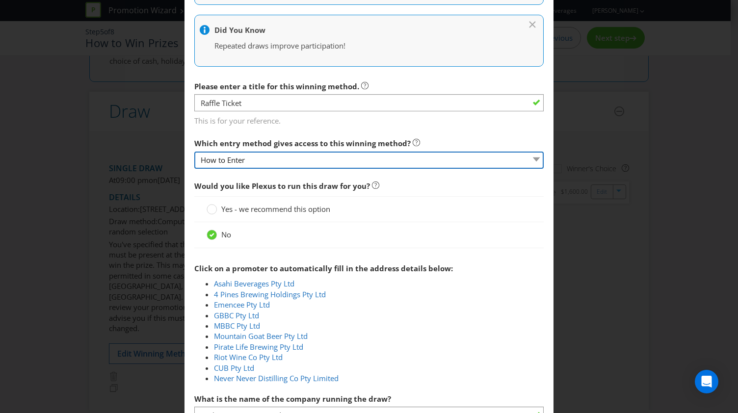
click at [235, 158] on select "How to Enter" at bounding box center [368, 160] width 349 height 17
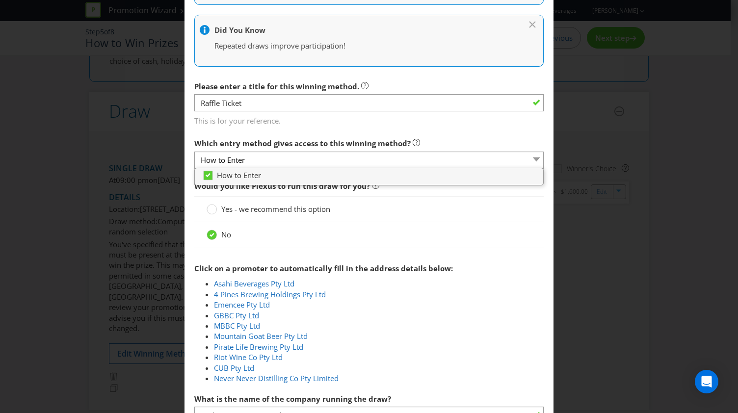
click at [222, 111] on div "This is for your reference." at bounding box center [368, 118] width 349 height 15
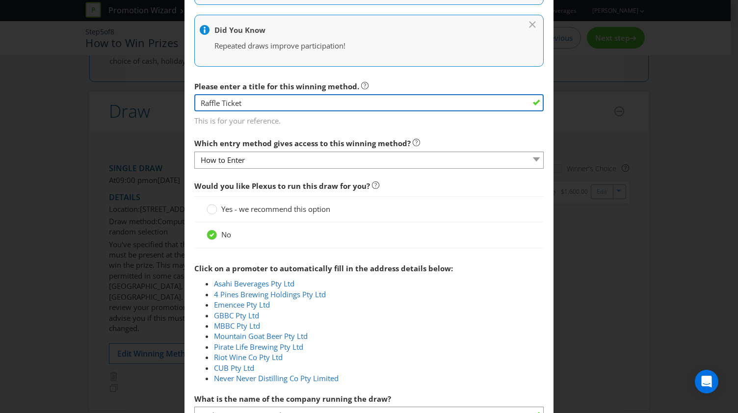
click at [223, 103] on input "Raffle Ticket" at bounding box center [368, 102] width 349 height 17
type input "Purchase a ticket to the Carlton Pub Kick It Forward Podcast and receive an ent…"
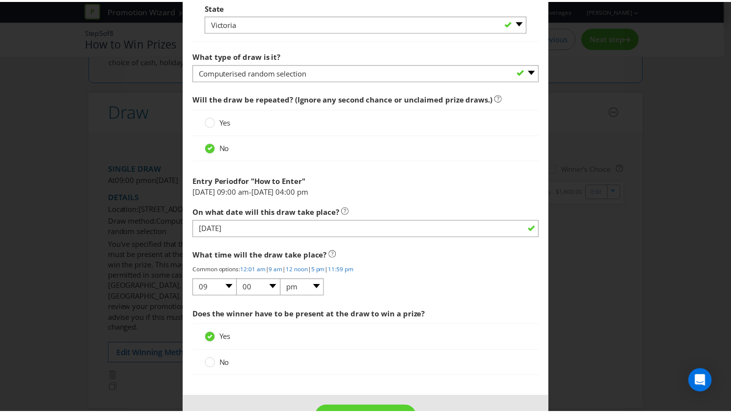
scroll to position [1009, 0]
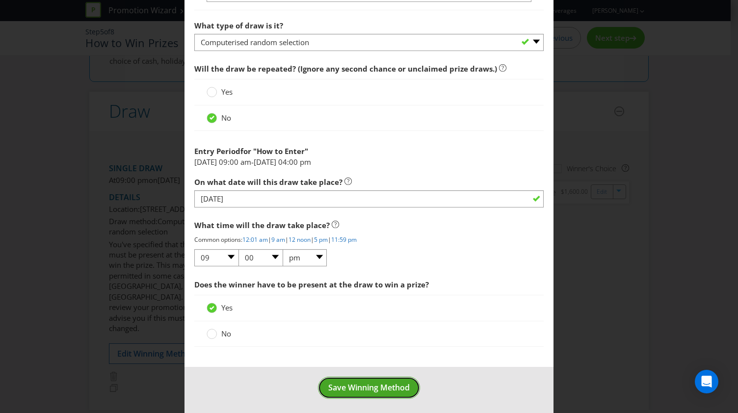
click at [360, 384] on span "Save Winning Method" at bounding box center [368, 387] width 81 height 11
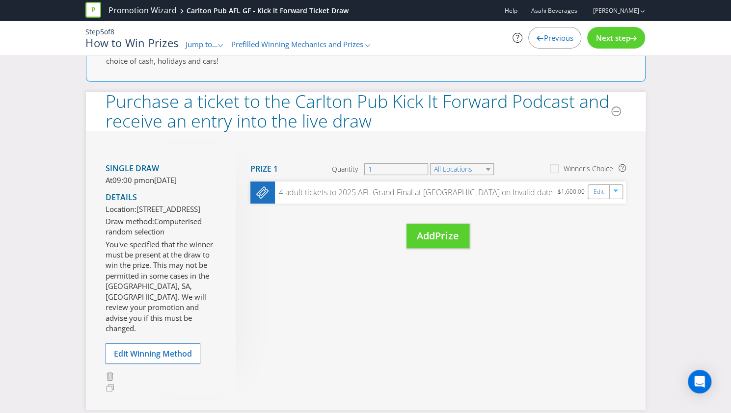
click at [619, 43] on span "Next step" at bounding box center [612, 38] width 34 height 10
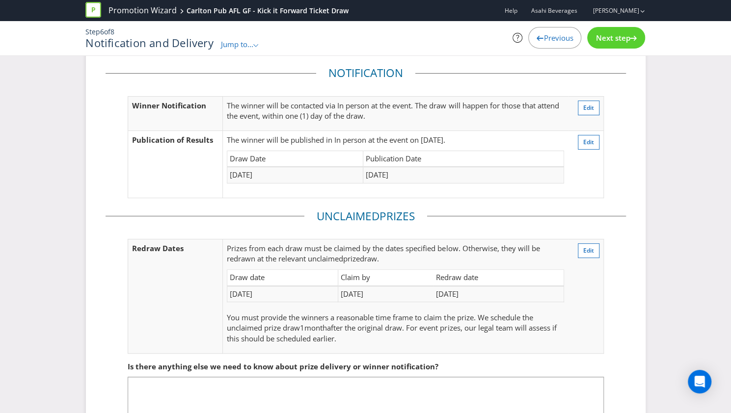
scroll to position [31, 0]
click at [606, 41] on span "Next step" at bounding box center [612, 38] width 34 height 10
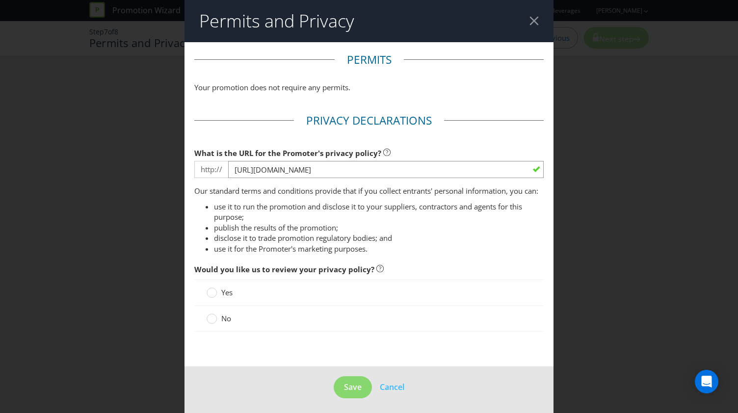
click at [216, 321] on div "No" at bounding box center [368, 319] width 349 height 26
click at [208, 323] on circle at bounding box center [212, 319] width 10 height 10
click at [0, 0] on input "No" at bounding box center [0, 0] width 0 height 0
click at [339, 386] on footer "Save Cancel" at bounding box center [369, 392] width 369 height 50
click at [344, 392] on span "Save" at bounding box center [353, 387] width 18 height 11
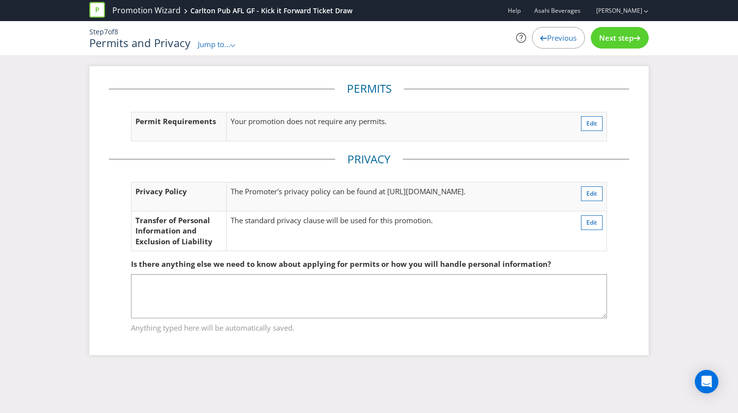
click at [608, 34] on span "Next step" at bounding box center [616, 38] width 34 height 10
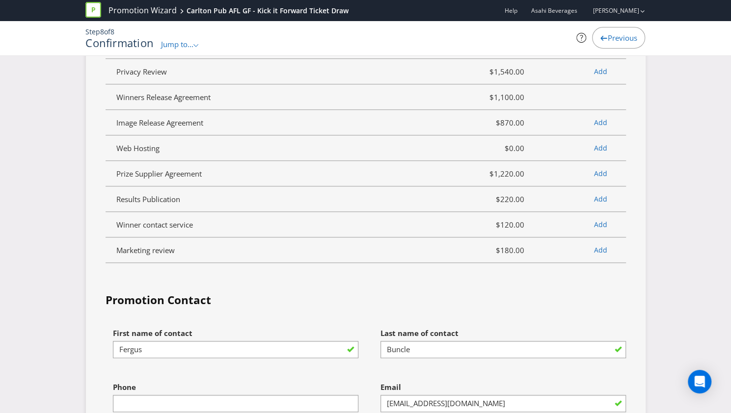
scroll to position [2719, 0]
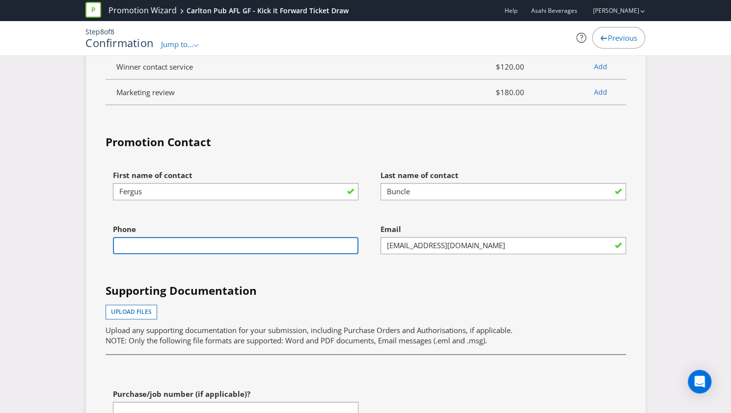
click at [149, 237] on input "text" at bounding box center [235, 245] width 245 height 17
type input "0452421770"
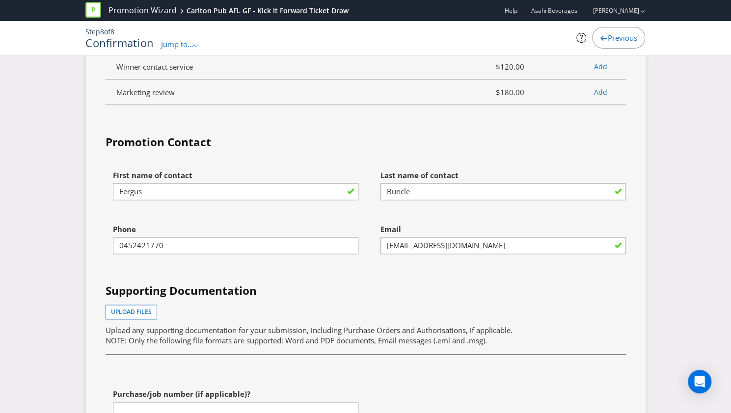
click at [329, 305] on div "Upload files Upload any supporting documentation for your submission, including…" at bounding box center [366, 326] width 520 height 42
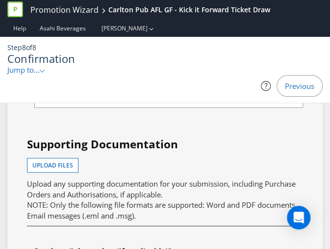
scroll to position [3531, 0]
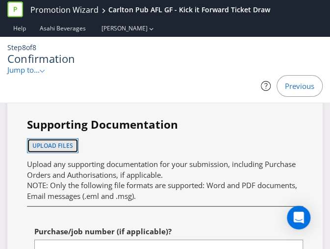
click at [63, 143] on span "Upload files" at bounding box center [52, 145] width 41 height 8
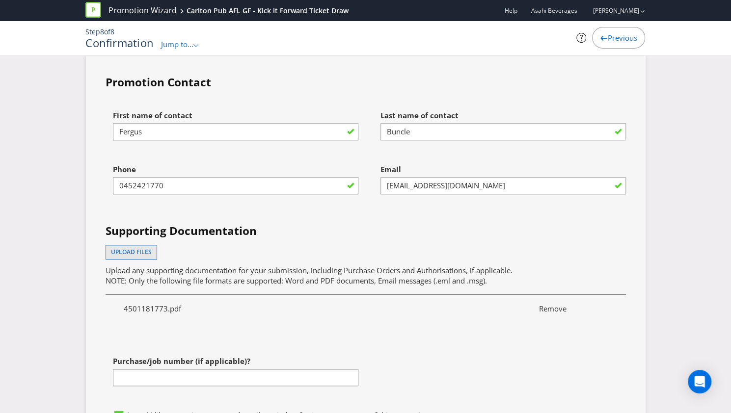
scroll to position [2794, 0]
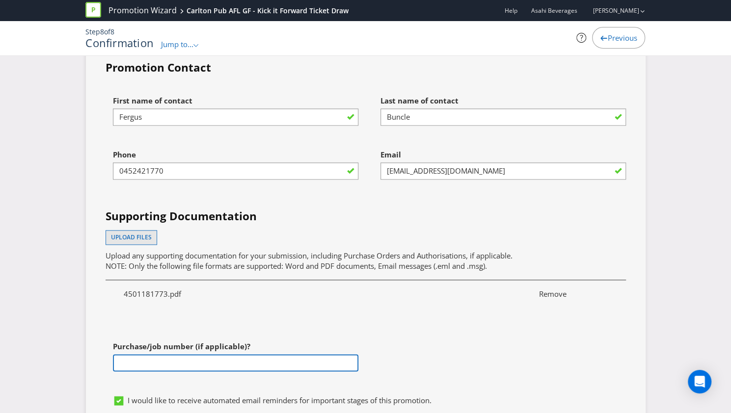
click at [214, 354] on input "text" at bounding box center [235, 362] width 245 height 17
paste input "4501181773"
type input "4501181773"
click at [497, 328] on div "First name of contact [PERSON_NAME] Last name of contact Buncle Phone [PHONE_NU…" at bounding box center [365, 241] width 535 height 300
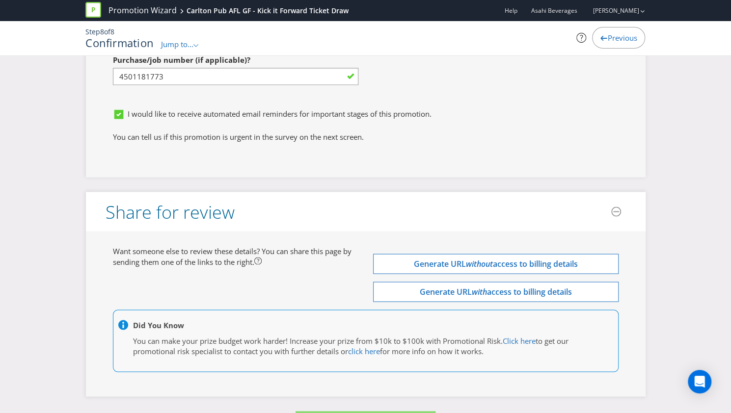
scroll to position [3099, 0]
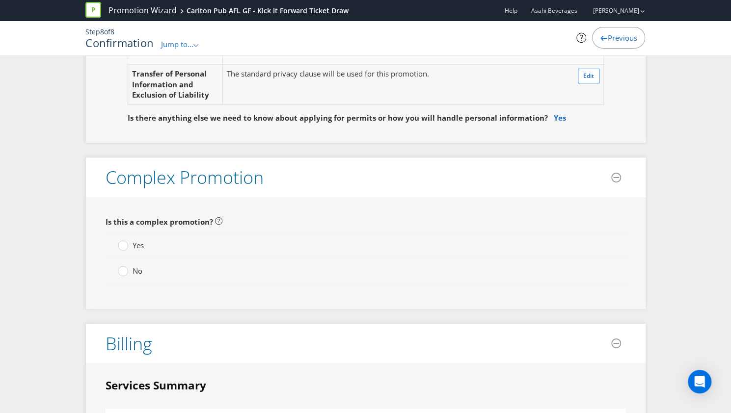
scroll to position [2027, 0]
click at [122, 266] on div at bounding box center [123, 268] width 5 height 5
click at [0, 0] on input "No" at bounding box center [0, 0] width 0 height 0
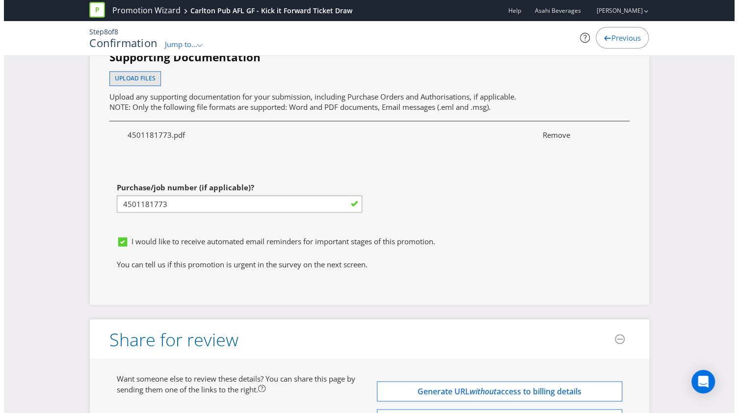
scroll to position [3099, 0]
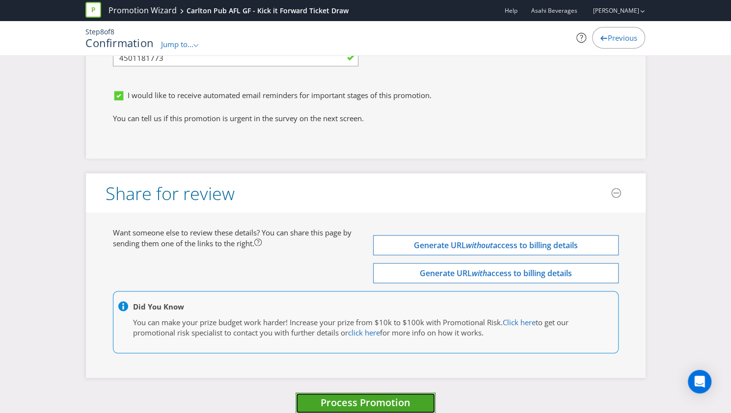
click at [327, 396] on span "Process Promotion" at bounding box center [366, 402] width 90 height 13
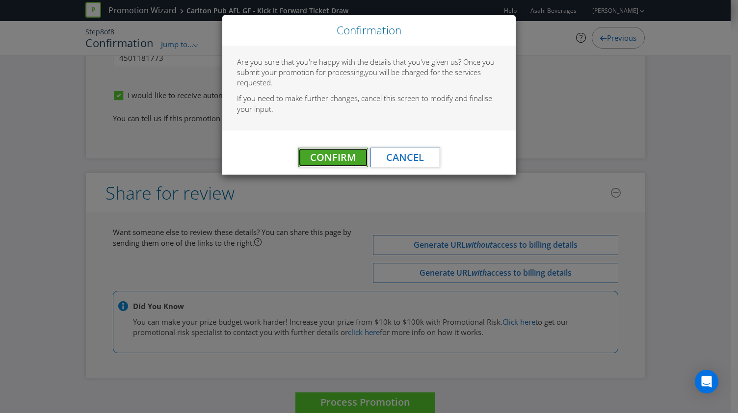
click at [328, 153] on span "Confirm" at bounding box center [333, 157] width 46 height 13
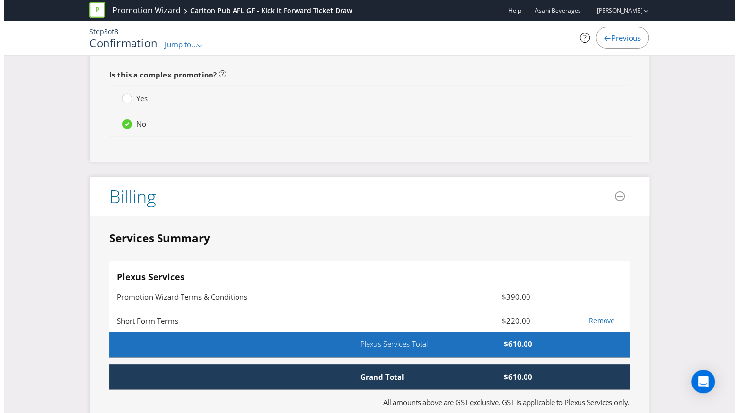
scroll to position [0, 0]
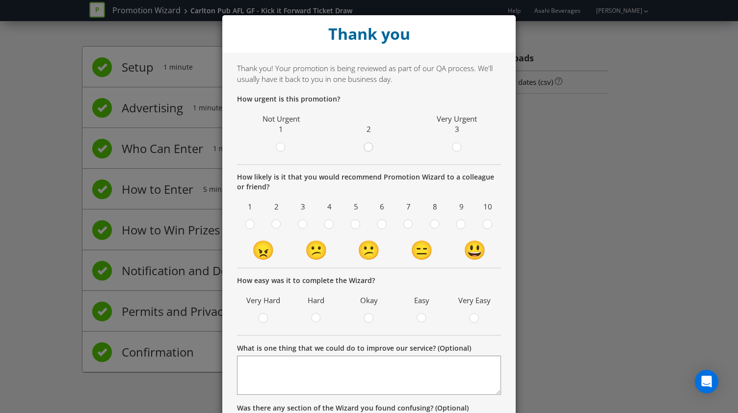
click at [369, 145] on circle at bounding box center [368, 147] width 9 height 9
click at [0, 0] on input "radio" at bounding box center [0, 0] width 0 height 0
click at [404, 229] on div at bounding box center [408, 225] width 10 height 12
click at [0, 0] on input "radio" at bounding box center [0, 0] width 0 height 0
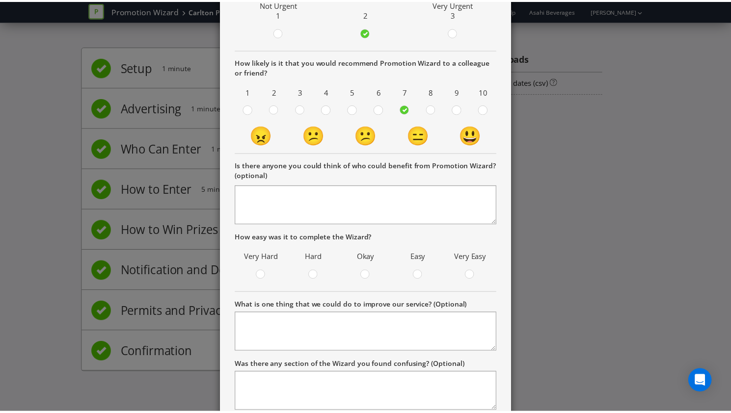
scroll to position [179, 0]
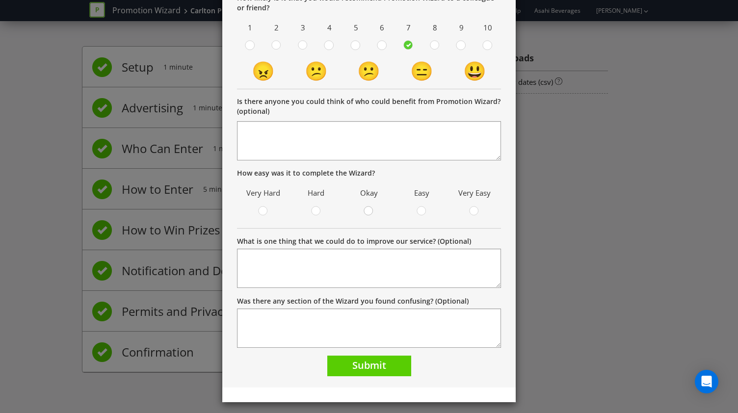
click at [367, 209] on div at bounding box center [369, 208] width 5 height 5
click at [0, 0] on input "radio" at bounding box center [0, 0] width 0 height 0
click at [371, 363] on span "Submit" at bounding box center [369, 365] width 34 height 13
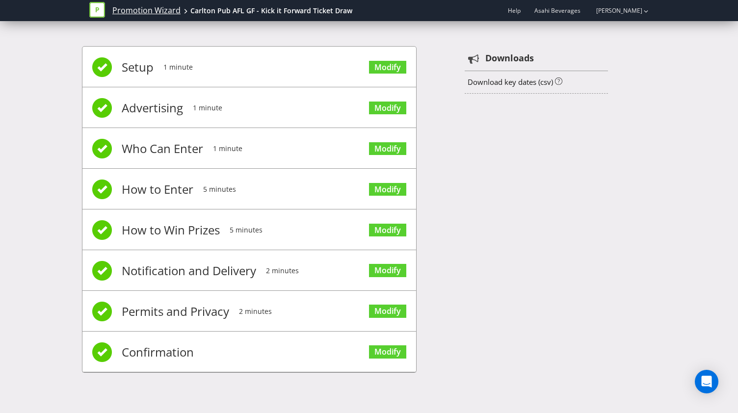
click at [146, 14] on link "Promotion Wizard" at bounding box center [146, 10] width 68 height 11
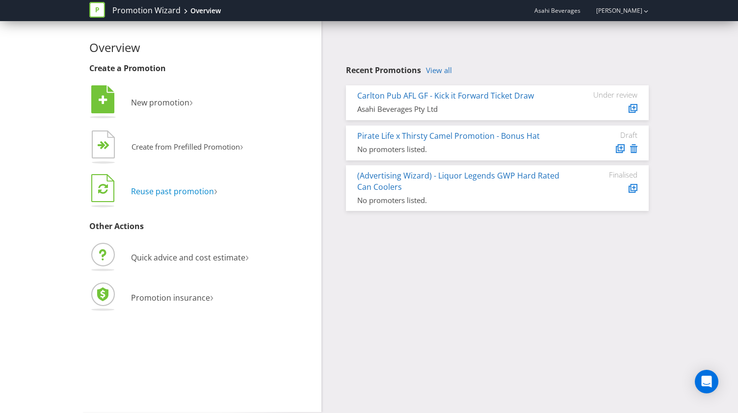
click at [180, 189] on span "Reuse past promotion" at bounding box center [172, 191] width 83 height 11
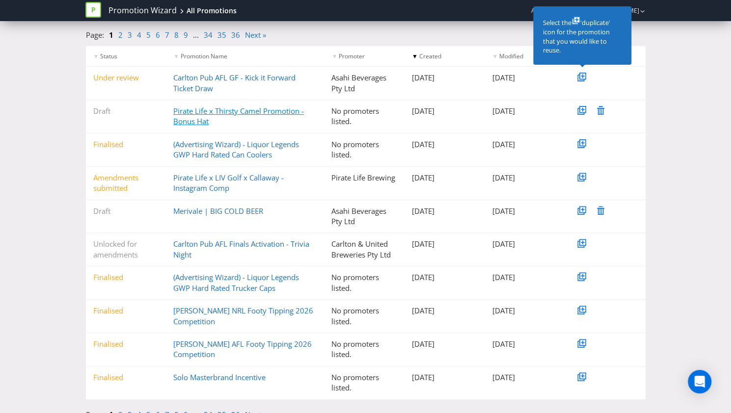
scroll to position [104, 0]
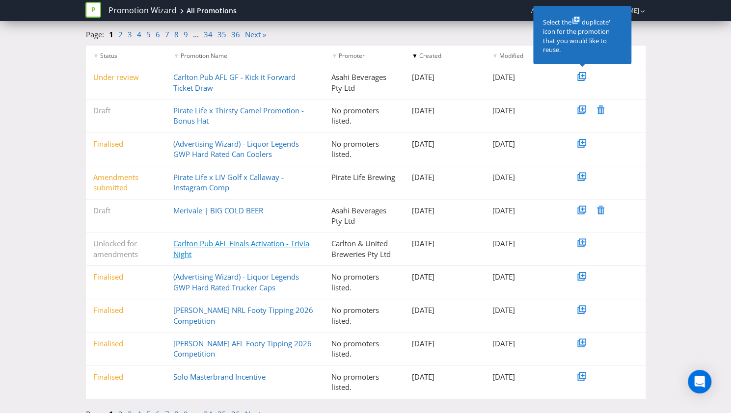
click at [197, 242] on link "Carlton Pub AFL Finals Activation - Trivia Night" at bounding box center [241, 249] width 136 height 20
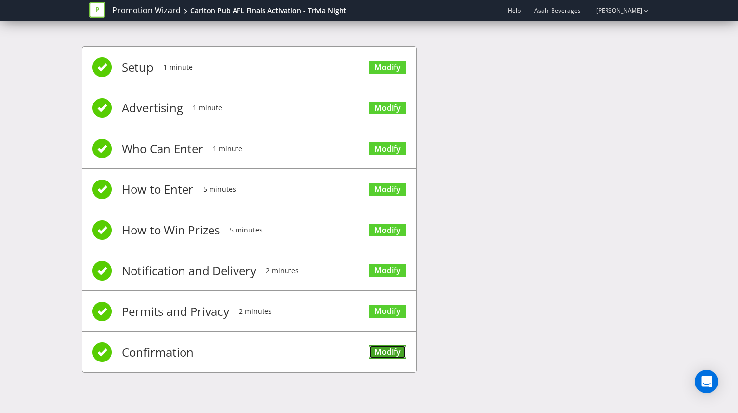
click at [372, 347] on link "Modify" at bounding box center [387, 352] width 37 height 13
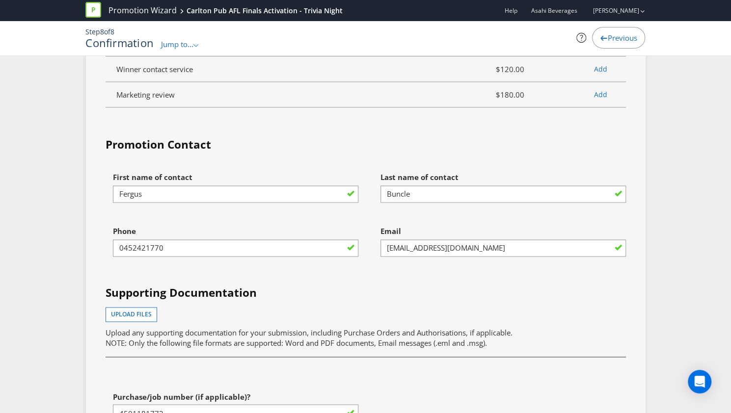
scroll to position [2998, 0]
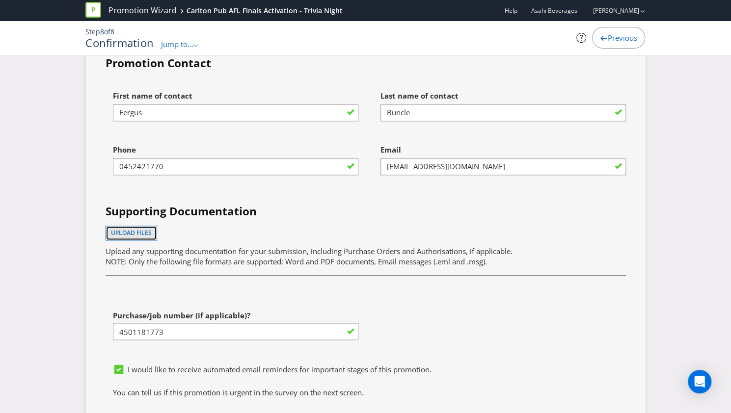
click at [131, 229] on span "Upload files" at bounding box center [131, 233] width 41 height 8
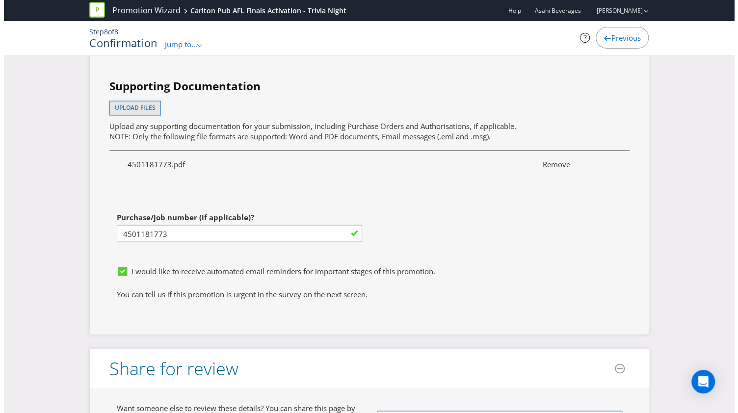
scroll to position [3301, 0]
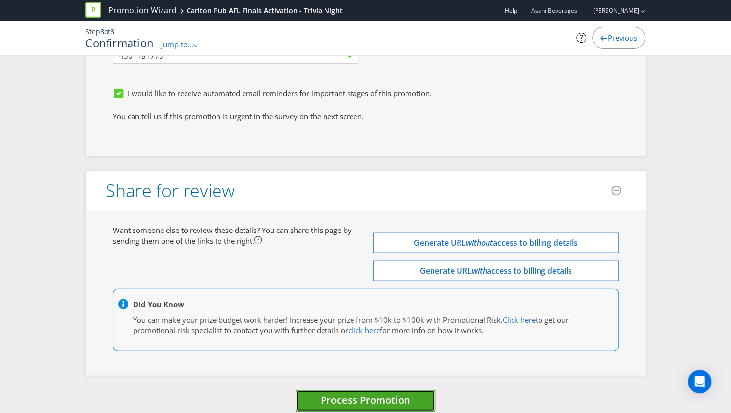
click at [352, 394] on span "Process Promotion" at bounding box center [366, 400] width 90 height 13
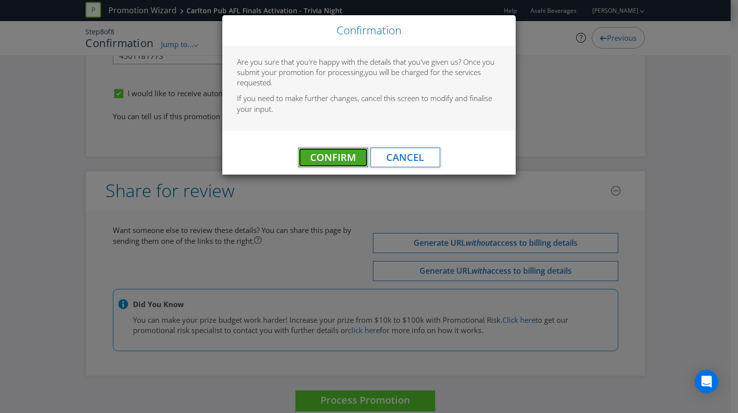
click at [333, 154] on span "Confirm" at bounding box center [333, 157] width 46 height 13
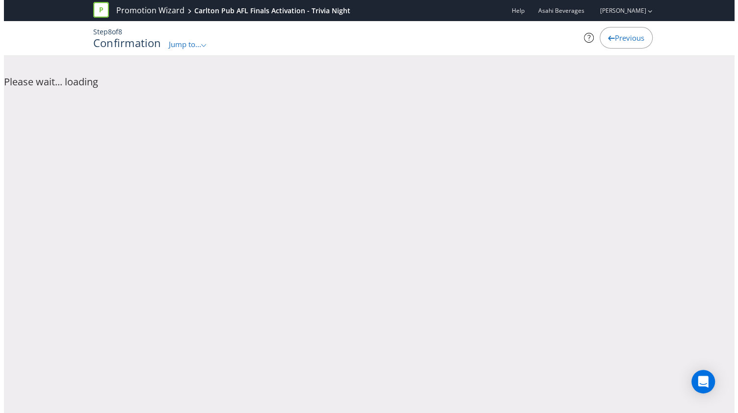
scroll to position [0, 0]
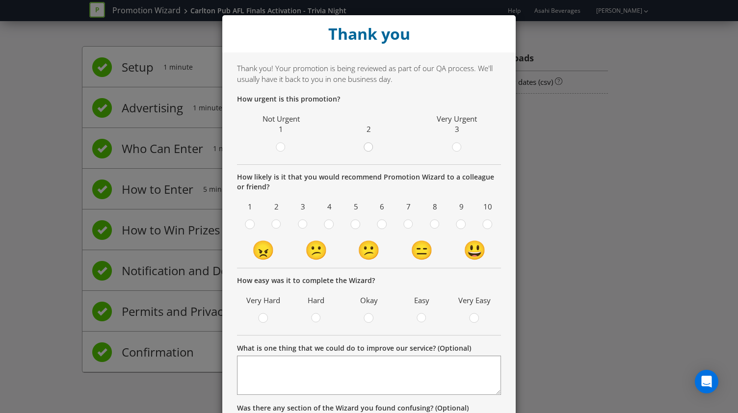
click at [367, 146] on div at bounding box center [369, 144] width 5 height 5
click at [0, 0] on input "radio" at bounding box center [0, 0] width 0 height 0
click at [404, 224] on circle at bounding box center [408, 224] width 9 height 9
click at [0, 0] on input "radio" at bounding box center [0, 0] width 0 height 0
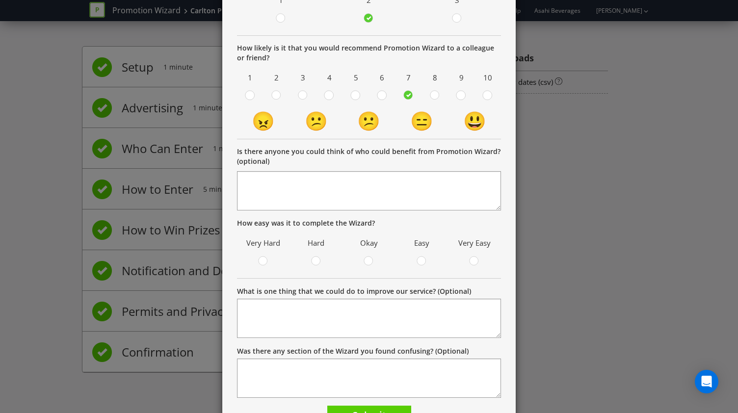
scroll to position [130, 0]
click at [367, 258] on div at bounding box center [369, 257] width 5 height 5
click at [0, 0] on input "radio" at bounding box center [0, 0] width 0 height 0
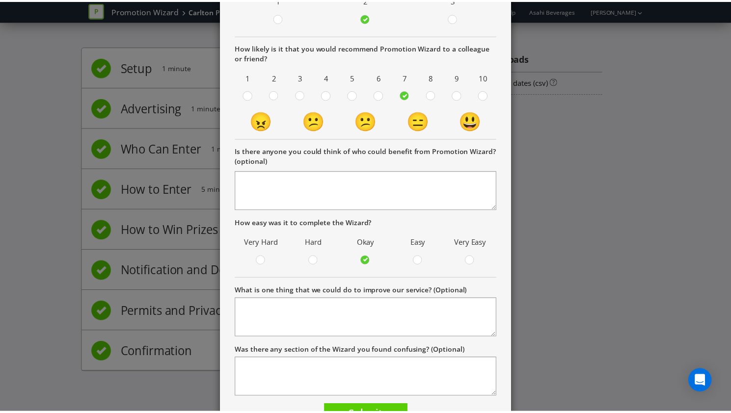
scroll to position [183, 0]
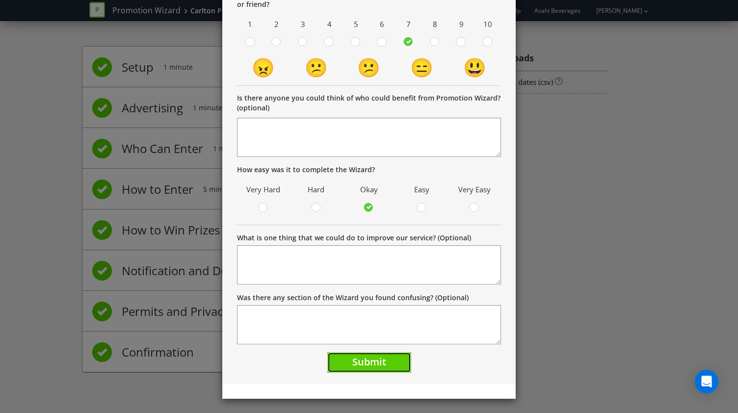
click at [363, 370] on button "Submit" at bounding box center [369, 362] width 84 height 21
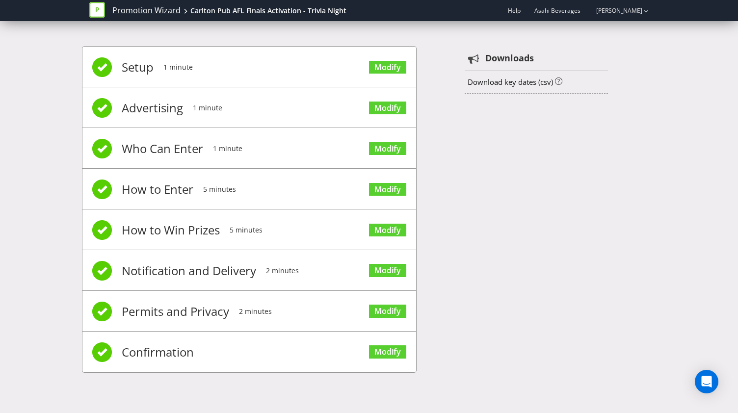
click at [128, 7] on link "Promotion Wizard" at bounding box center [146, 10] width 68 height 11
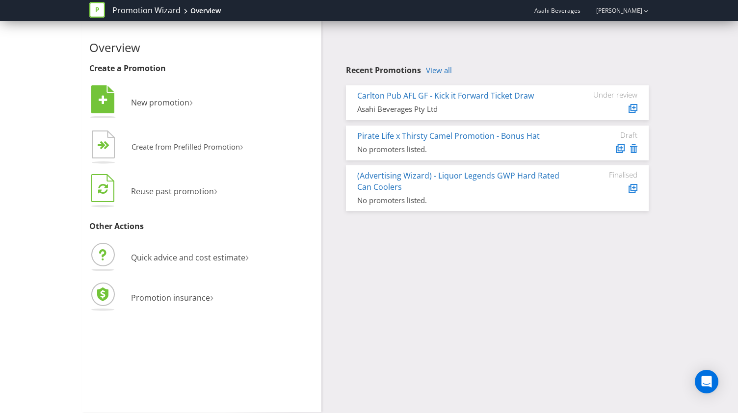
click at [160, 180] on li " Reuse past promotion ›" at bounding box center [201, 192] width 225 height 40
click at [161, 188] on span "Reuse past promotion" at bounding box center [172, 191] width 83 height 11
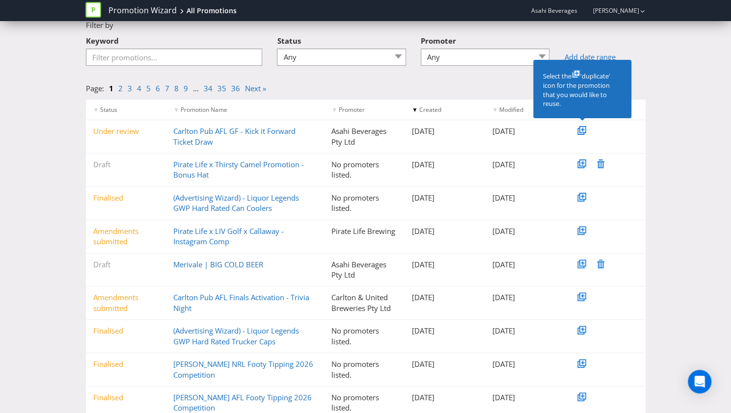
scroll to position [66, 0]
